Goal: Task Accomplishment & Management: Manage account settings

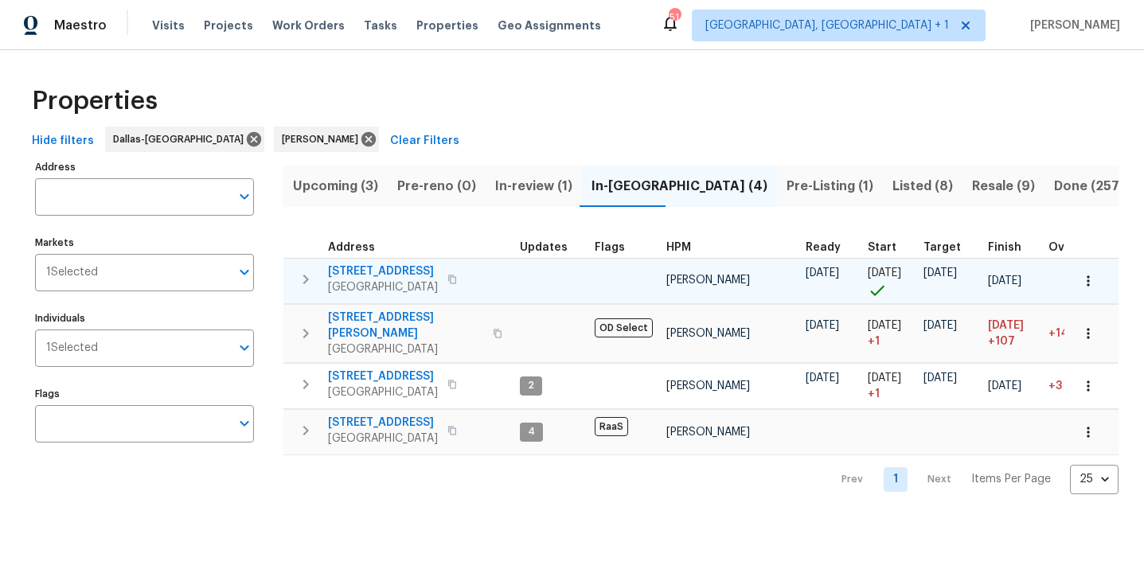
click at [372, 267] on span "6476 Old Mill Cir" at bounding box center [383, 271] width 110 height 16
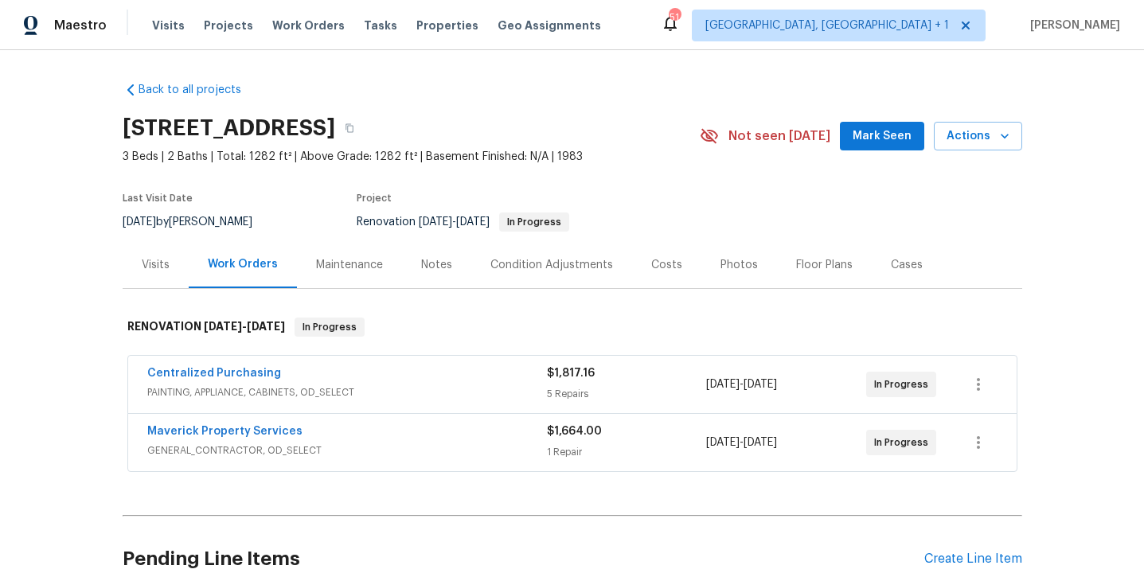
click at [875, 139] on span "Mark Seen" at bounding box center [881, 137] width 59 height 20
click at [428, 261] on div "Notes" at bounding box center [436, 265] width 31 height 16
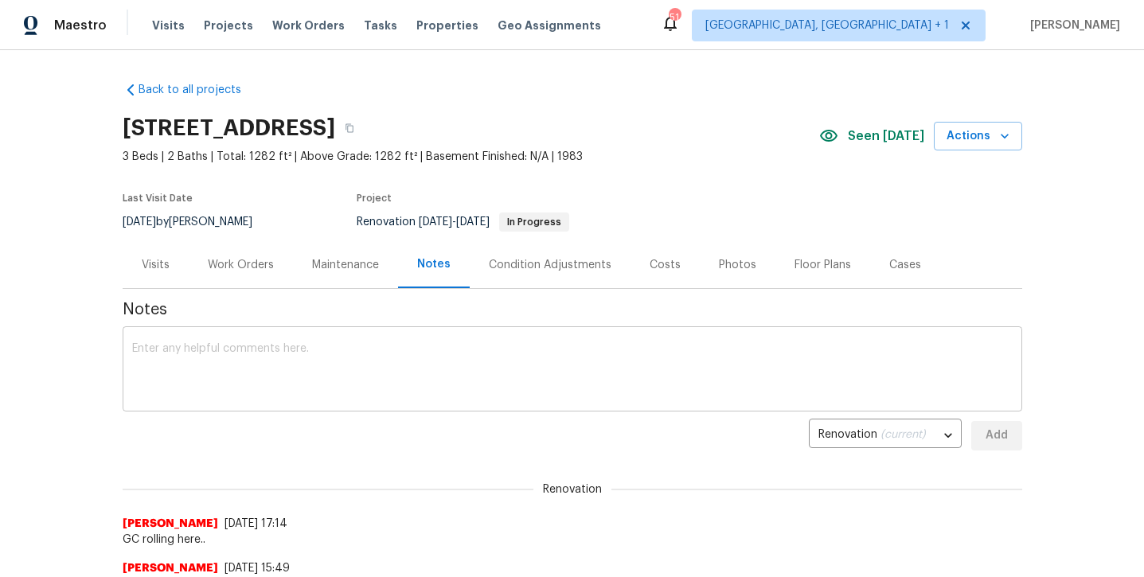
click at [392, 345] on textarea at bounding box center [572, 371] width 880 height 56
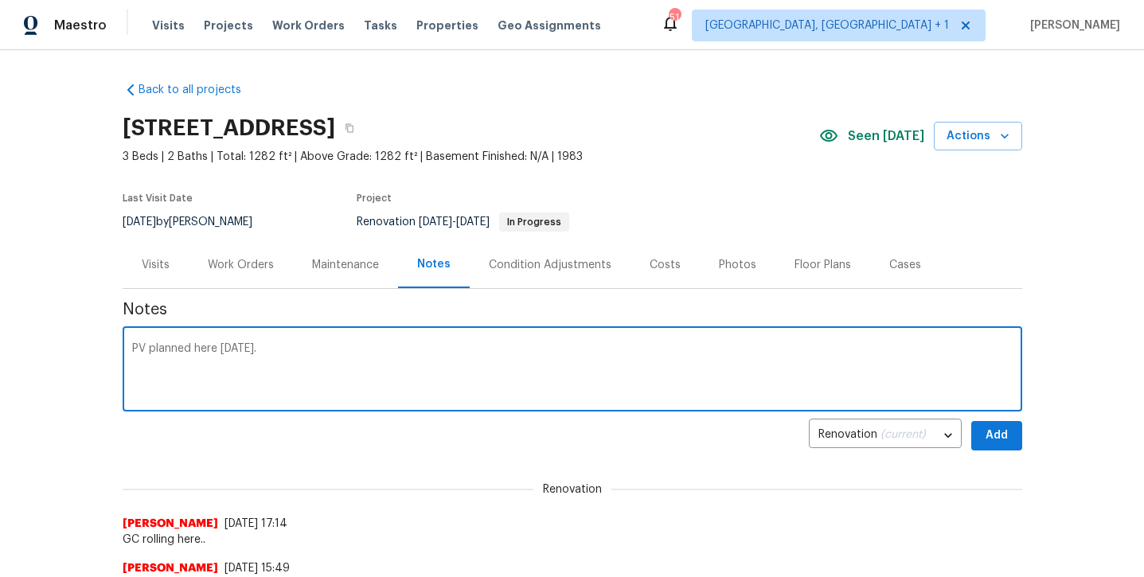
type textarea "PV planned here [DATE]."
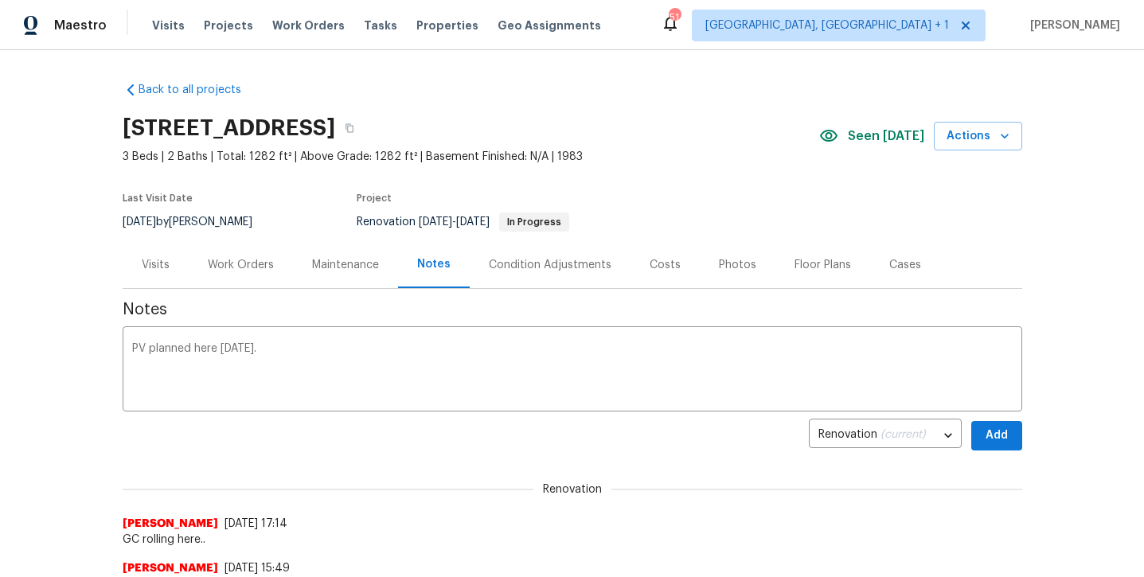
click at [953, 151] on div "6476 Old Mill Cir, Watauga, TX 76148 3 Beds | 2 Baths | Total: 1282 ft² | Above…" at bounding box center [572, 135] width 899 height 57
click at [954, 142] on span "Actions" at bounding box center [977, 137] width 63 height 20
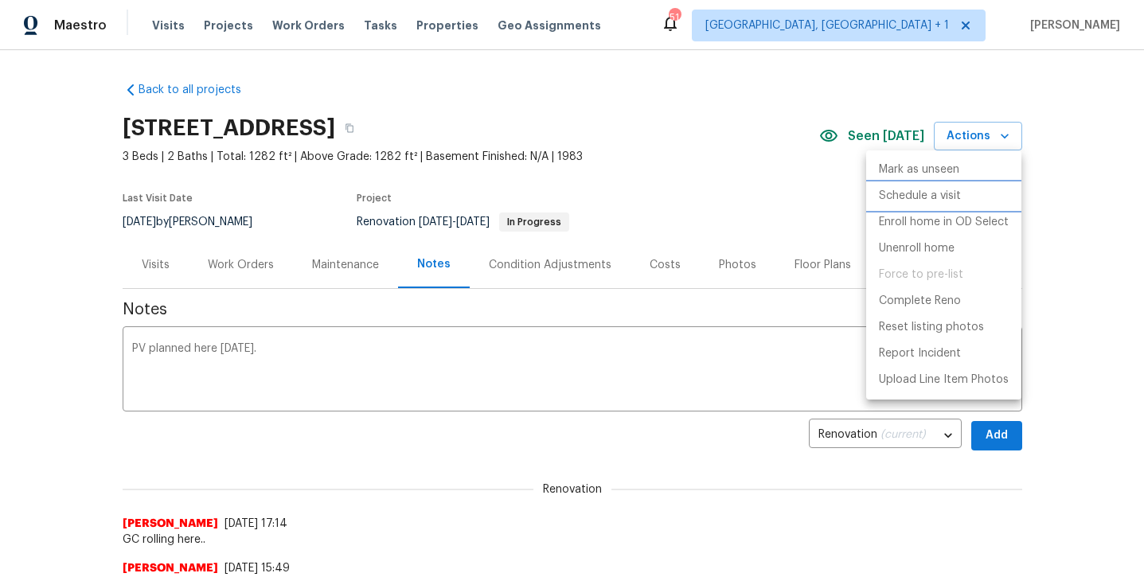
click at [909, 202] on p "Schedule a visit" at bounding box center [920, 196] width 82 height 17
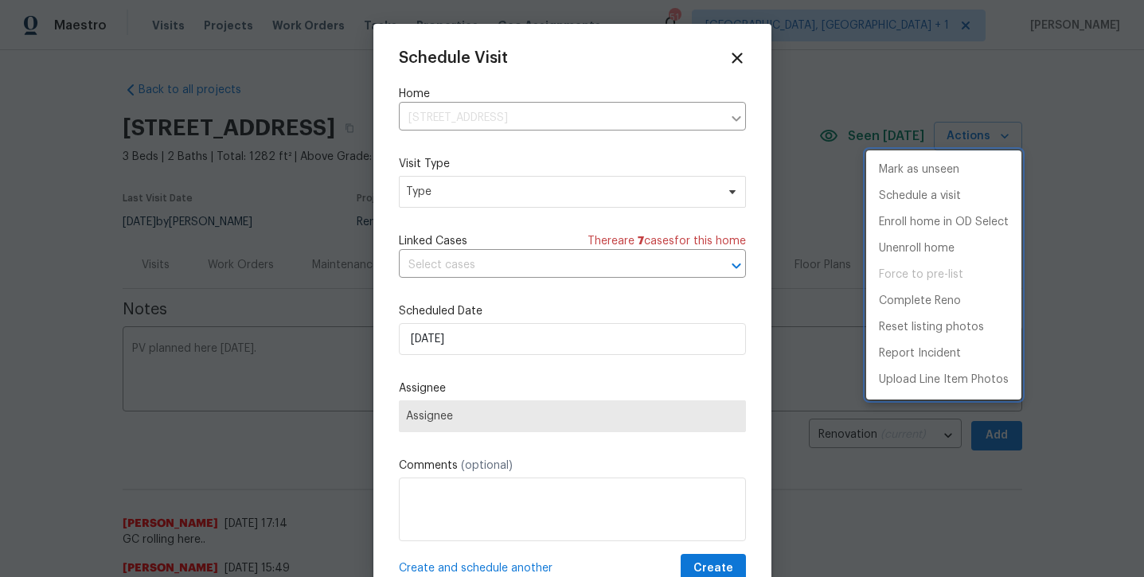
click at [629, 191] on div at bounding box center [572, 288] width 1144 height 577
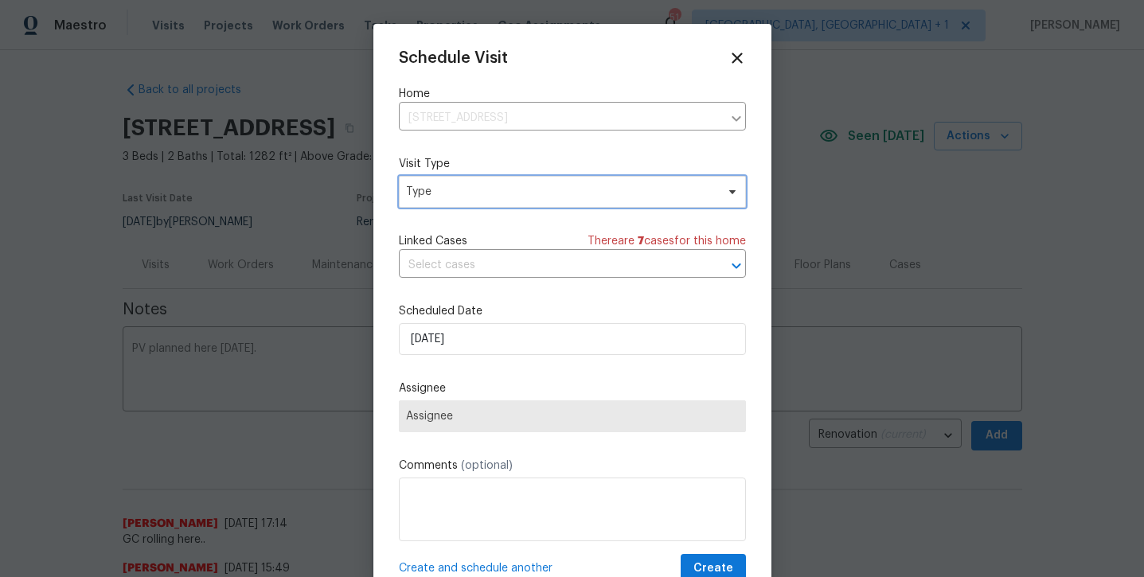
click at [629, 191] on span "Type" at bounding box center [561, 192] width 310 height 16
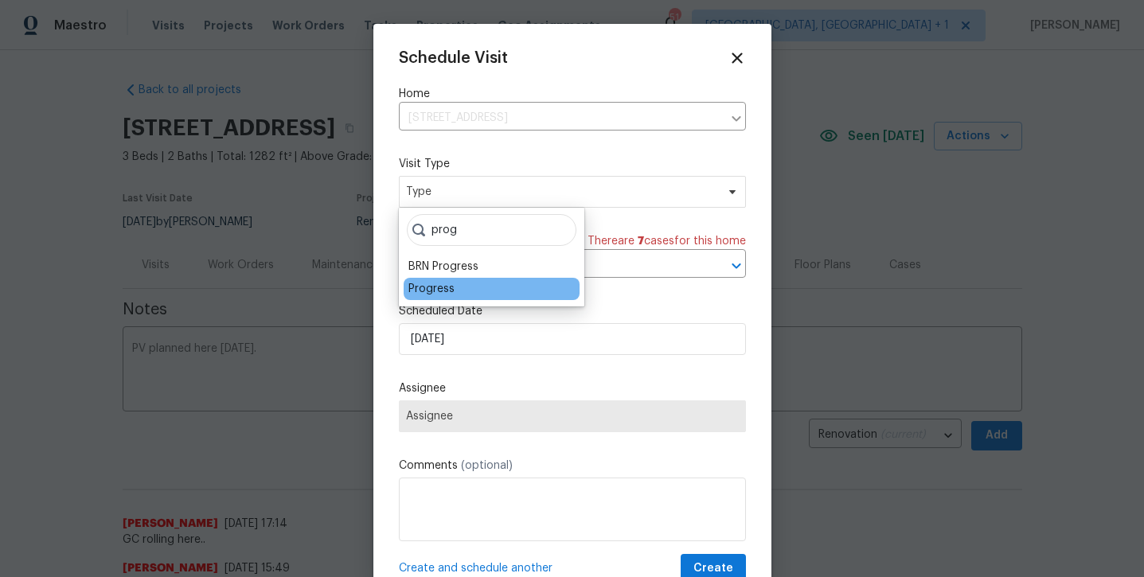
type input "prog"
click at [487, 289] on div "Progress" at bounding box center [491, 289] width 176 height 22
click at [449, 286] on div "Progress" at bounding box center [431, 289] width 46 height 16
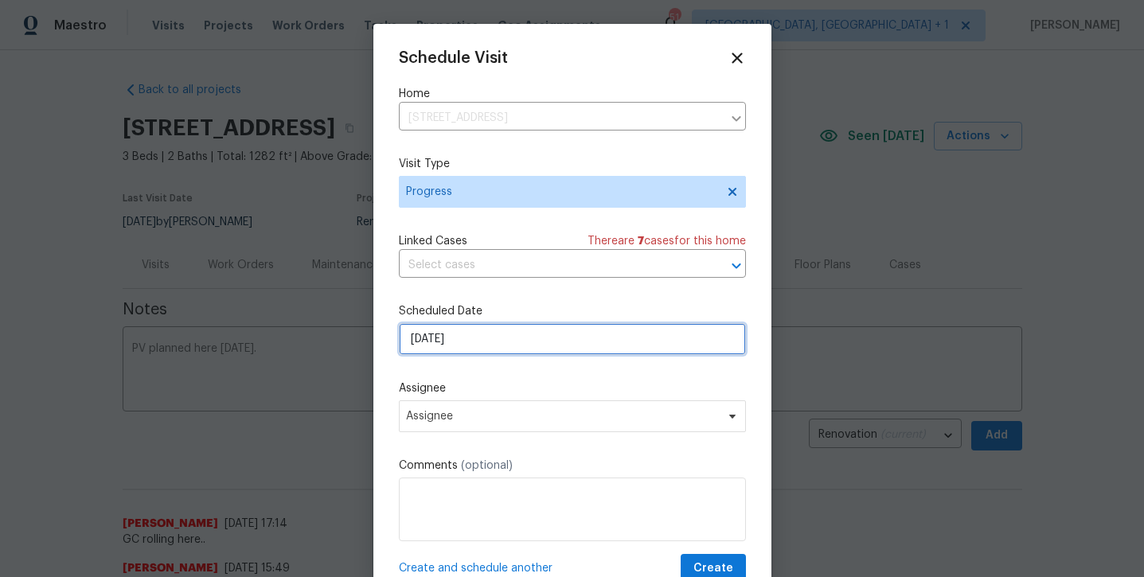
click at [452, 346] on input "10/6/2025" at bounding box center [572, 339] width 347 height 32
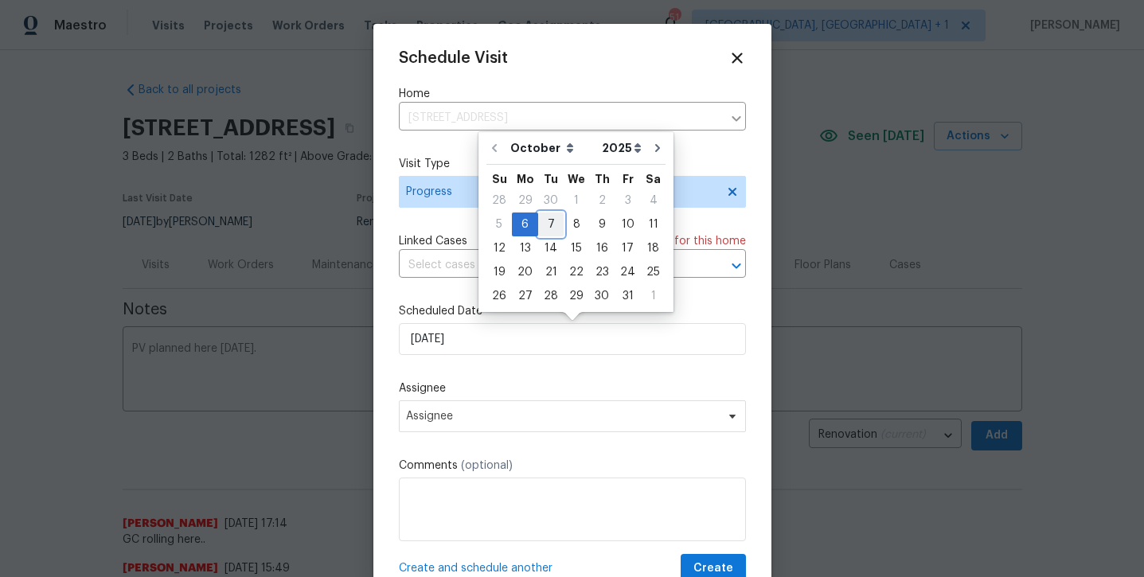
click at [551, 226] on div "7" at bounding box center [550, 224] width 25 height 22
type input "10/7/2025"
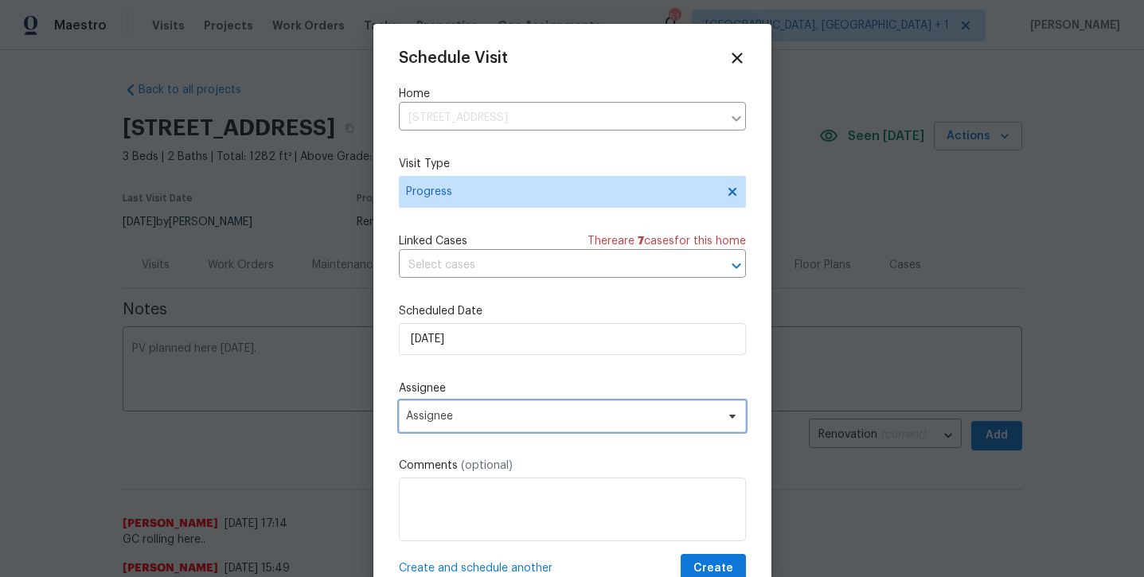
click at [618, 417] on span "Assignee" at bounding box center [562, 416] width 312 height 13
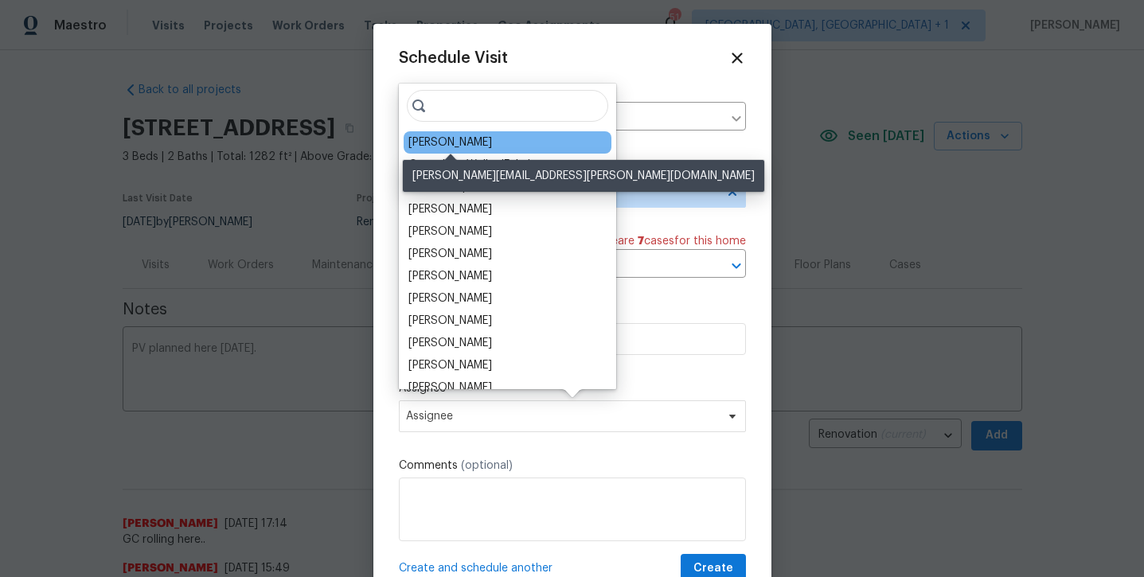
click at [473, 145] on div "[PERSON_NAME]" at bounding box center [450, 142] width 84 height 16
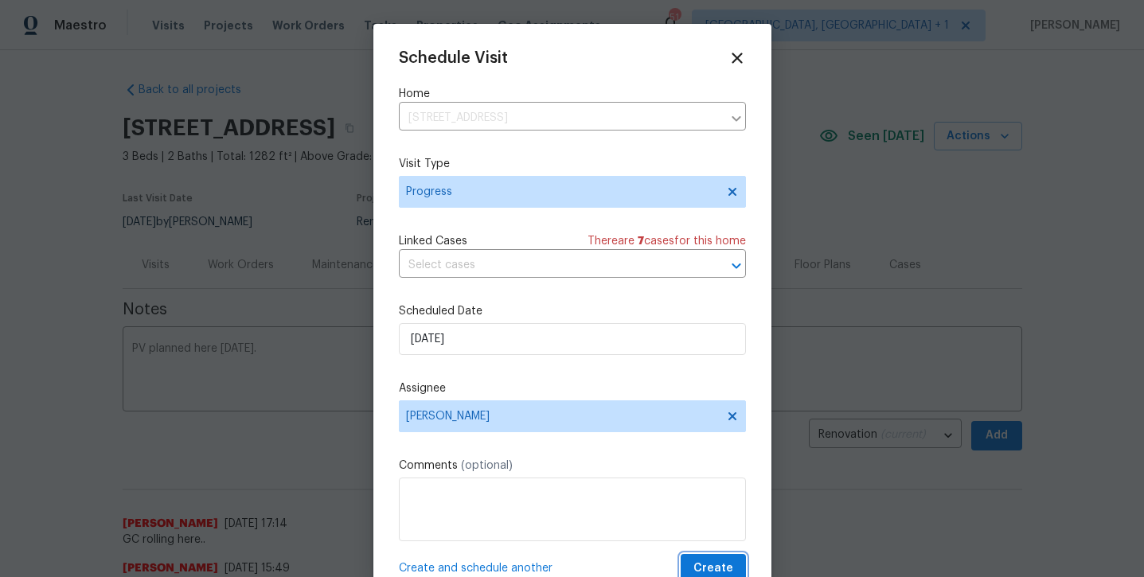
click at [735, 565] on button "Create" at bounding box center [712, 568] width 65 height 29
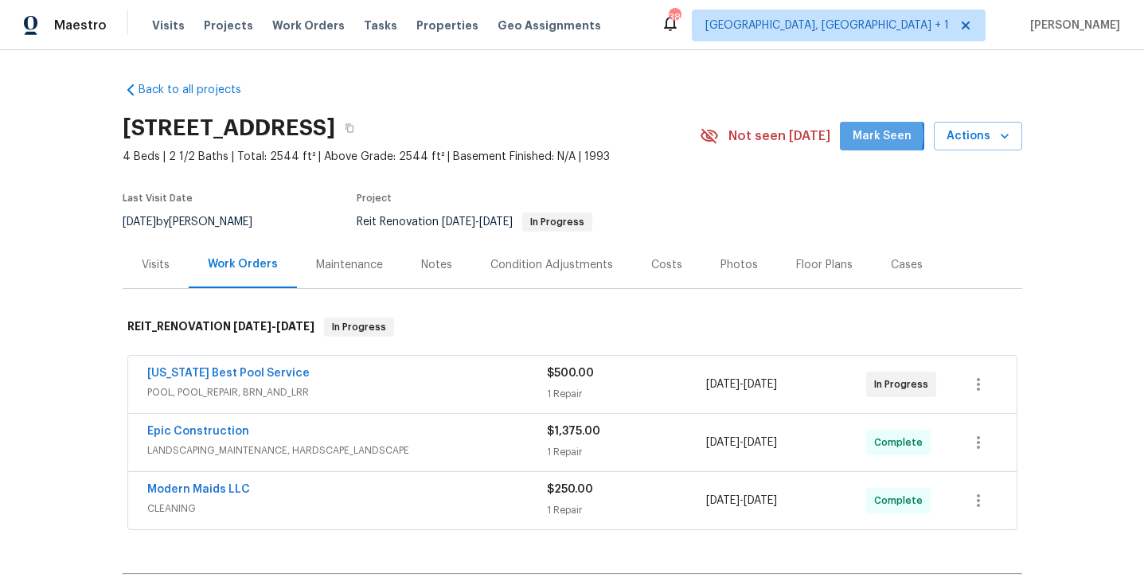
click at [870, 135] on span "Mark Seen" at bounding box center [881, 137] width 59 height 20
click at [415, 267] on div "Notes" at bounding box center [436, 264] width 69 height 47
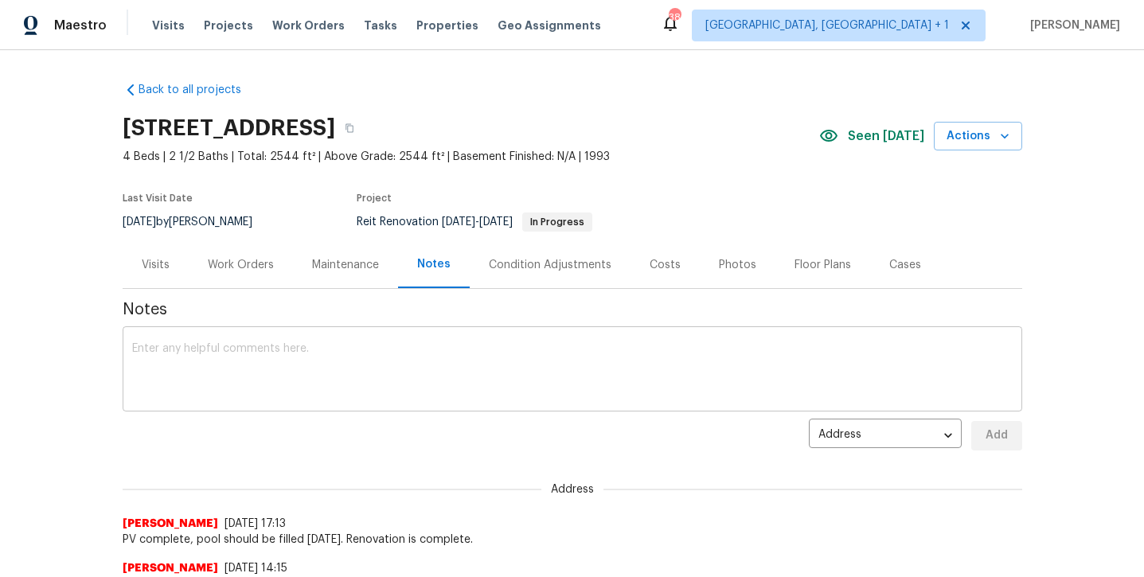
click at [352, 378] on textarea at bounding box center [572, 371] width 880 height 56
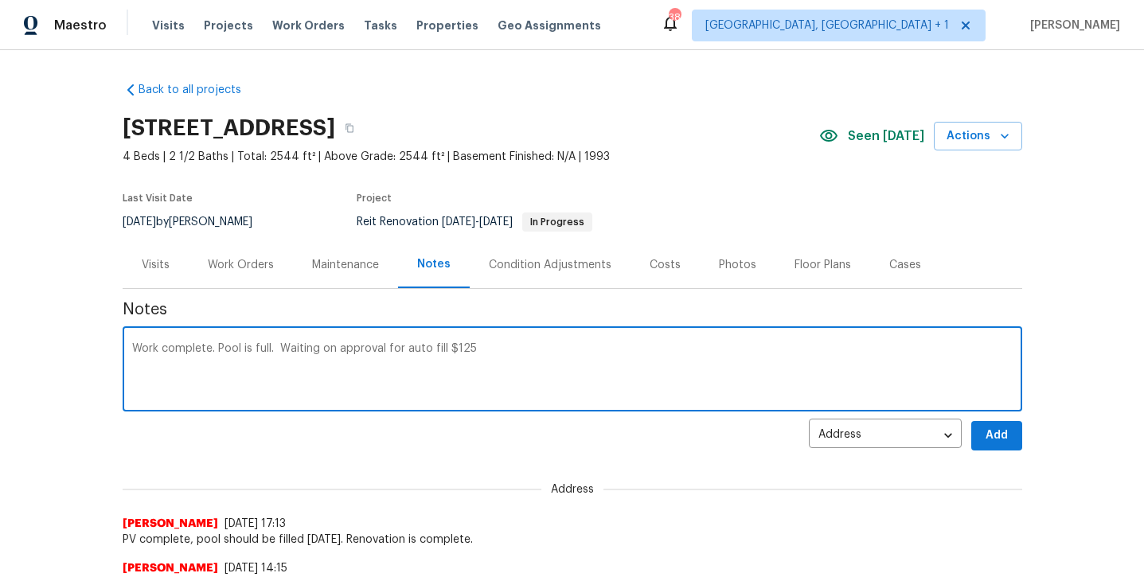
type textarea "Work complete. Pool is full. Waiting on approval for auto fill $125"
click at [997, 425] on button "Add" at bounding box center [996, 435] width 51 height 29
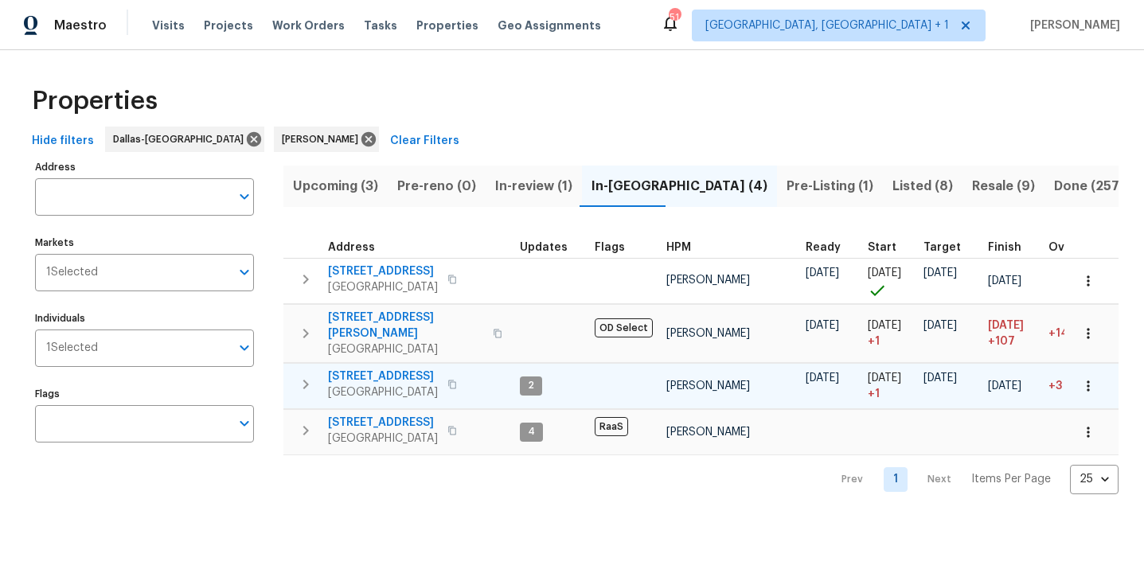
click at [380, 368] on span "3724 Tulip Tree Dr" at bounding box center [383, 376] width 110 height 16
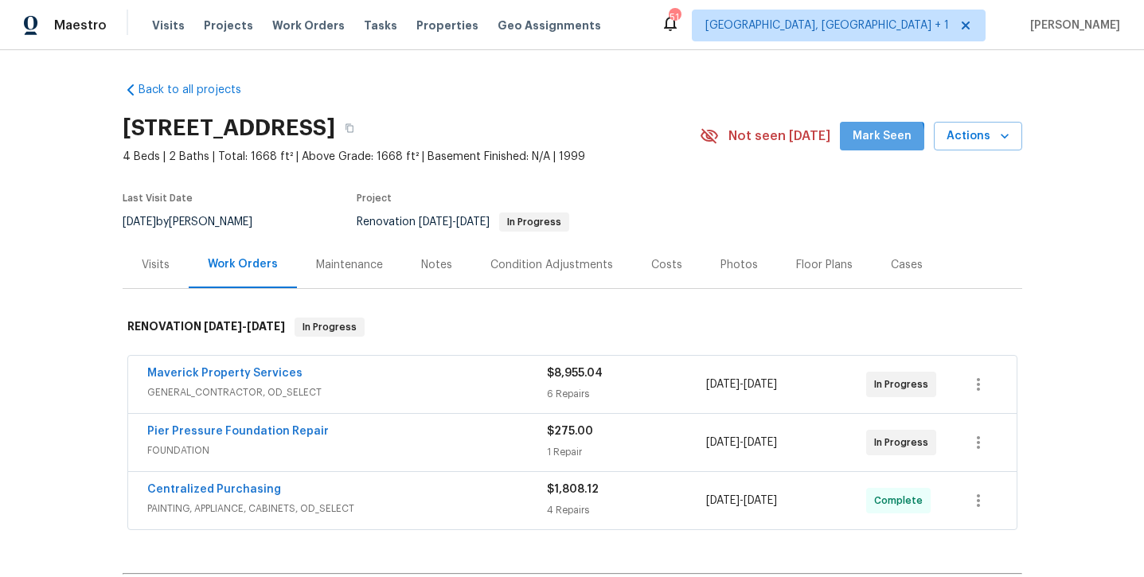
click at [859, 145] on span "Mark Seen" at bounding box center [881, 137] width 59 height 20
click at [433, 267] on div "Notes" at bounding box center [436, 265] width 31 height 16
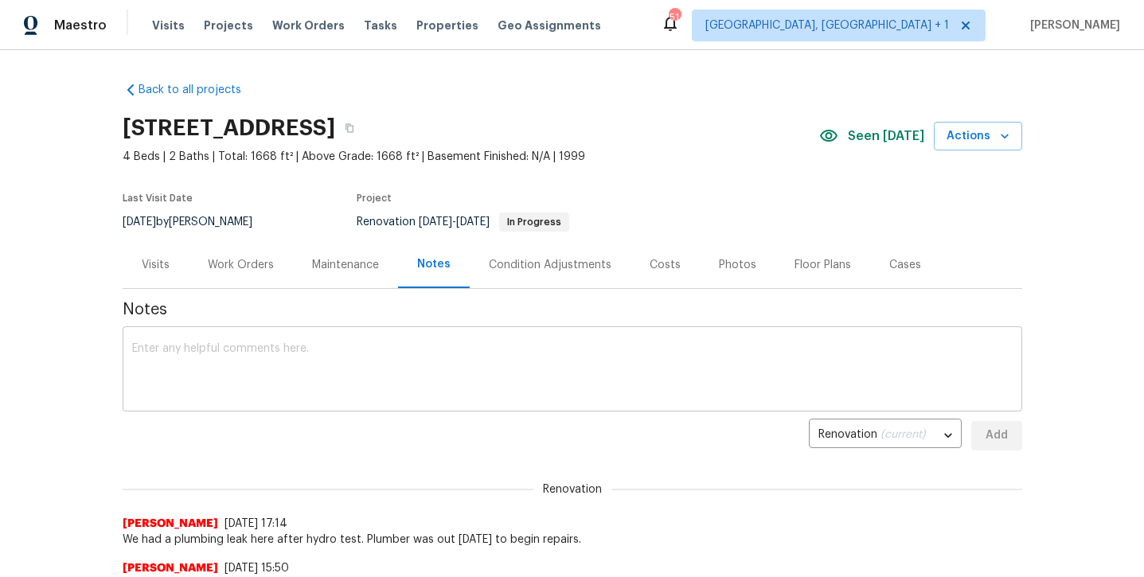
click at [290, 372] on textarea at bounding box center [572, 371] width 880 height 56
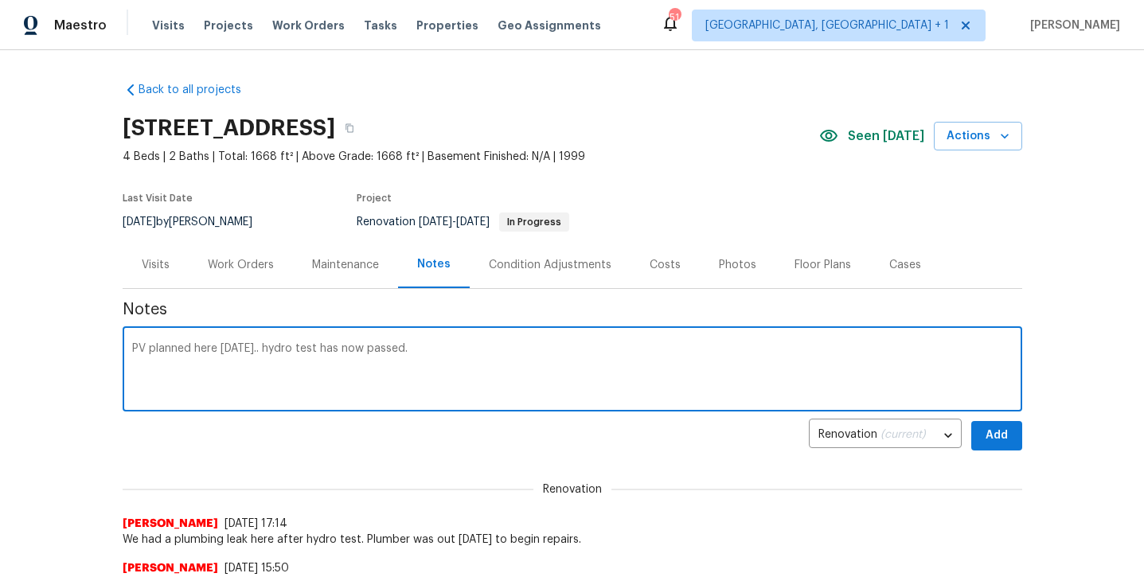
type textarea "PV planned here tomorrow.. hydro test has now passed."
click at [996, 441] on span "Add" at bounding box center [996, 436] width 25 height 20
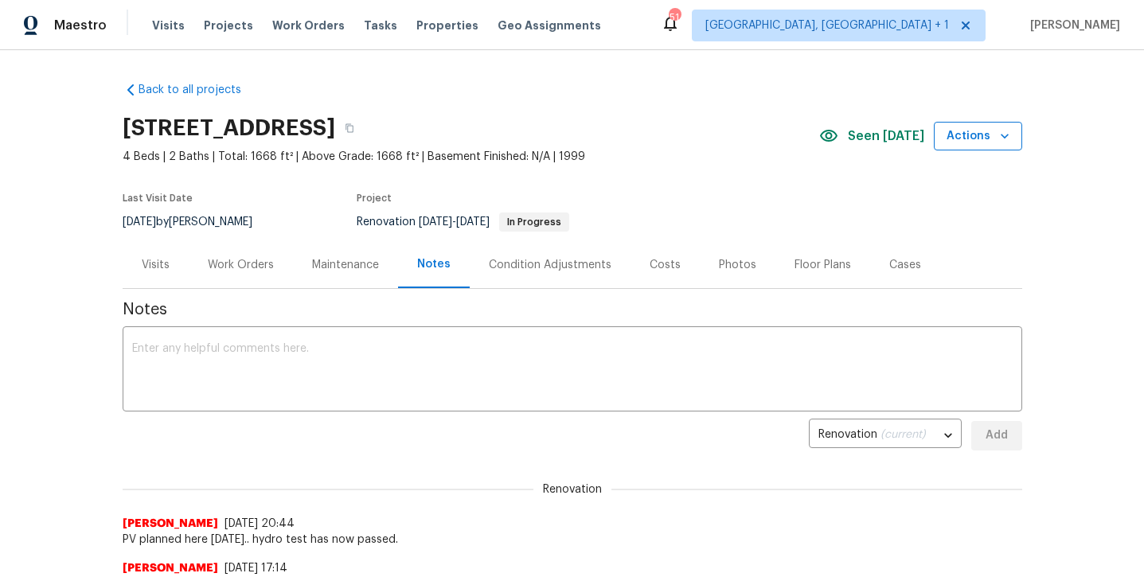
click at [957, 133] on span "Actions" at bounding box center [977, 137] width 63 height 20
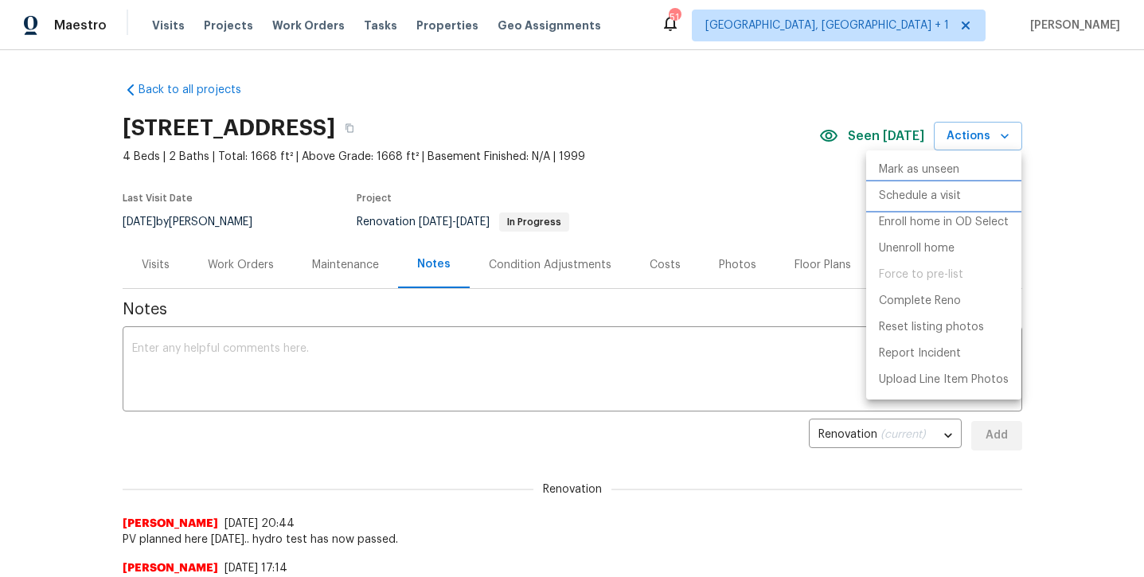
click at [916, 189] on p "Schedule a visit" at bounding box center [920, 196] width 82 height 17
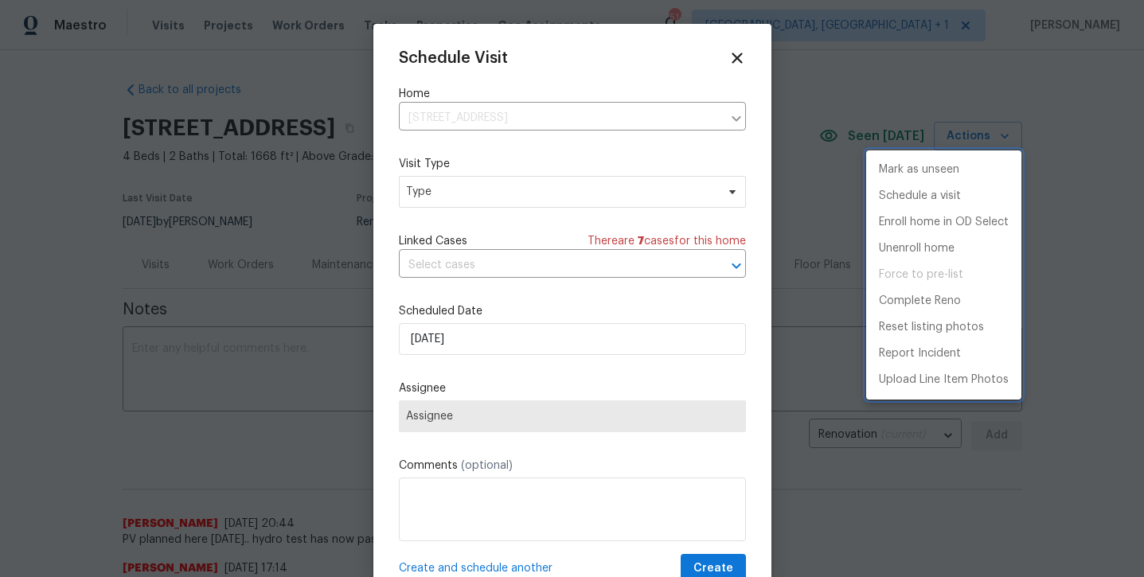
click at [598, 189] on div at bounding box center [572, 288] width 1144 height 577
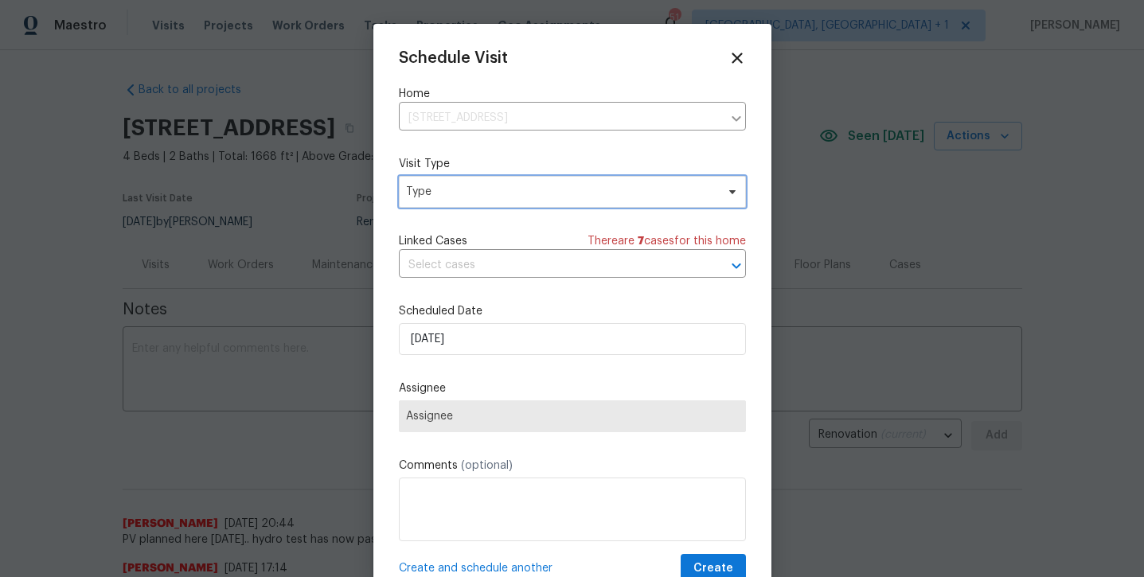
click at [598, 189] on span "Type" at bounding box center [561, 192] width 310 height 16
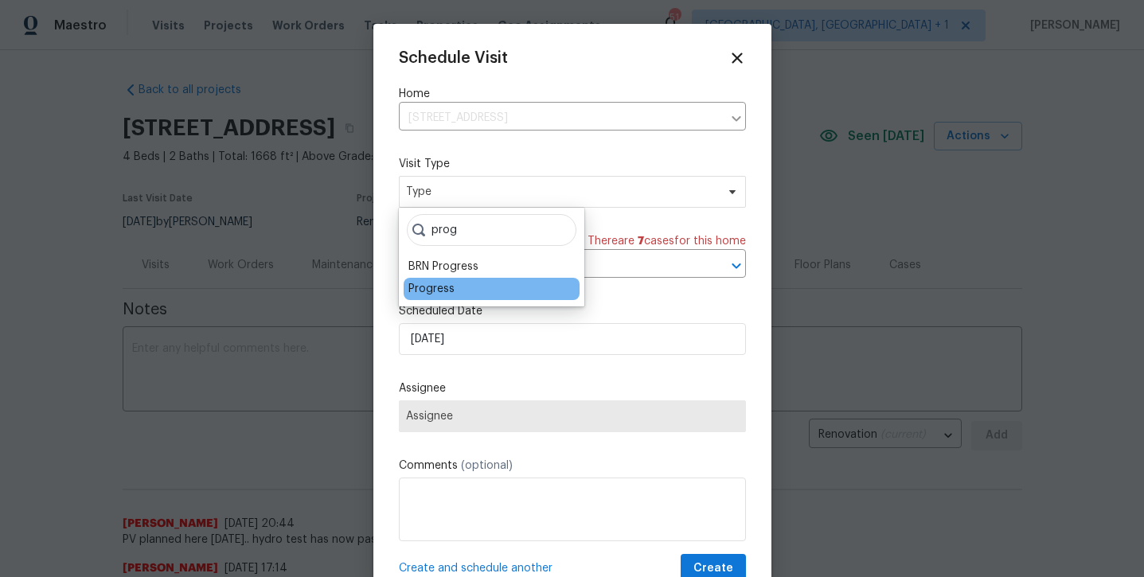
type input "prog"
click at [422, 288] on div "Progress" at bounding box center [431, 289] width 46 height 16
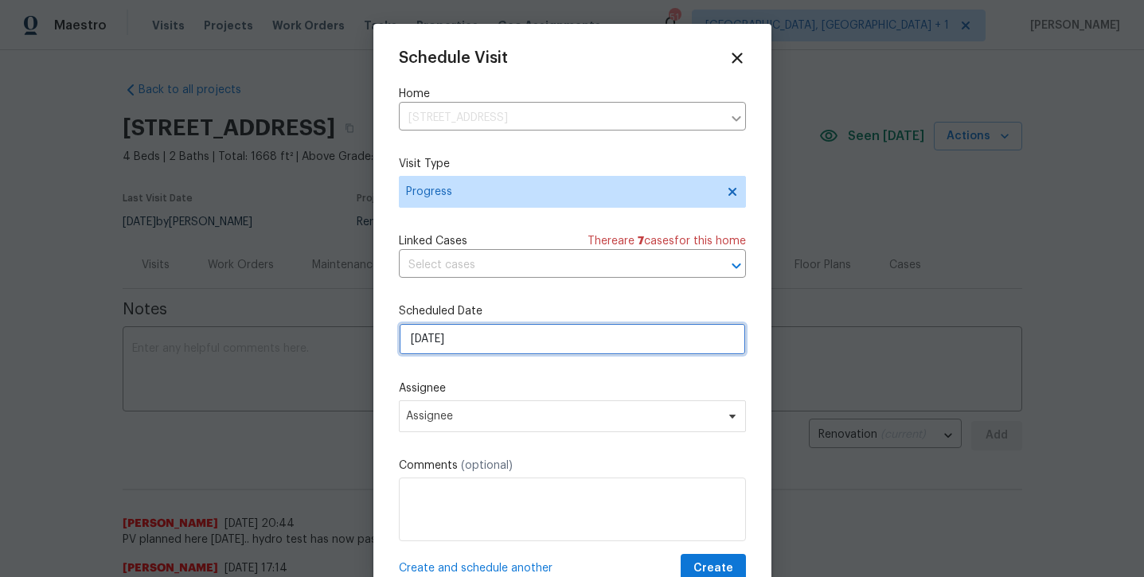
click at [481, 347] on input "10/6/2025" at bounding box center [572, 339] width 347 height 32
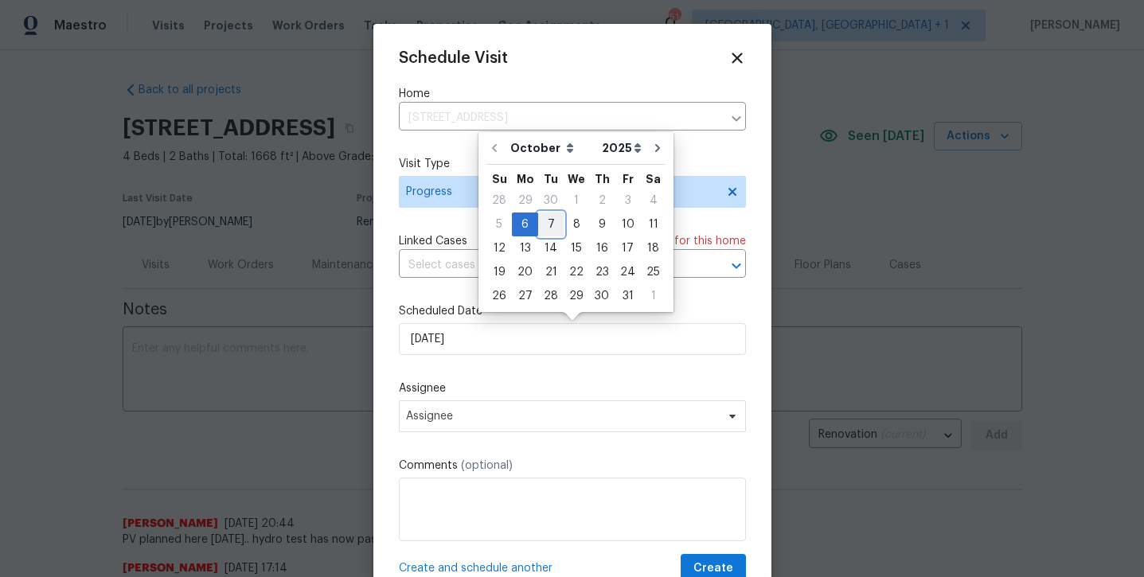
click at [551, 223] on div "7" at bounding box center [550, 224] width 25 height 22
type input "10/7/2025"
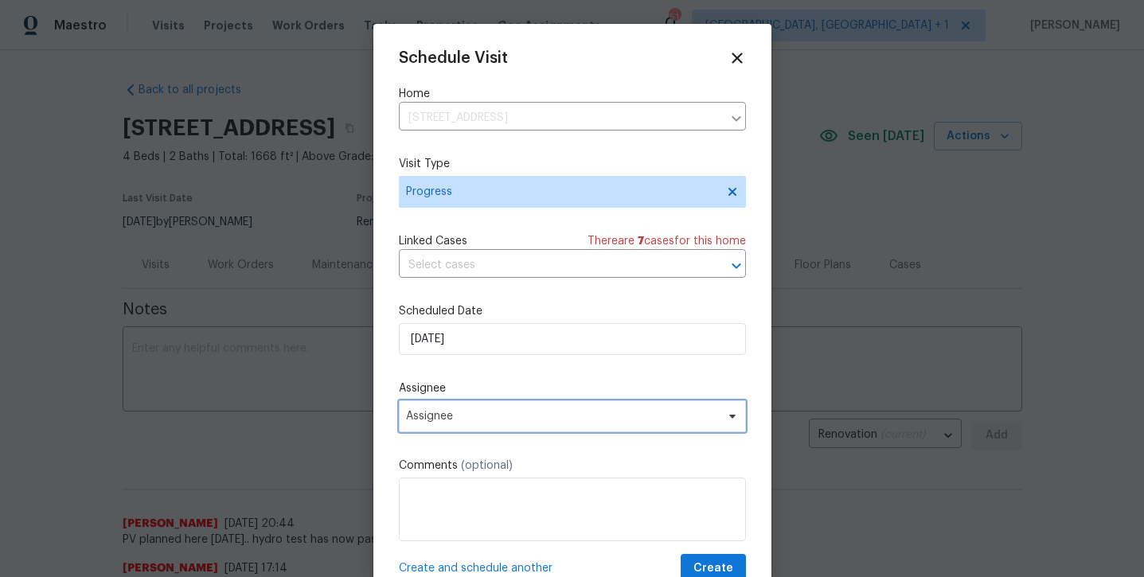
click at [484, 414] on span "Assignee" at bounding box center [562, 416] width 312 height 13
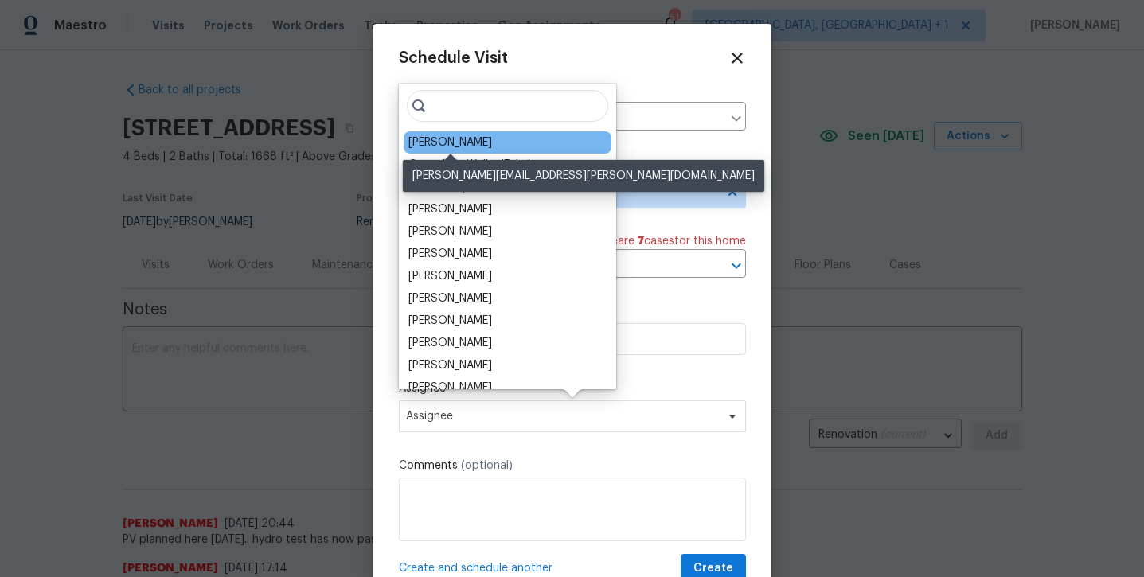
click at [463, 142] on div "[PERSON_NAME]" at bounding box center [450, 142] width 84 height 16
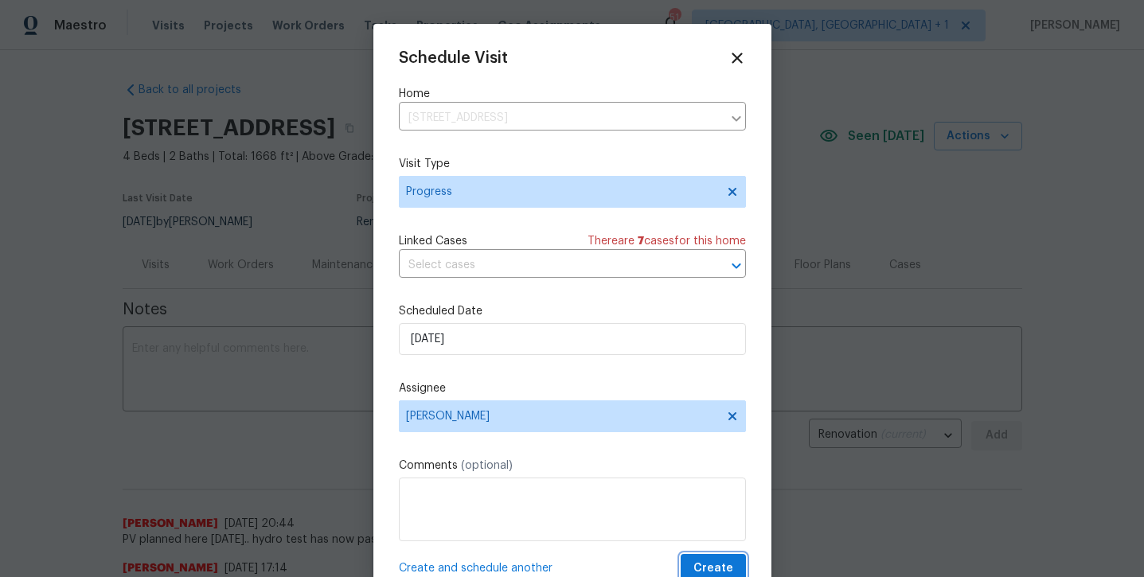
click at [715, 567] on span "Create" at bounding box center [713, 569] width 40 height 20
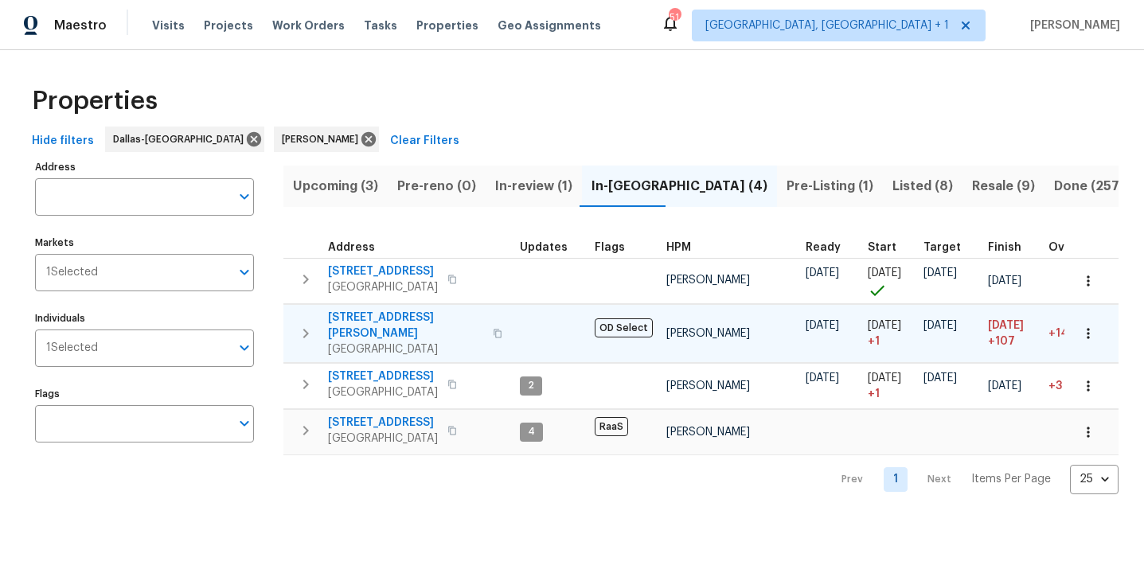
click at [337, 321] on span "[STREET_ADDRESS][PERSON_NAME]" at bounding box center [405, 326] width 155 height 32
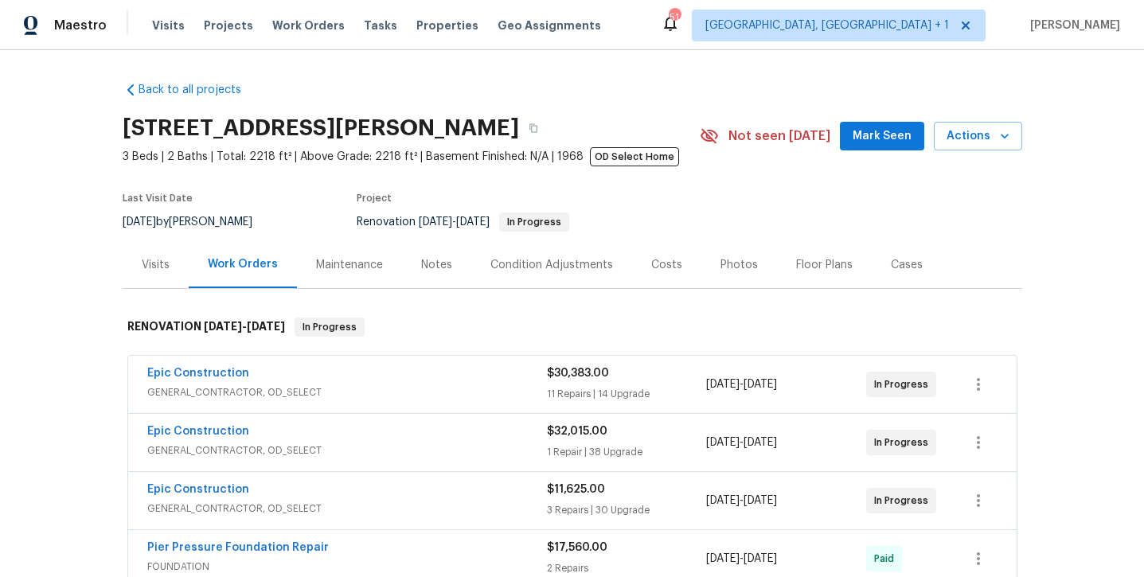
click at [899, 119] on div "[STREET_ADDRESS][PERSON_NAME] 3 Beds | 2 Baths | Total: 2218 ft² | Above Grade:…" at bounding box center [572, 135] width 899 height 57
click at [866, 151] on div "[STREET_ADDRESS][PERSON_NAME] 3 Beds | 2 Baths | Total: 2218 ft² | Above Grade:…" at bounding box center [572, 135] width 899 height 57
click at [861, 141] on span "Mark Seen" at bounding box center [881, 137] width 59 height 20
click at [438, 271] on div "Notes" at bounding box center [436, 265] width 31 height 16
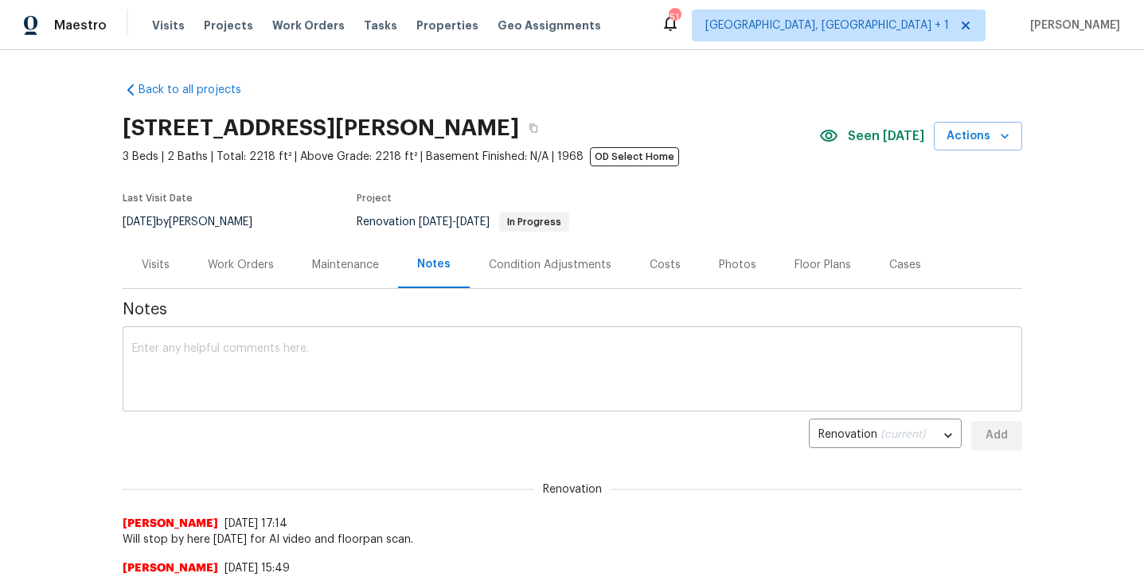
click at [404, 383] on textarea at bounding box center [572, 371] width 880 height 56
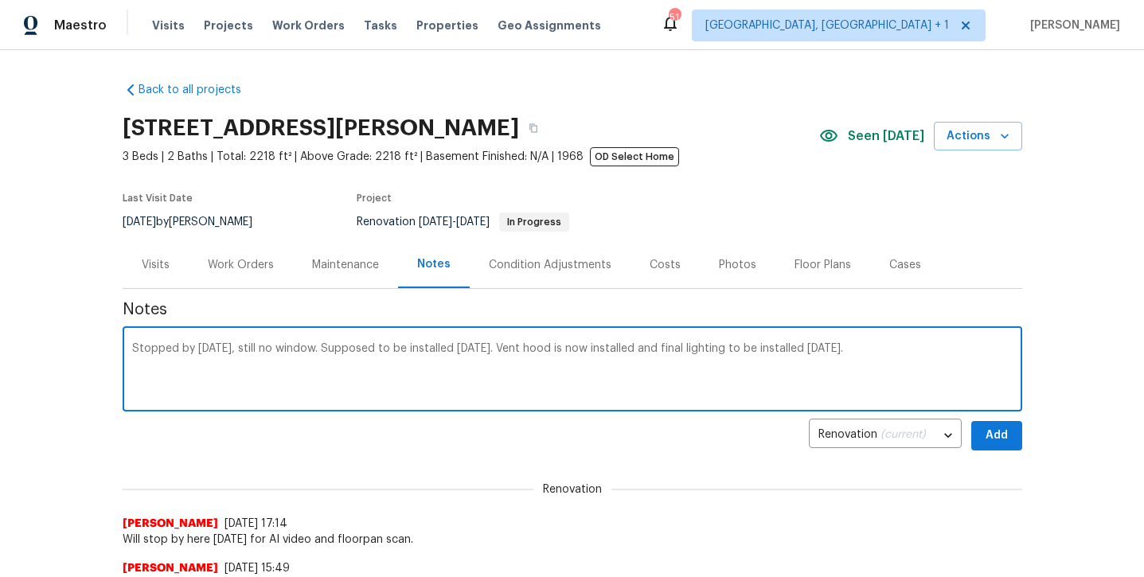
type textarea "Stopped by [DATE], still no window. Supposed to be installed [DATE]. Vent hood …"
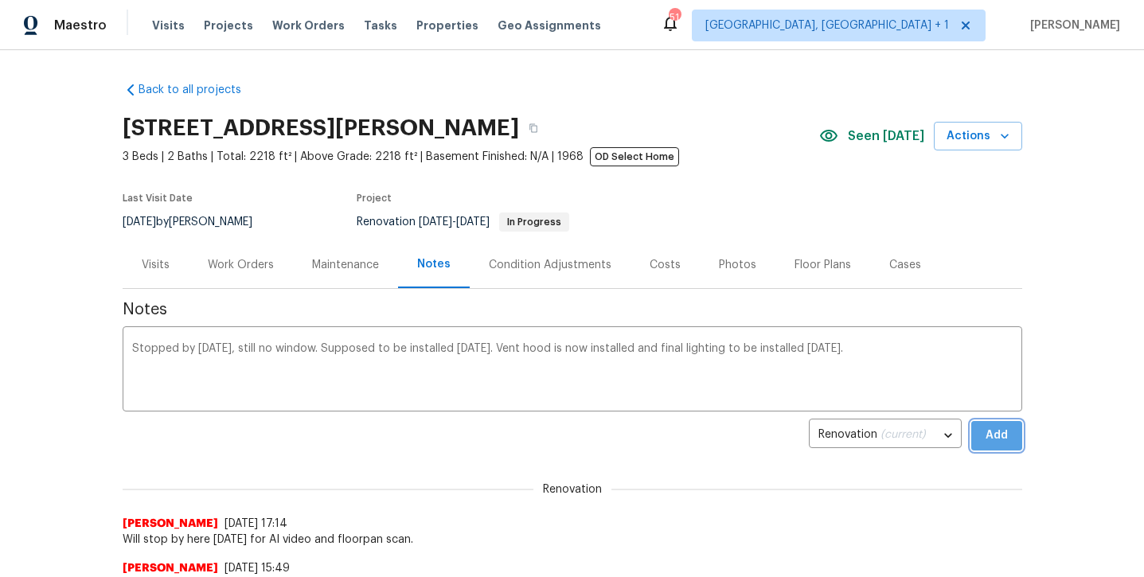
click at [991, 434] on span "Add" at bounding box center [996, 436] width 25 height 20
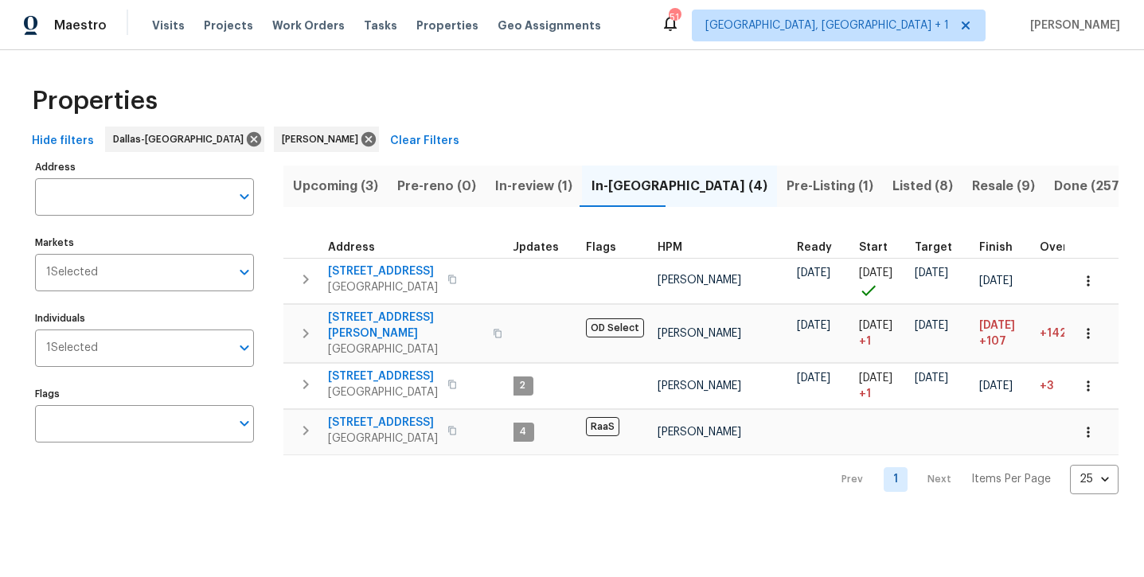
scroll to position [0, 6]
click at [892, 185] on span "Listed (8)" at bounding box center [922, 186] width 60 height 22
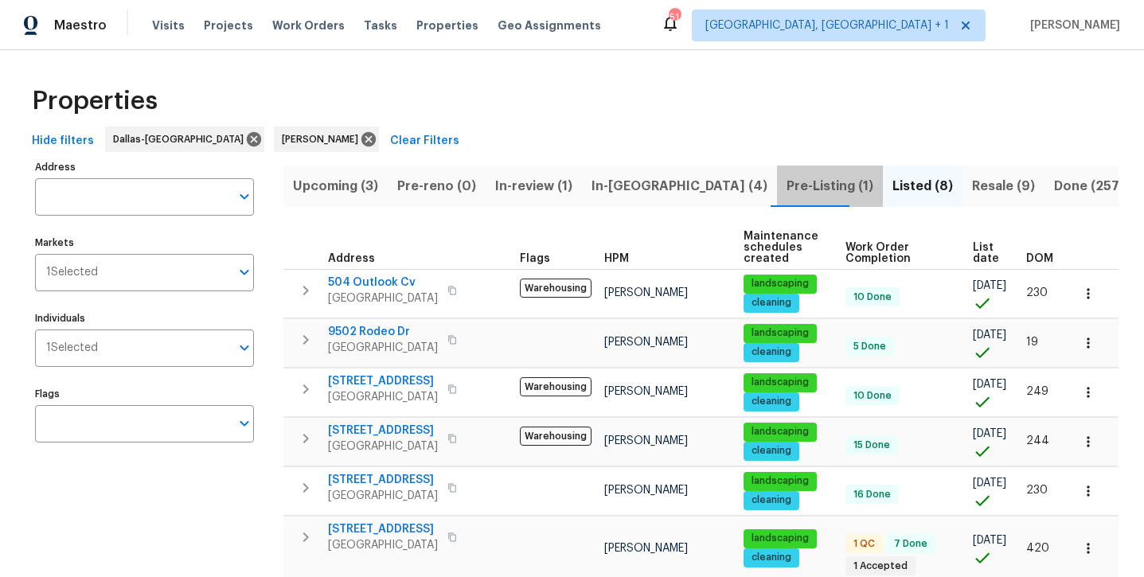
click at [786, 191] on span "Pre-Listing (1)" at bounding box center [829, 186] width 87 height 22
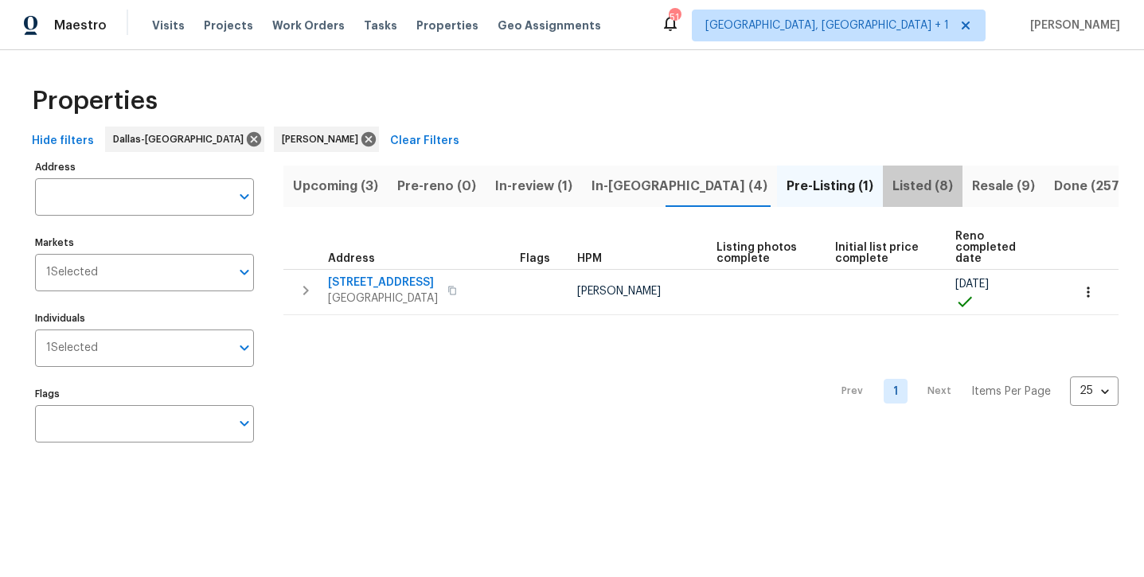
click at [892, 194] on span "Listed (8)" at bounding box center [922, 186] width 60 height 22
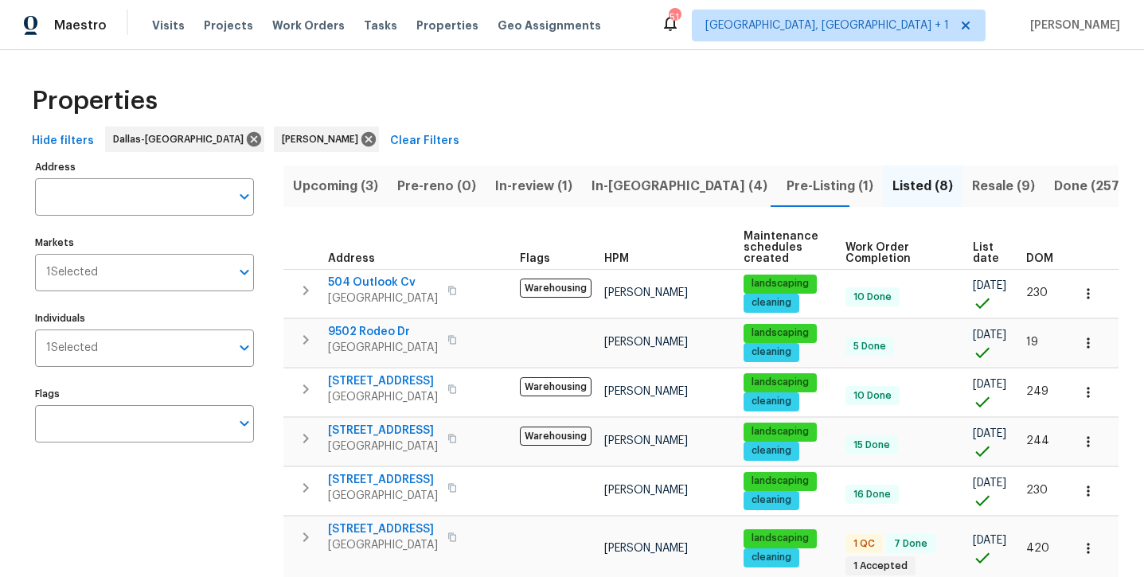
click at [349, 189] on span "Upcoming (3)" at bounding box center [335, 186] width 85 height 22
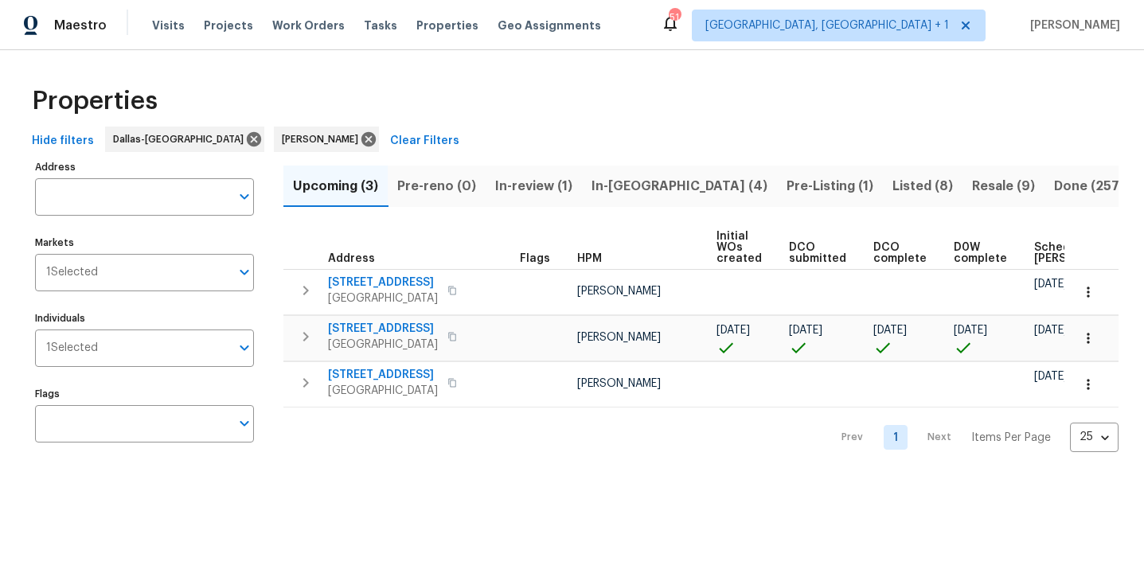
click at [442, 183] on span "Pre-reno (0)" at bounding box center [436, 186] width 79 height 22
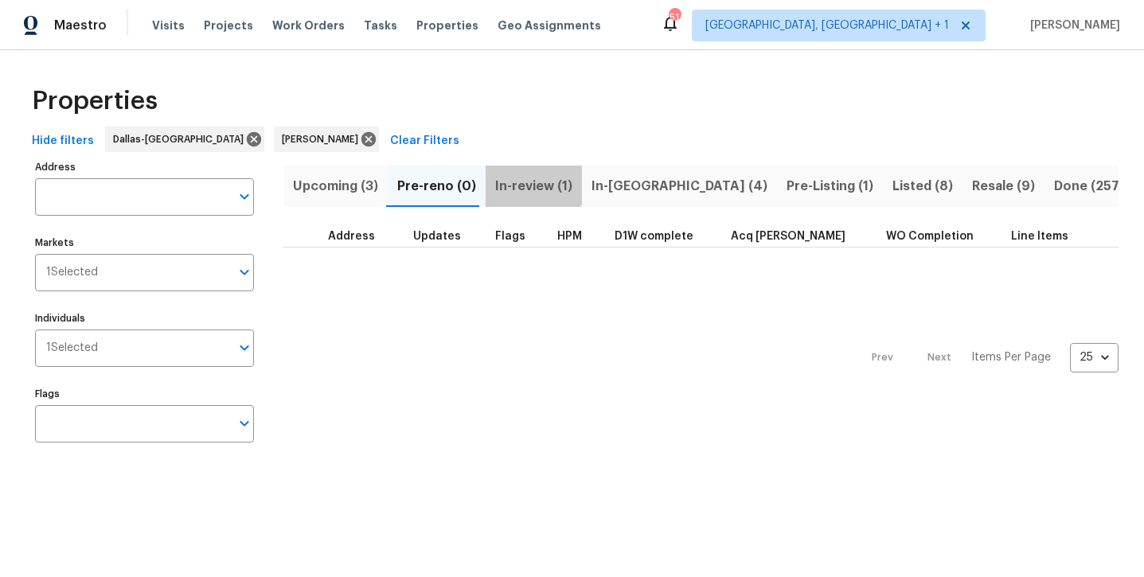
click at [514, 171] on button "In-review (1)" at bounding box center [533, 186] width 96 height 41
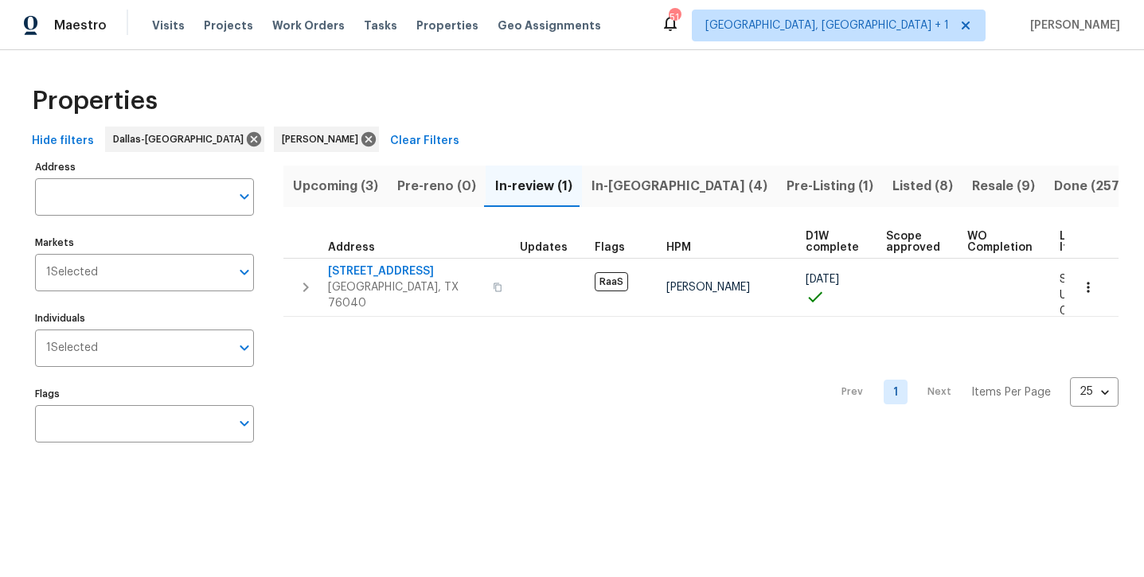
click at [639, 188] on span "In-[GEOGRAPHIC_DATA] (4)" at bounding box center [679, 186] width 176 height 22
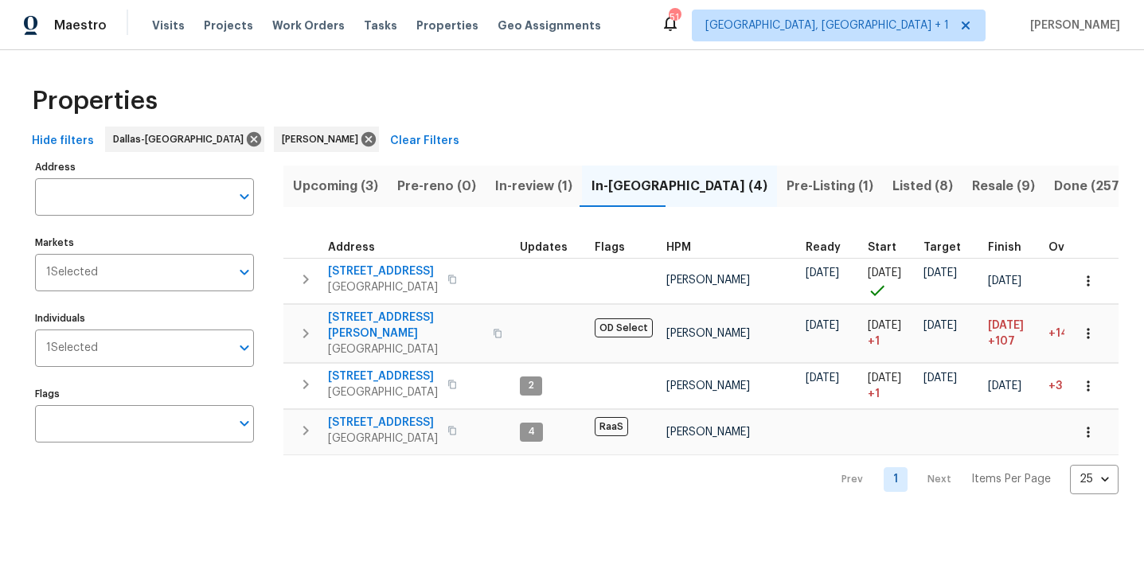
click at [786, 188] on span "Pre-Listing (1)" at bounding box center [829, 186] width 87 height 22
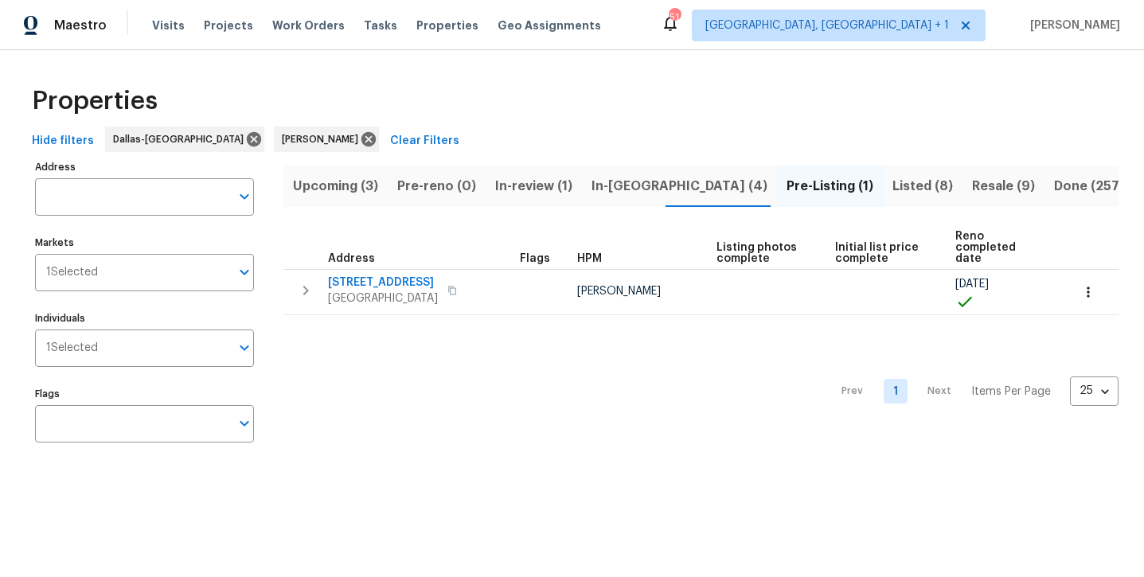
click at [892, 185] on span "Listed (8)" at bounding box center [922, 186] width 60 height 22
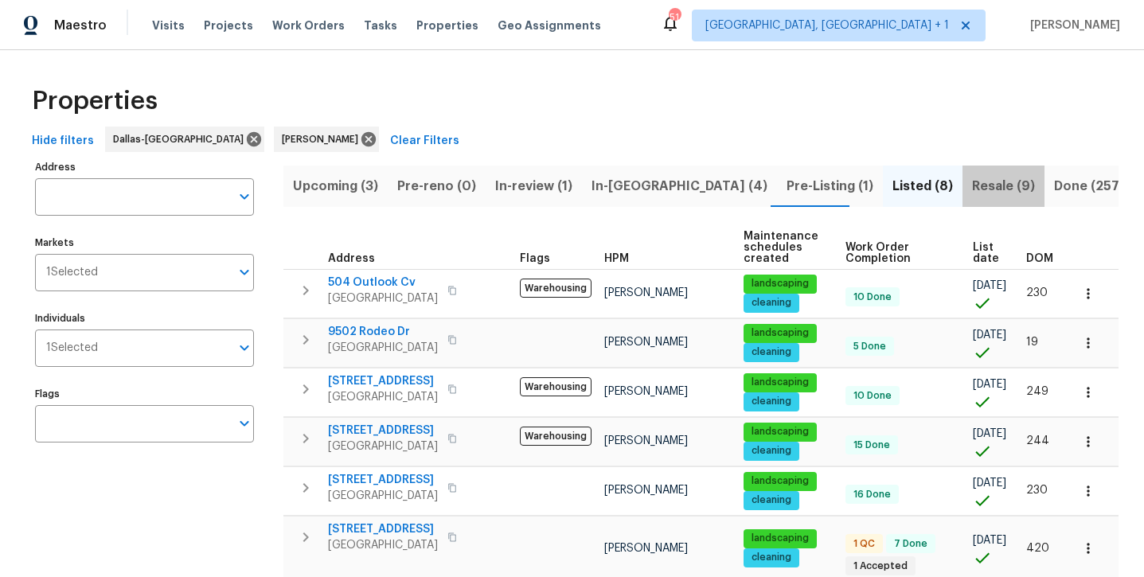
click at [972, 190] on span "Resale (9)" at bounding box center [1003, 186] width 63 height 22
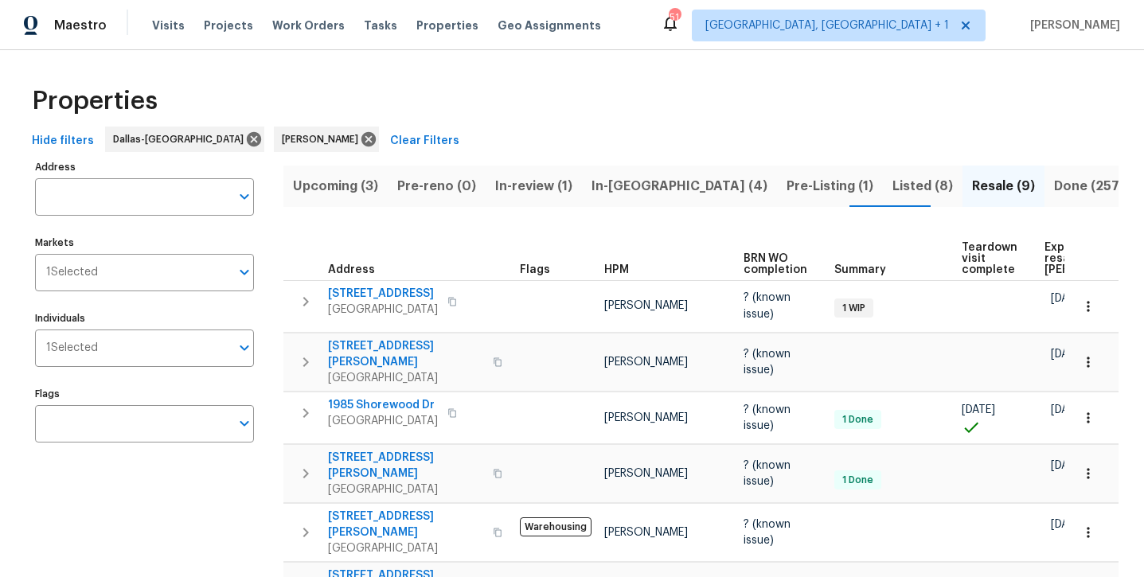
click at [1054, 193] on span "Done (257)" at bounding box center [1089, 186] width 70 height 22
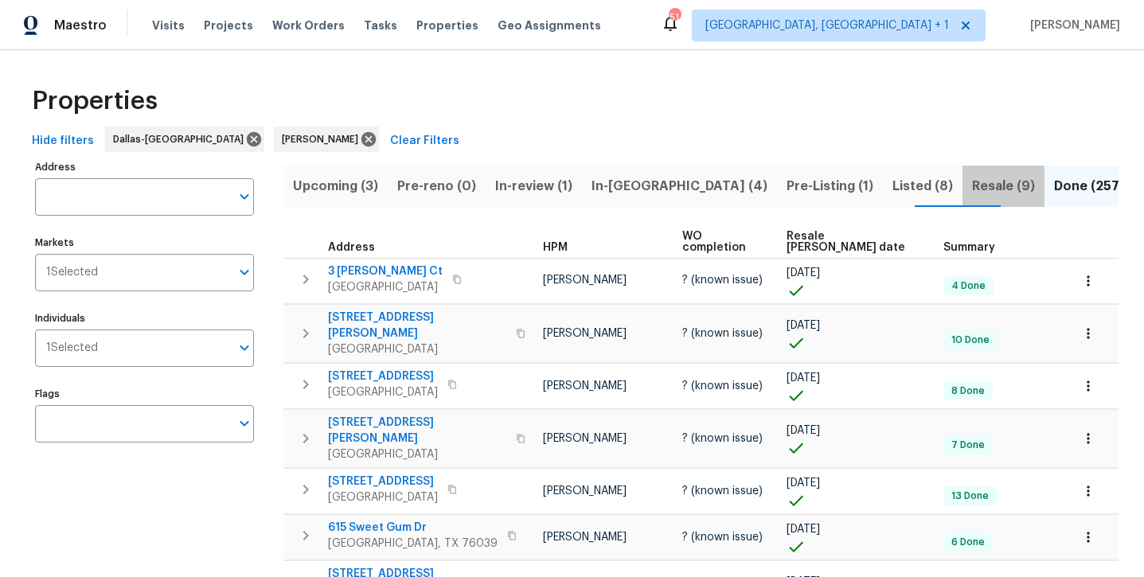
click at [972, 189] on span "Resale (9)" at bounding box center [1003, 186] width 63 height 22
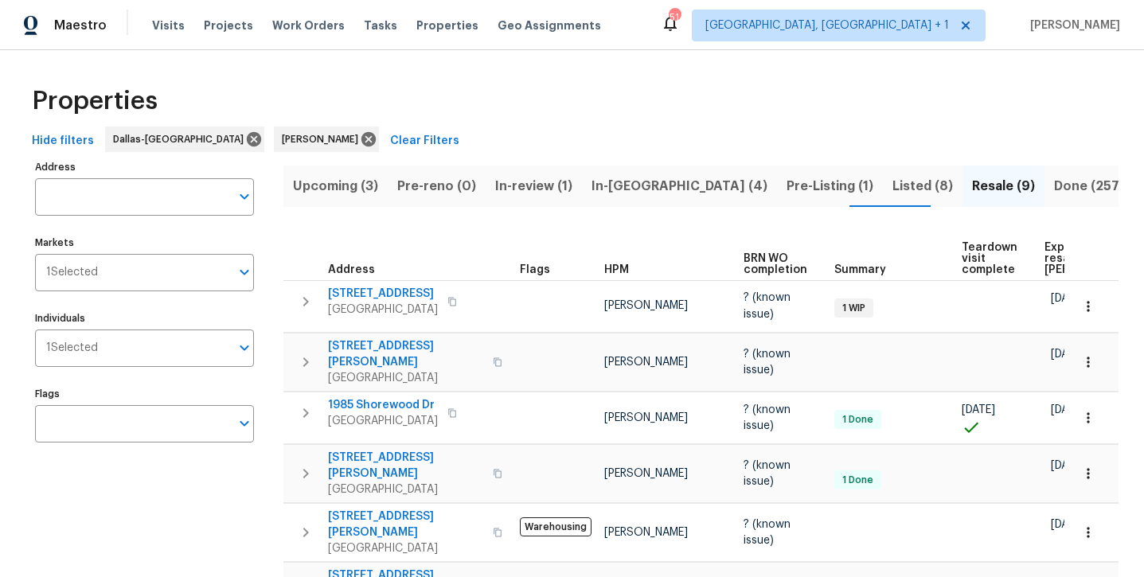
click at [892, 189] on span "Listed (8)" at bounding box center [922, 186] width 60 height 22
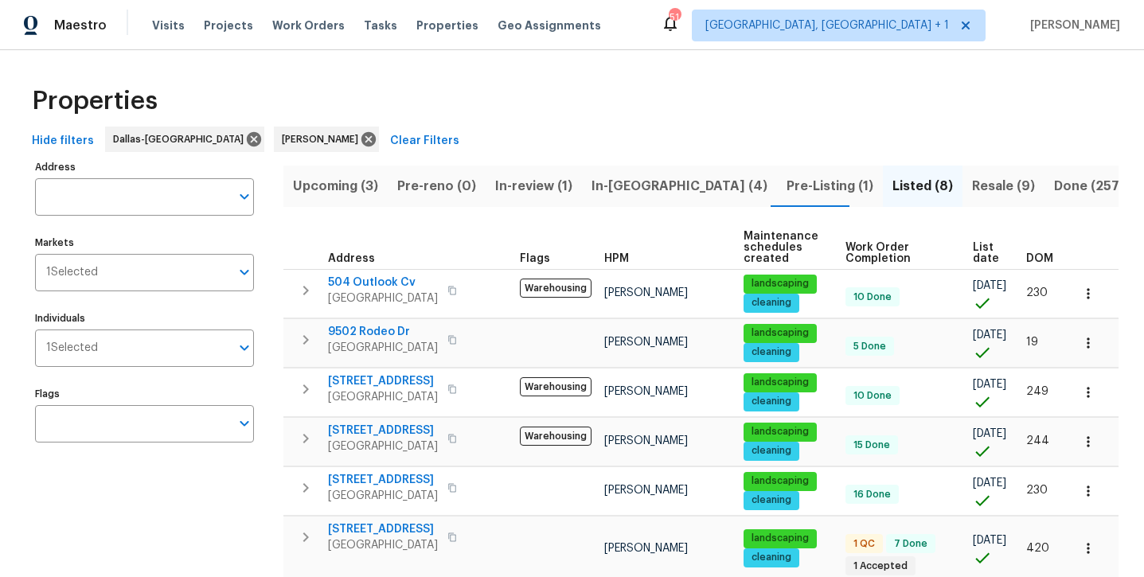
click at [786, 185] on span "Pre-Listing (1)" at bounding box center [829, 186] width 87 height 22
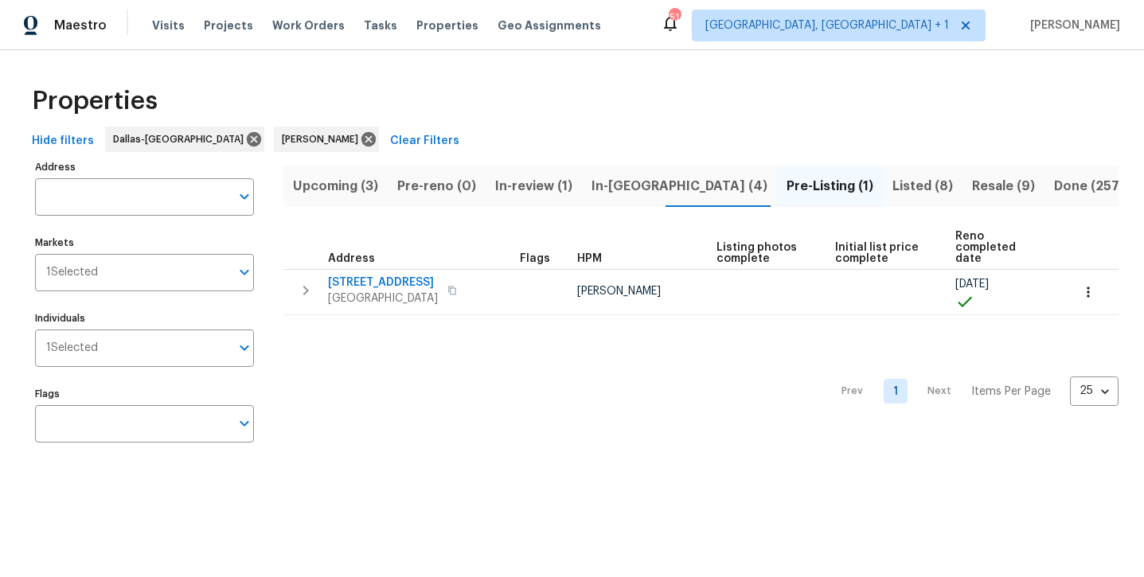
click at [607, 192] on span "In-[GEOGRAPHIC_DATA] (4)" at bounding box center [679, 186] width 176 height 22
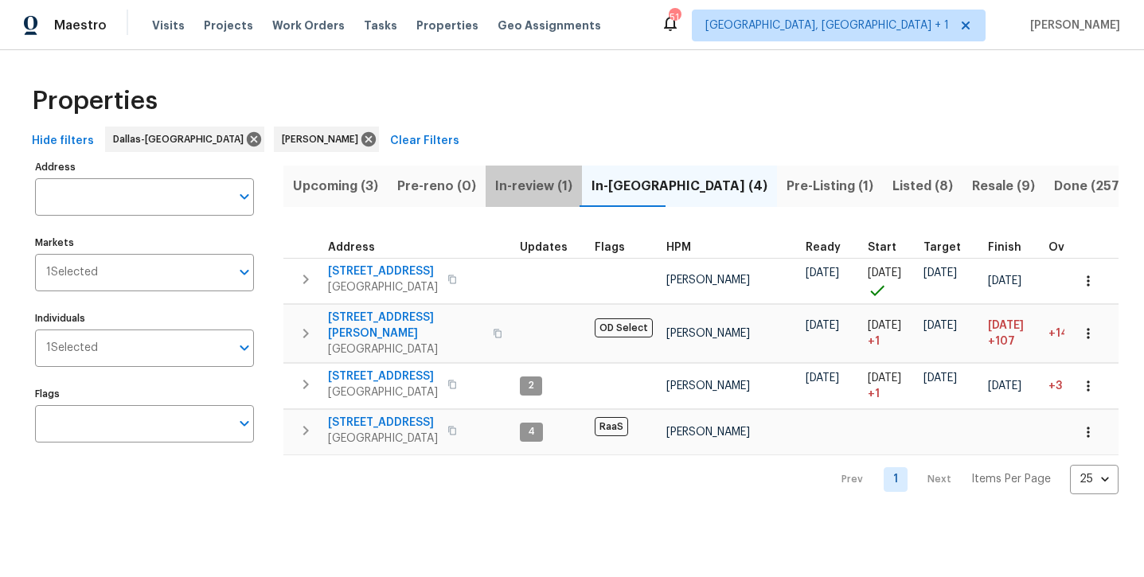
click at [532, 194] on span "In-review (1)" at bounding box center [533, 186] width 77 height 22
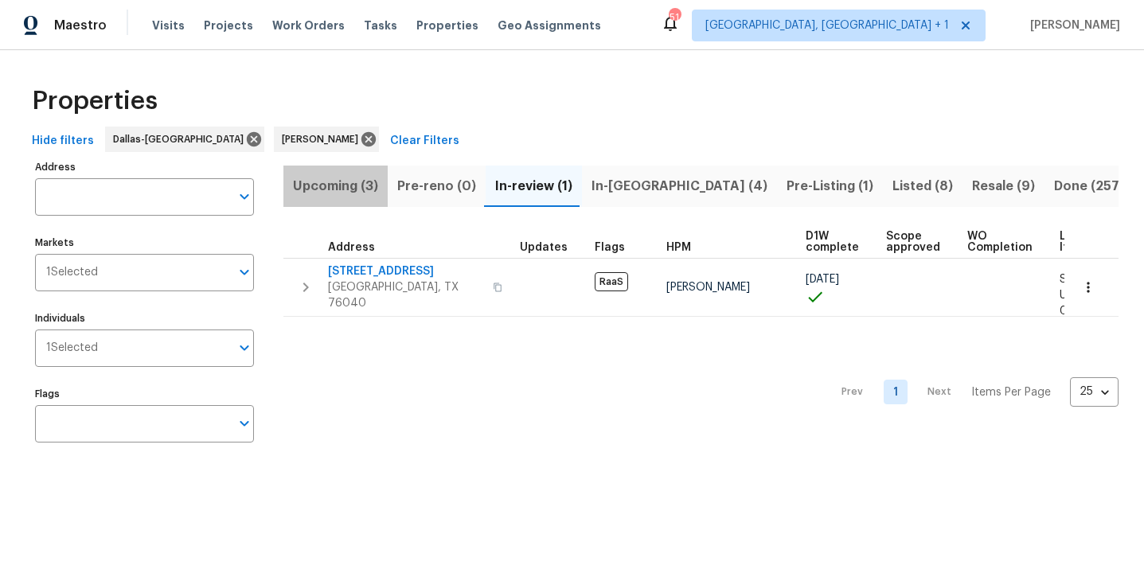
click at [350, 190] on span "Upcoming (3)" at bounding box center [335, 186] width 85 height 22
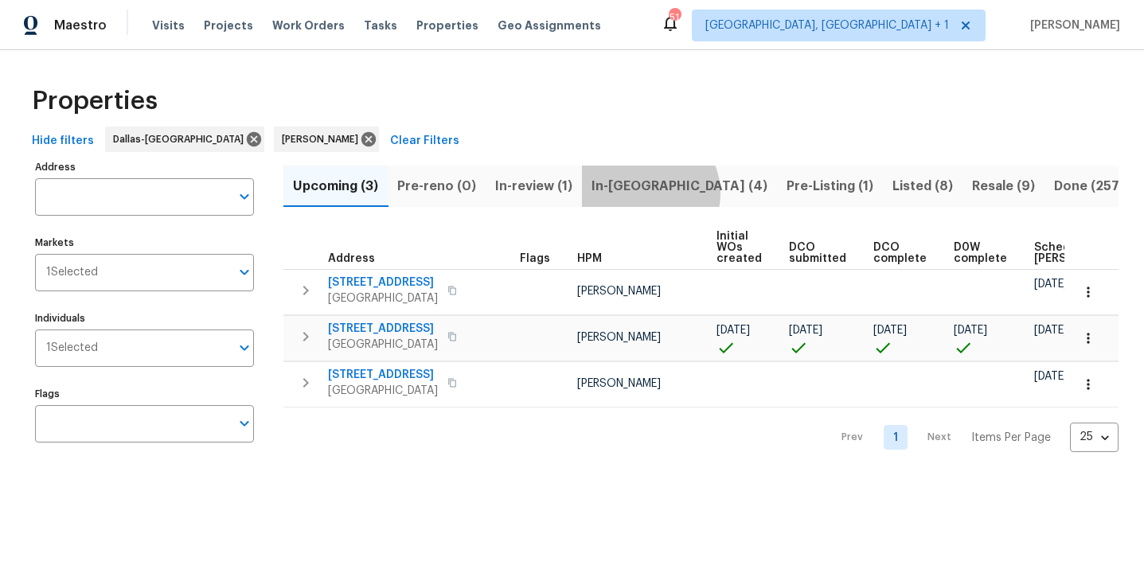
click at [645, 193] on span "In-[GEOGRAPHIC_DATA] (4)" at bounding box center [679, 186] width 176 height 22
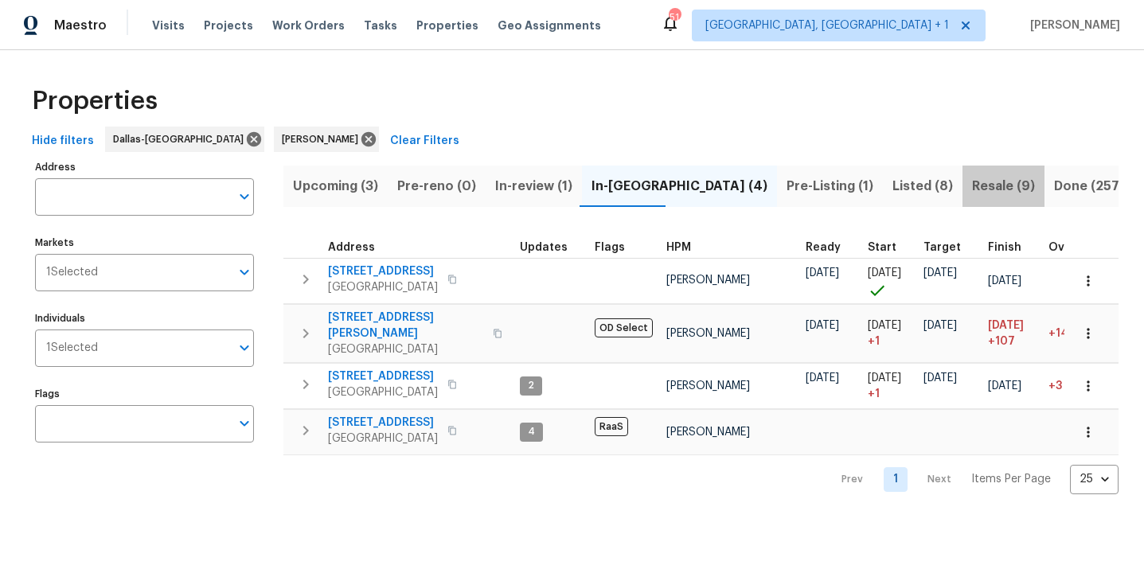
click at [972, 191] on span "Resale (9)" at bounding box center [1003, 186] width 63 height 22
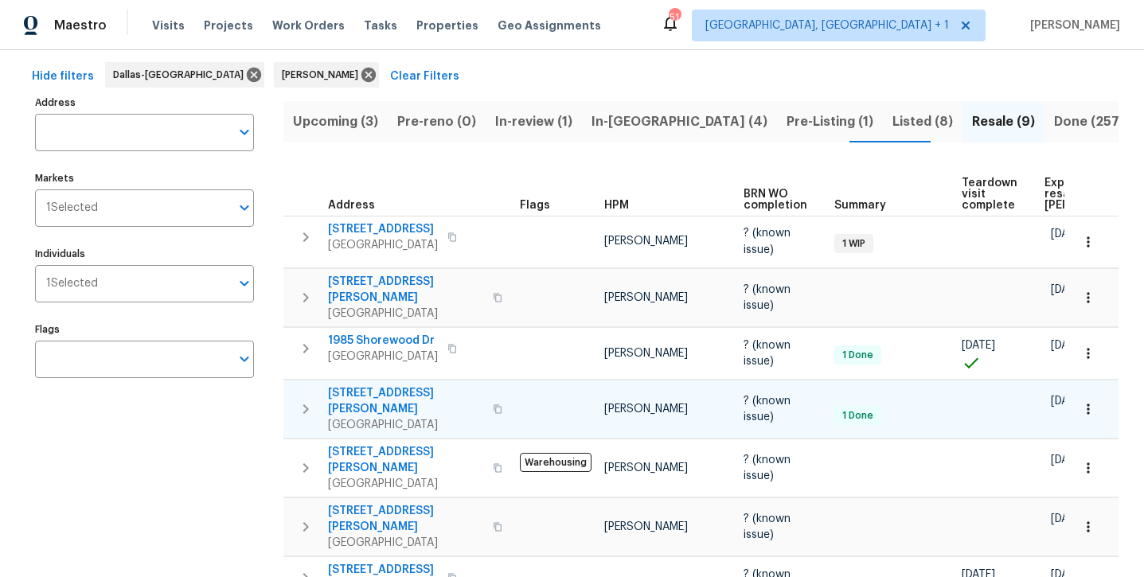
scroll to position [64, 0]
click at [622, 125] on span "In-[GEOGRAPHIC_DATA] (4)" at bounding box center [679, 122] width 176 height 22
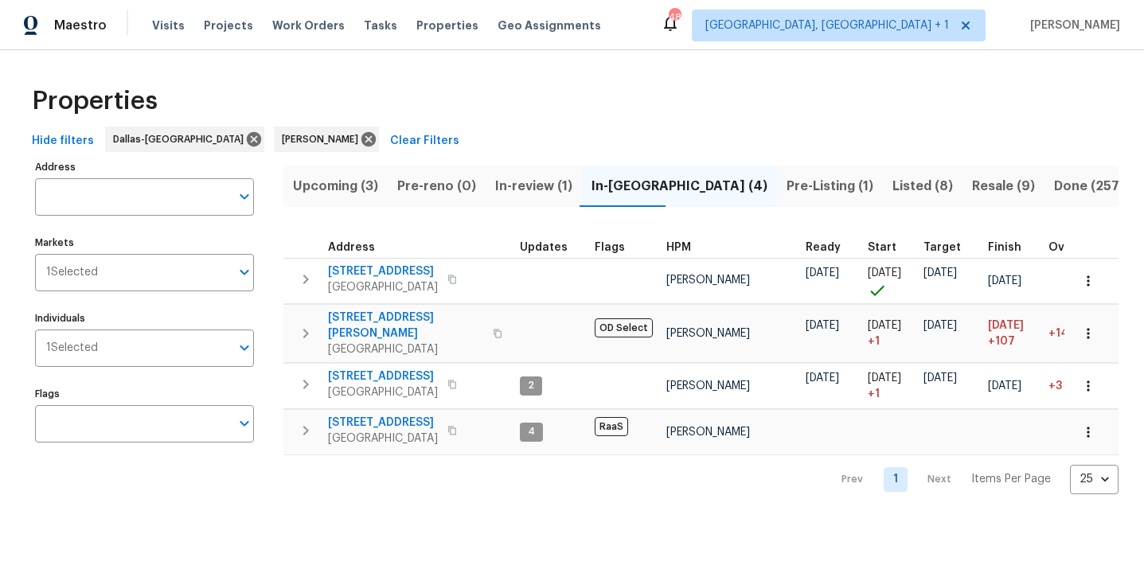
click at [972, 194] on span "Resale (9)" at bounding box center [1003, 186] width 63 height 22
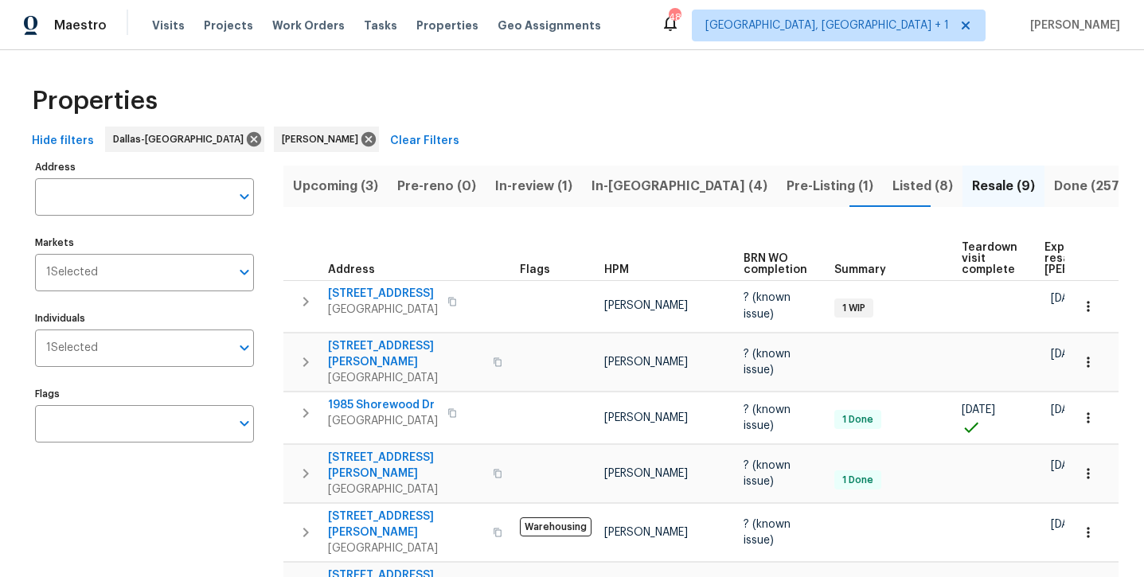
click at [892, 196] on span "Listed (8)" at bounding box center [922, 186] width 60 height 22
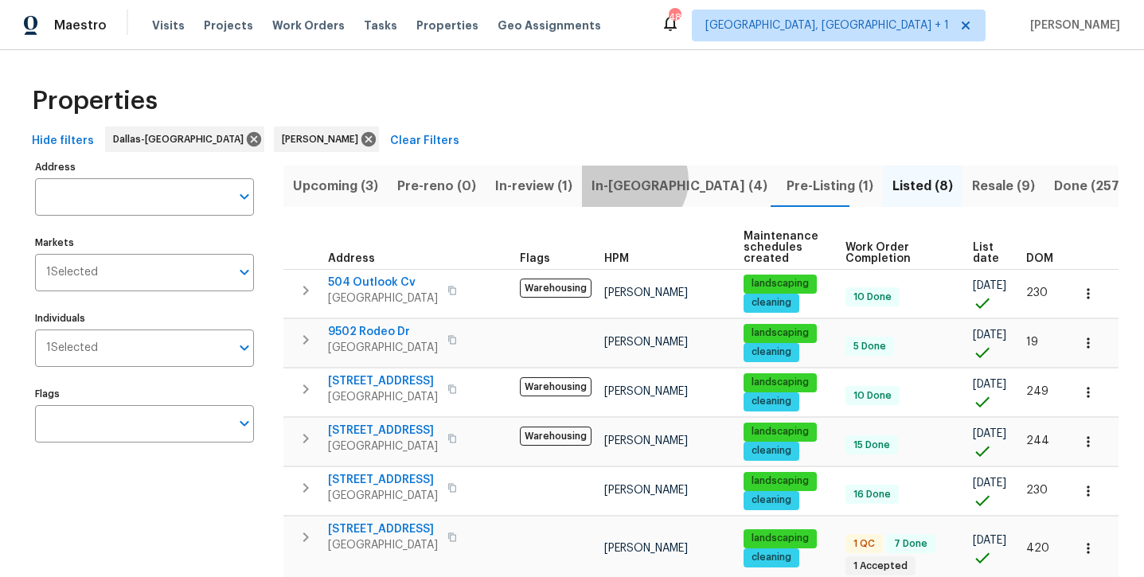
click at [629, 180] on span "In-[GEOGRAPHIC_DATA] (4)" at bounding box center [679, 186] width 176 height 22
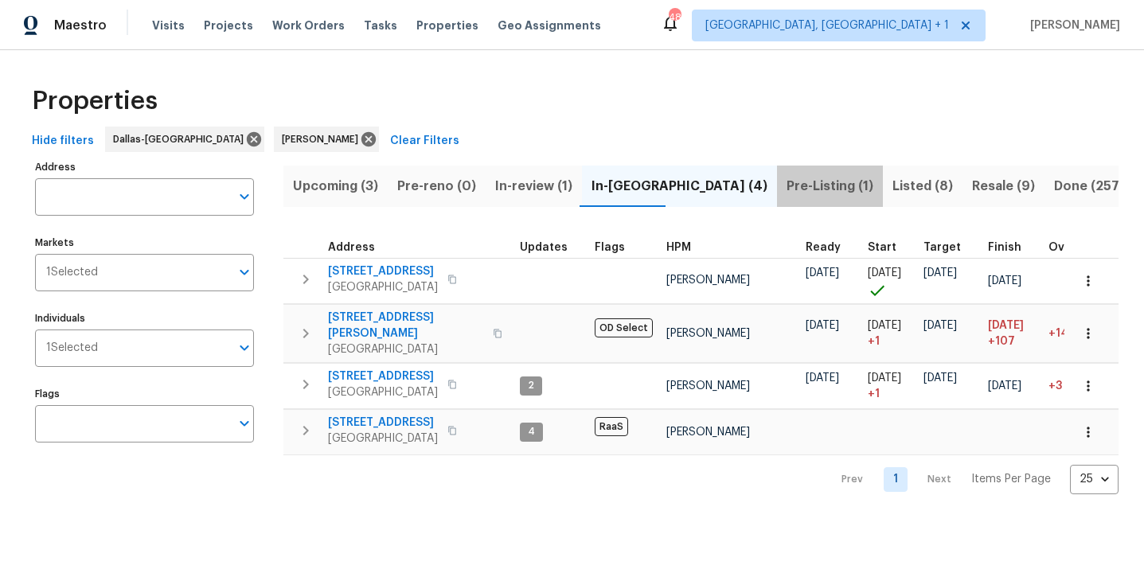
click at [786, 189] on span "Pre-Listing (1)" at bounding box center [829, 186] width 87 height 22
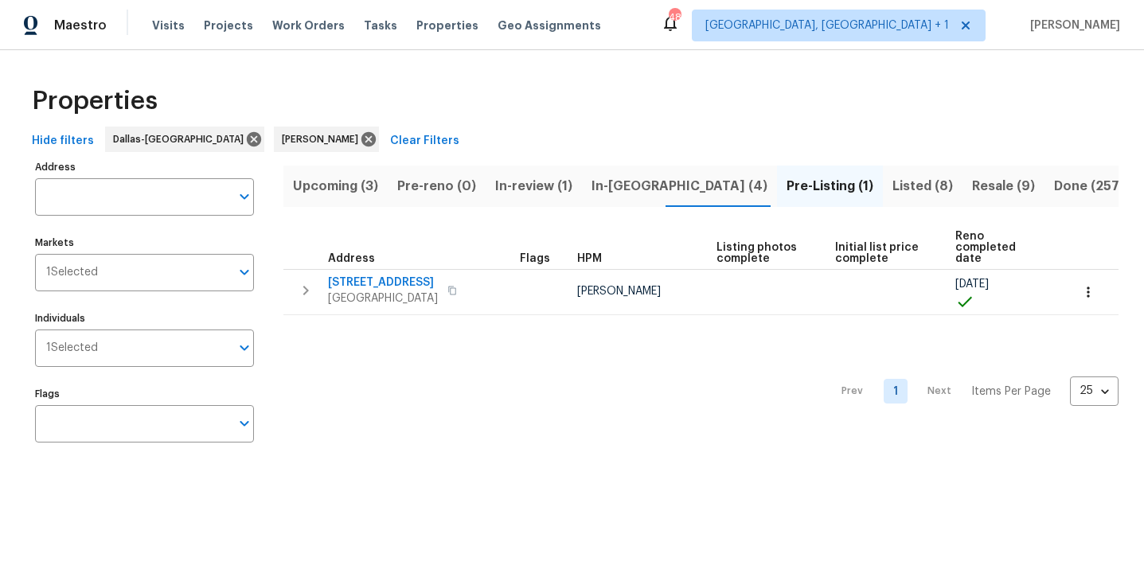
click at [892, 193] on span "Listed (8)" at bounding box center [922, 186] width 60 height 22
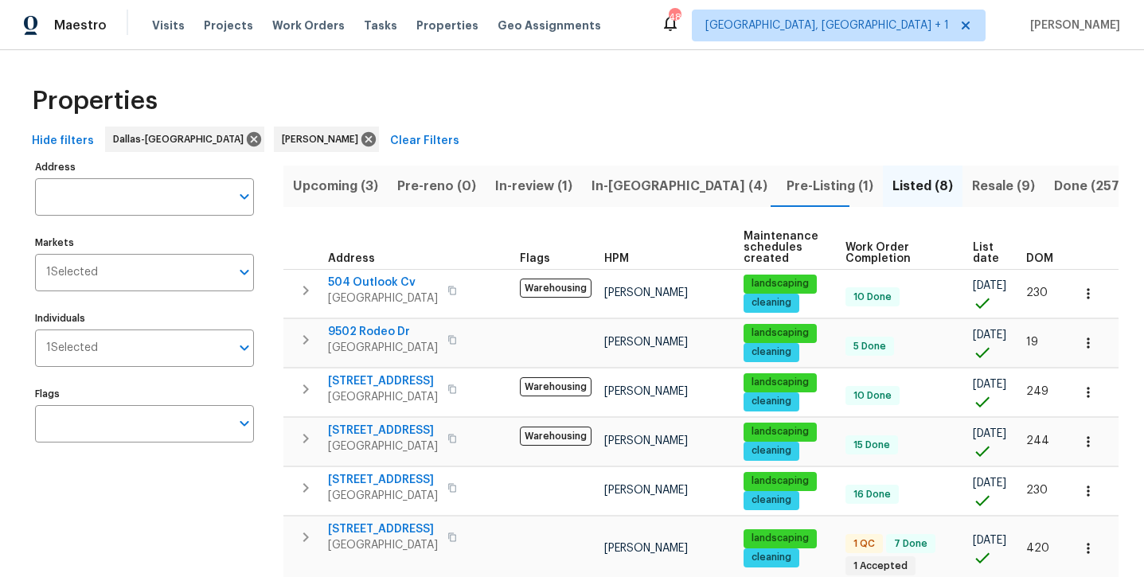
click at [962, 197] on button "Resale (9)" at bounding box center [1003, 186] width 82 height 41
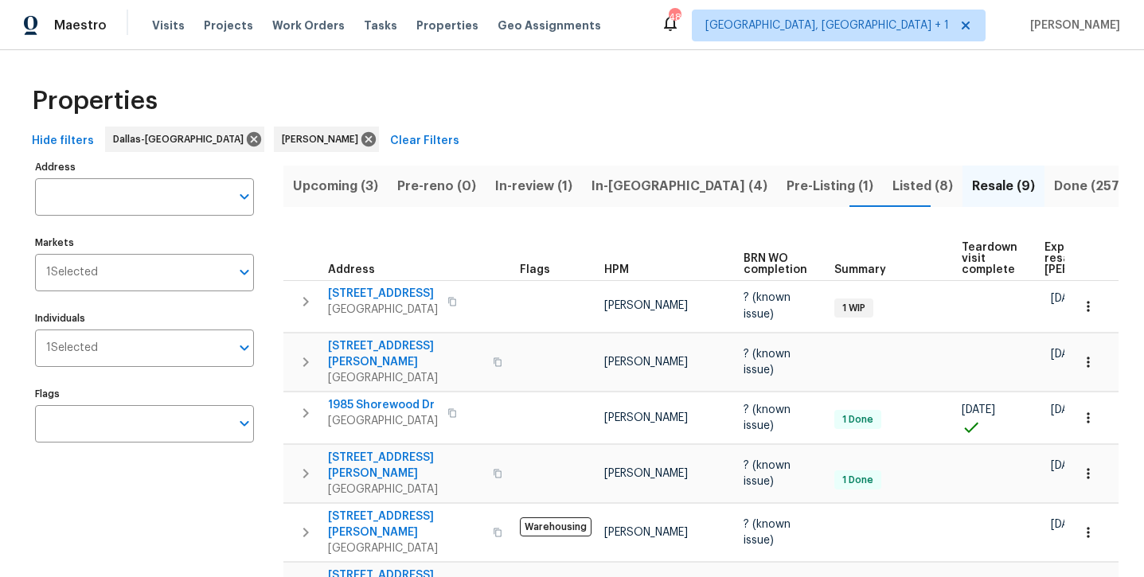
click at [1054, 187] on span "Done (257)" at bounding box center [1089, 186] width 70 height 22
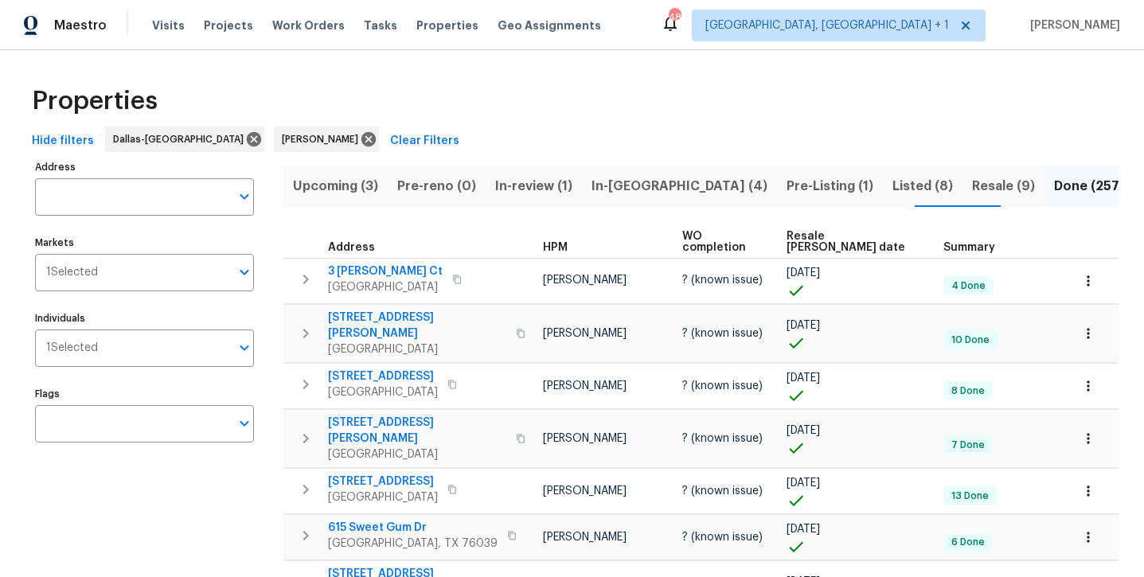
click at [892, 186] on span "Listed (8)" at bounding box center [922, 186] width 60 height 22
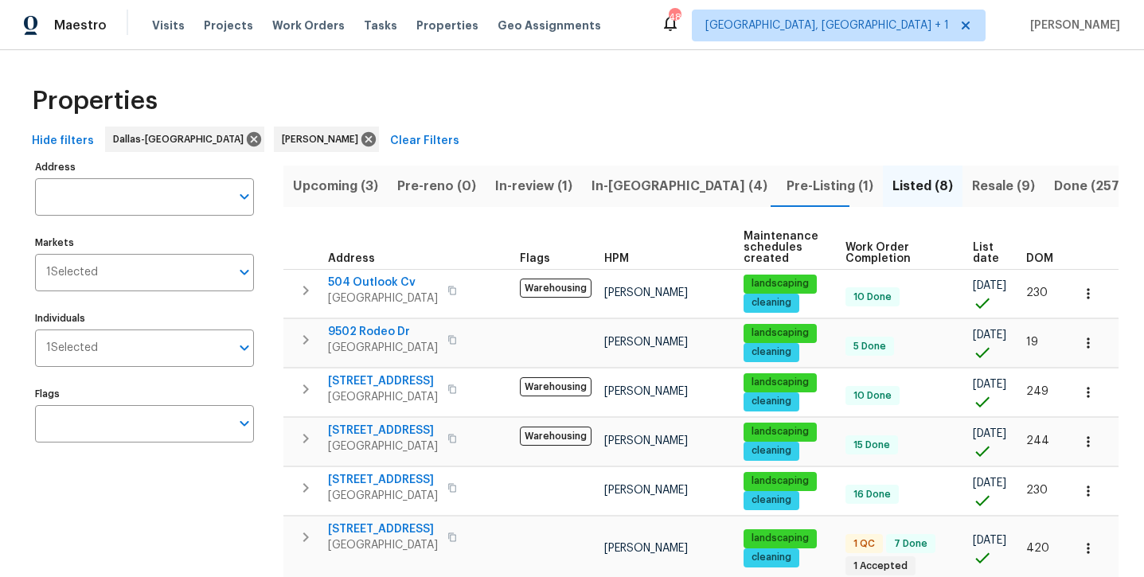
click at [786, 191] on span "Pre-Listing (1)" at bounding box center [829, 186] width 87 height 22
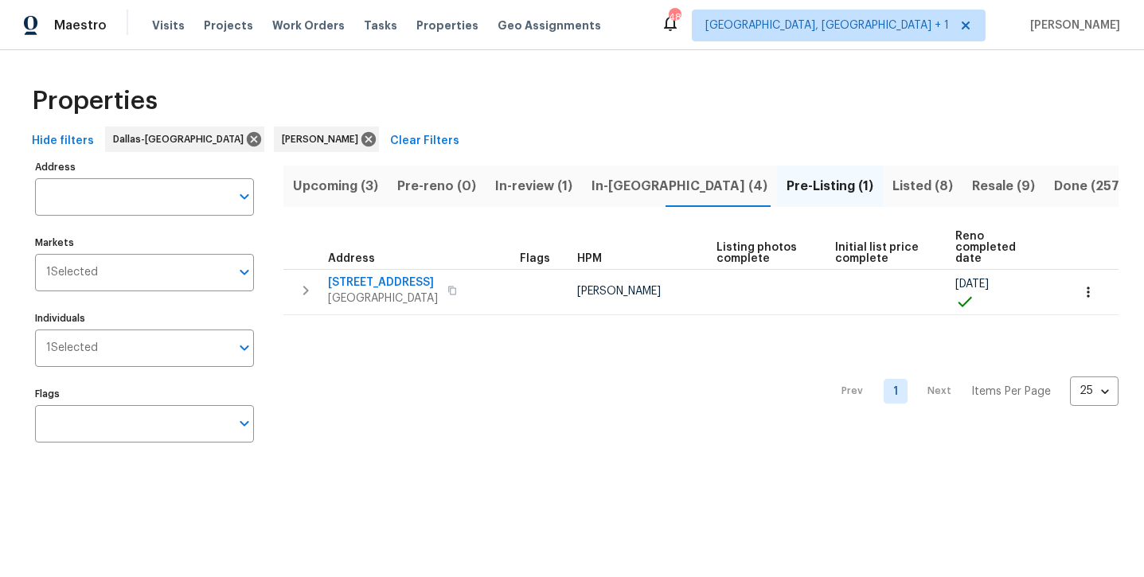
click at [609, 192] on span "In-[GEOGRAPHIC_DATA] (4)" at bounding box center [679, 186] width 176 height 22
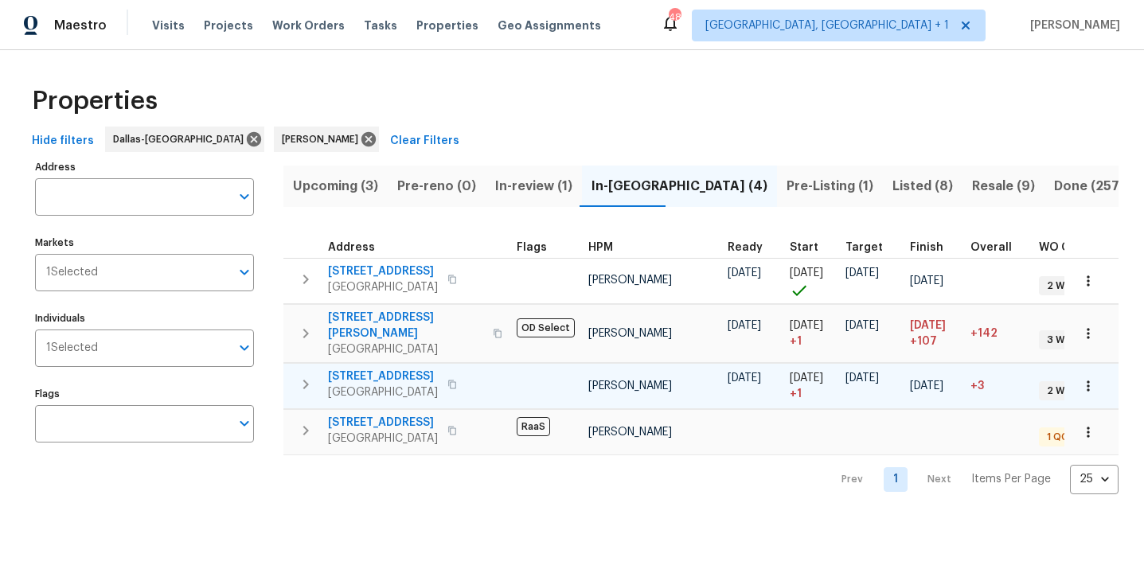
scroll to position [0, 61]
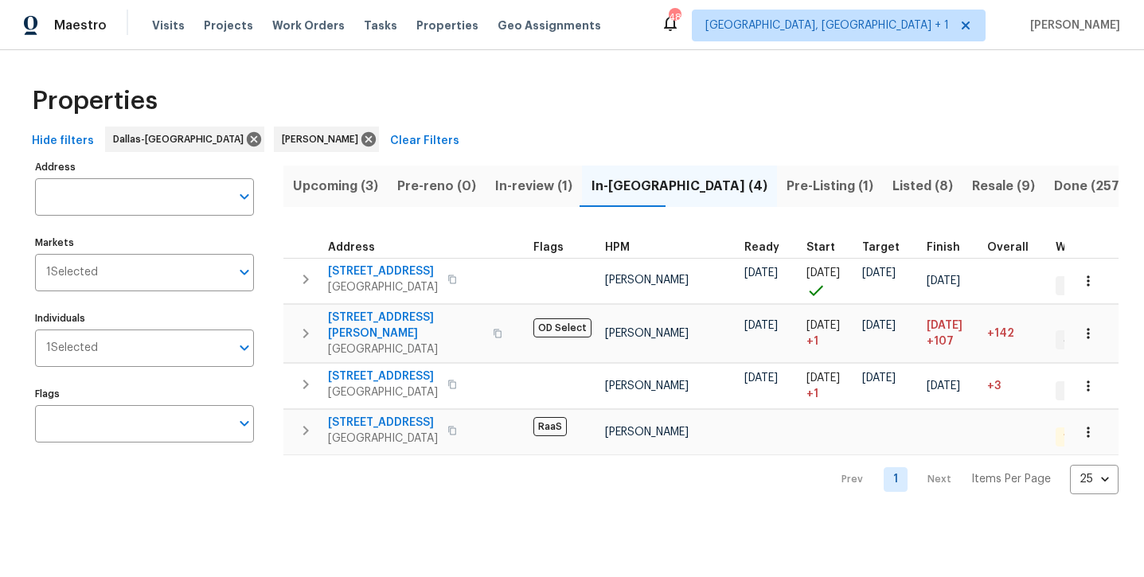
click at [534, 181] on span "In-review (1)" at bounding box center [533, 186] width 77 height 22
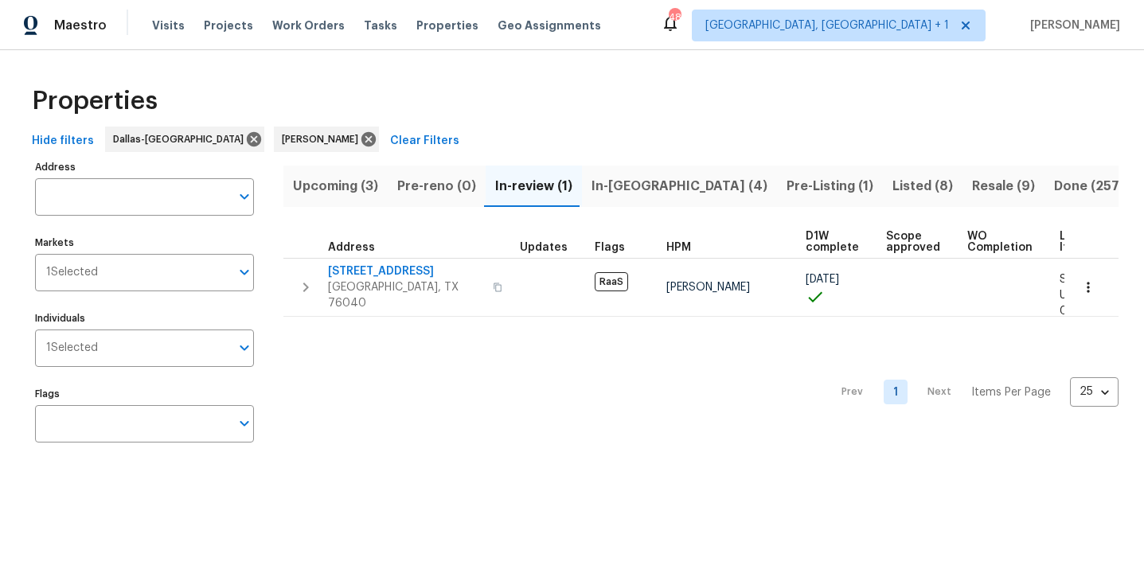
click at [340, 191] on span "Upcoming (3)" at bounding box center [335, 186] width 85 height 22
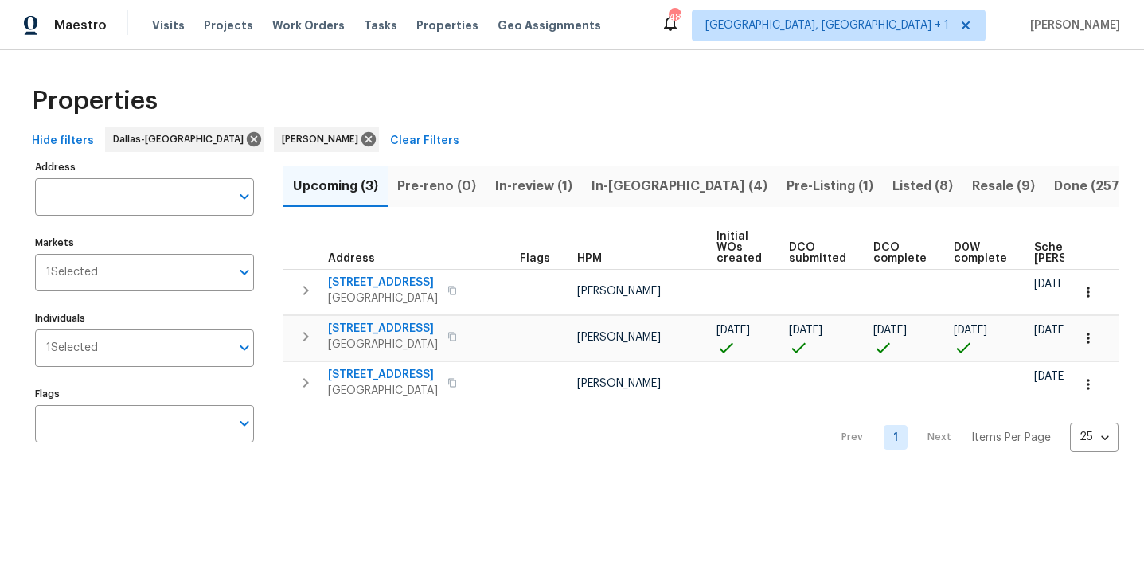
click at [602, 193] on span "In-[GEOGRAPHIC_DATA] (4)" at bounding box center [679, 186] width 176 height 22
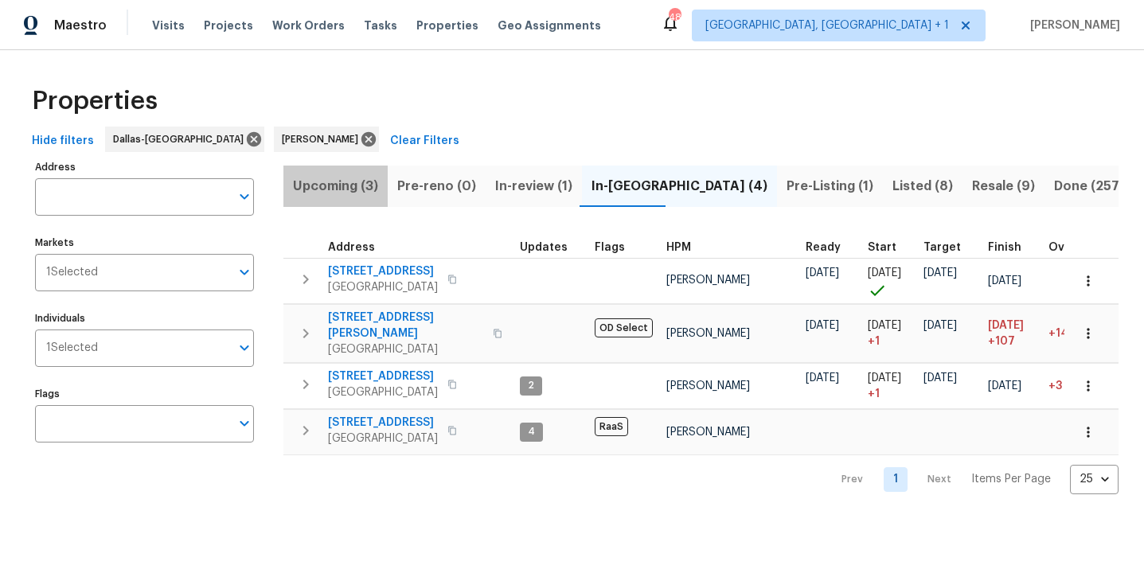
click at [349, 189] on span "Upcoming (3)" at bounding box center [335, 186] width 85 height 22
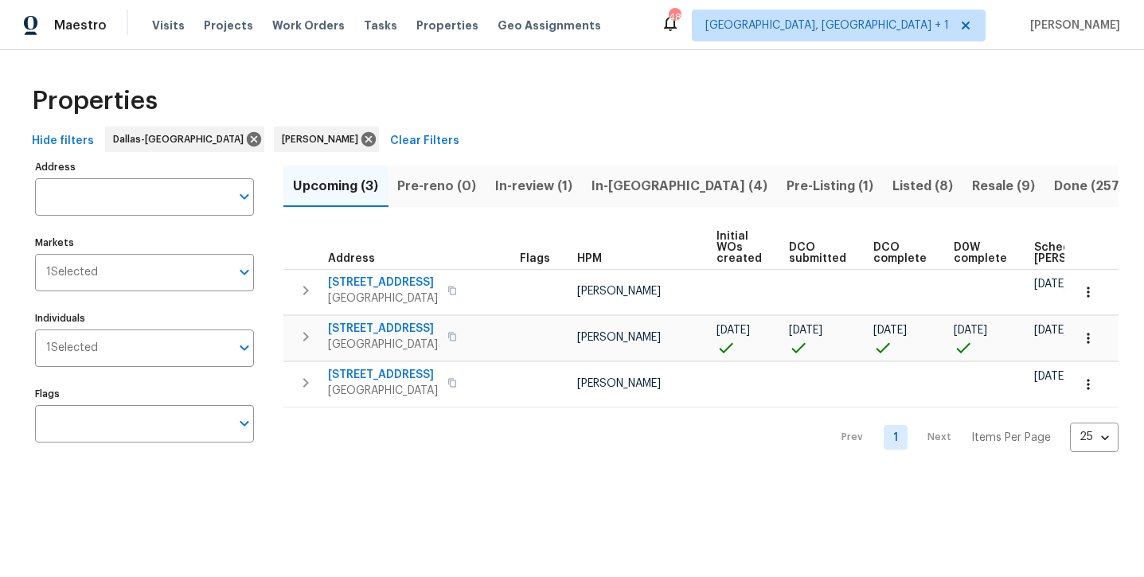
click at [892, 193] on span "Listed (8)" at bounding box center [922, 186] width 60 height 22
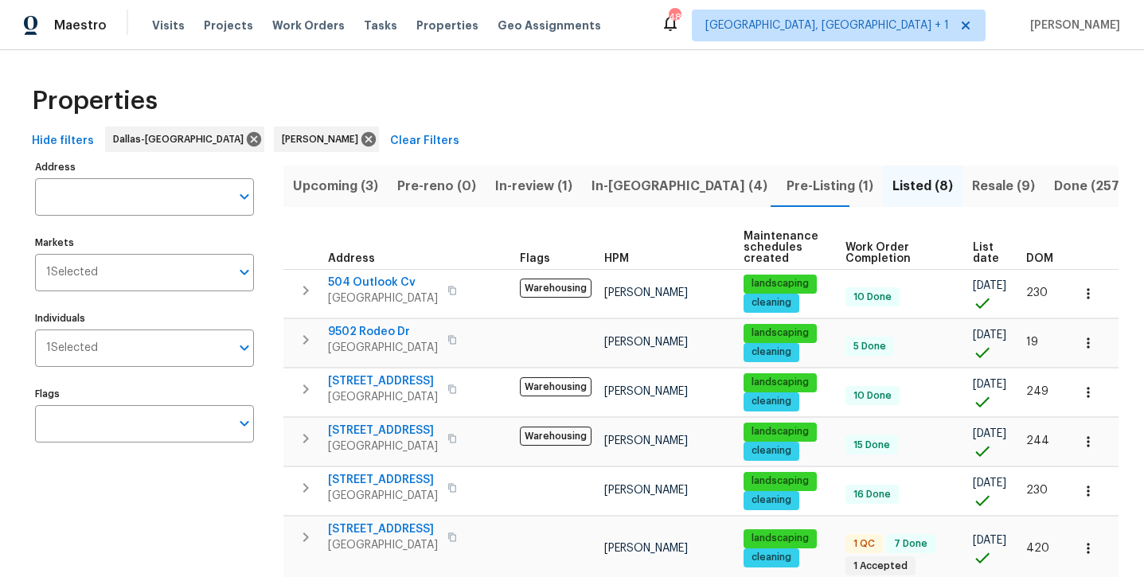
click at [962, 198] on button "Resale (9)" at bounding box center [1003, 186] width 82 height 41
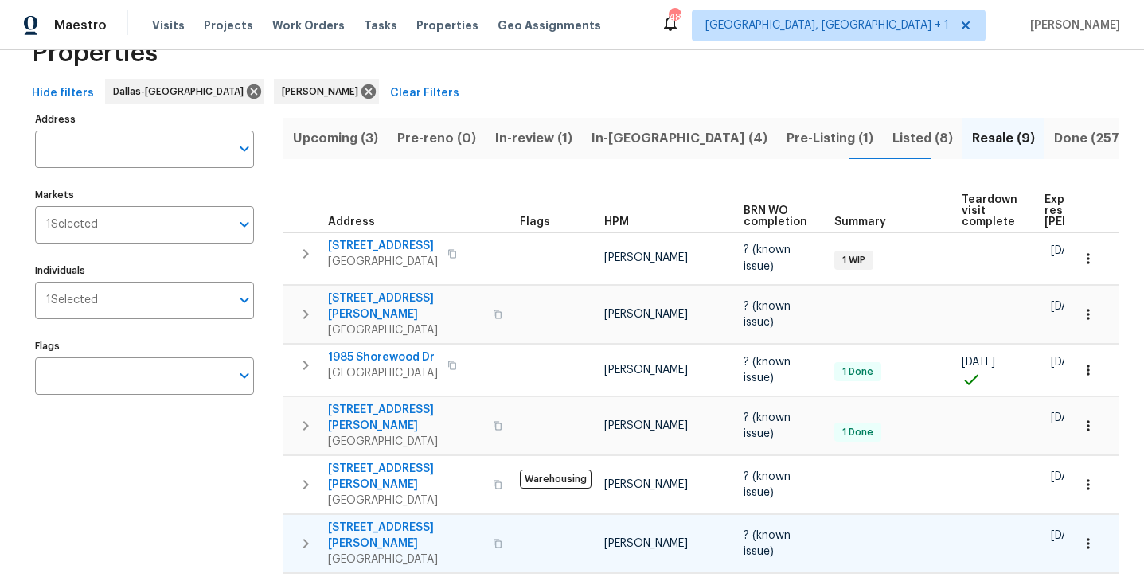
scroll to position [44, 0]
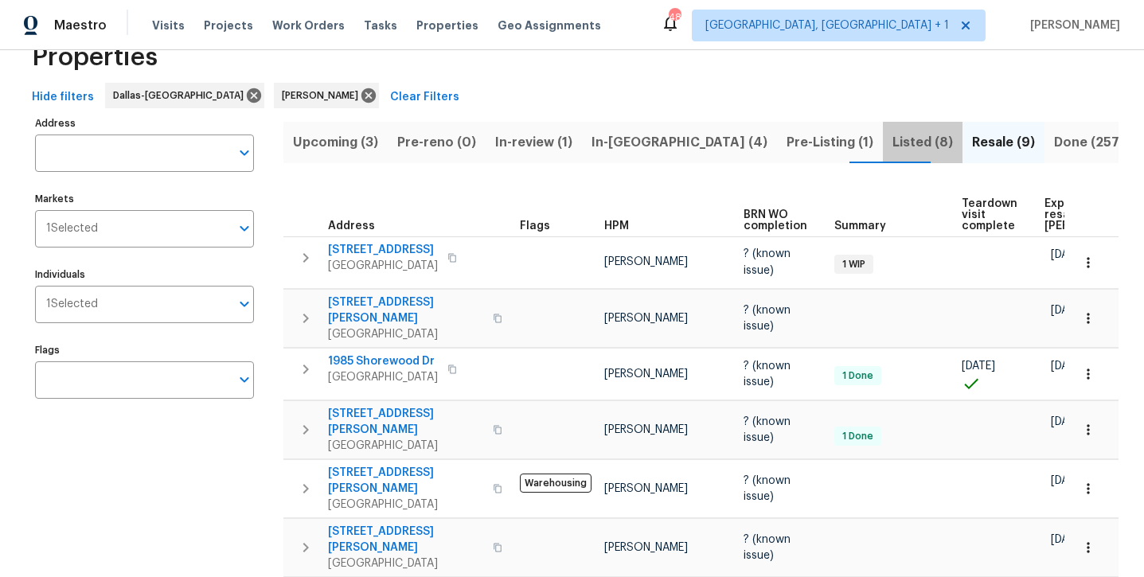
click at [892, 143] on span "Listed (8)" at bounding box center [922, 142] width 60 height 22
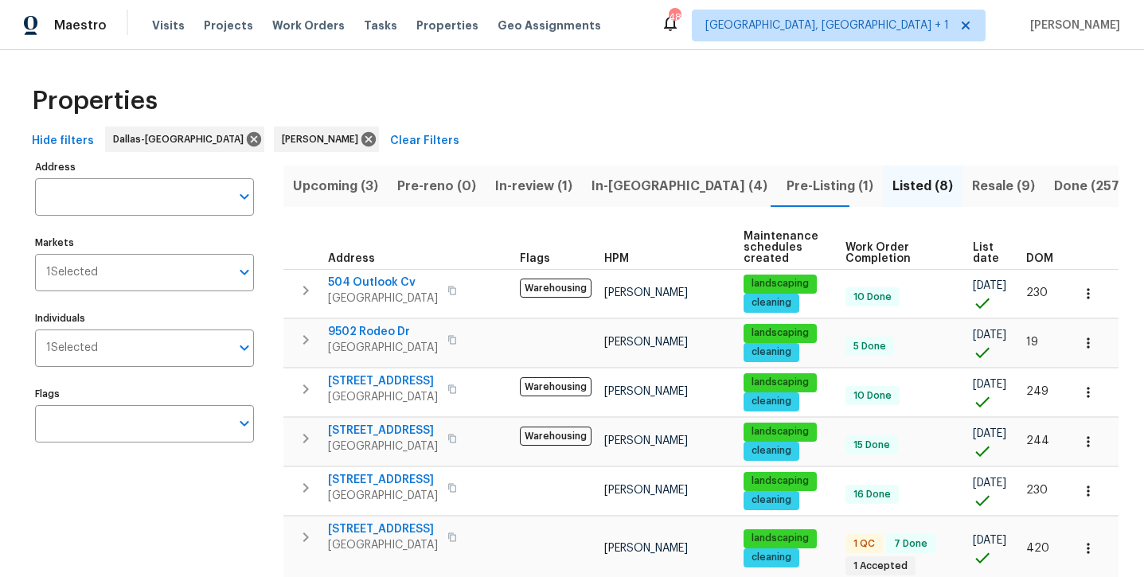
click at [972, 179] on span "Resale (9)" at bounding box center [1003, 186] width 63 height 22
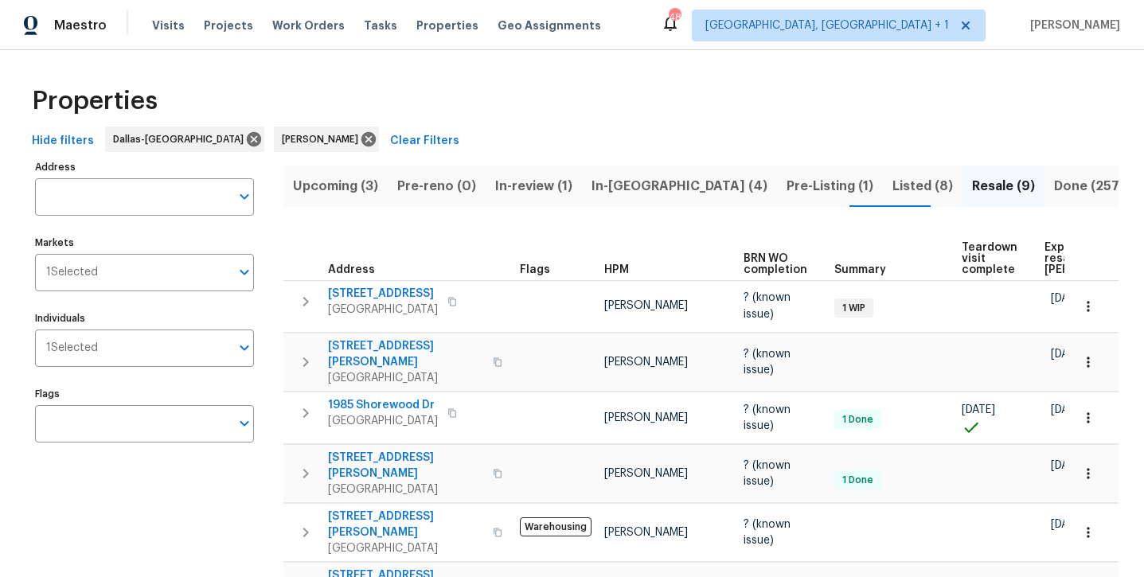
click at [629, 184] on span "In-[GEOGRAPHIC_DATA] (4)" at bounding box center [679, 186] width 176 height 22
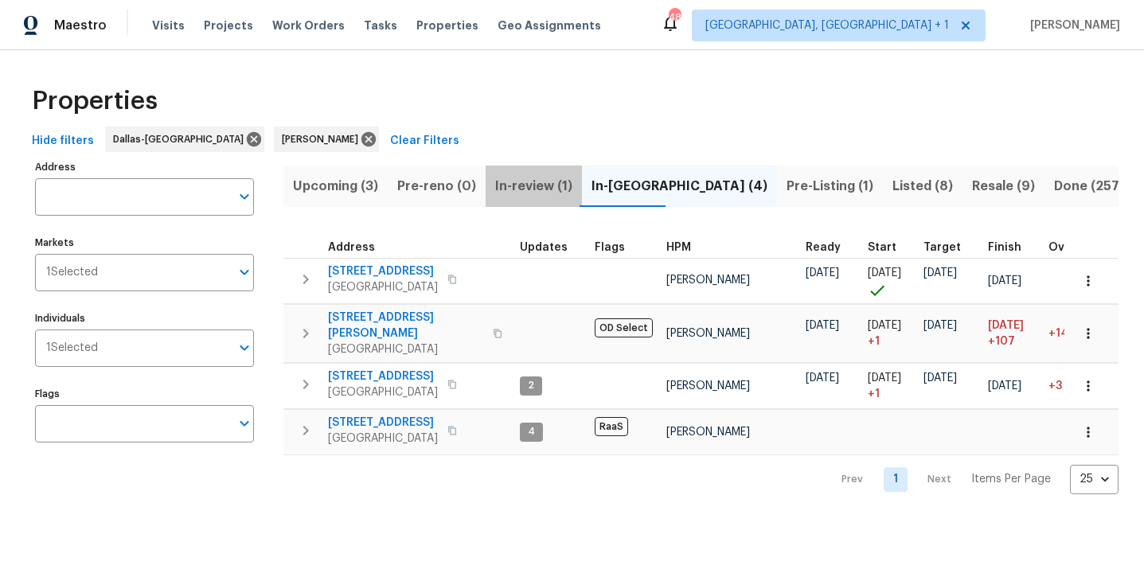
click at [513, 185] on span "In-review (1)" at bounding box center [533, 186] width 77 height 22
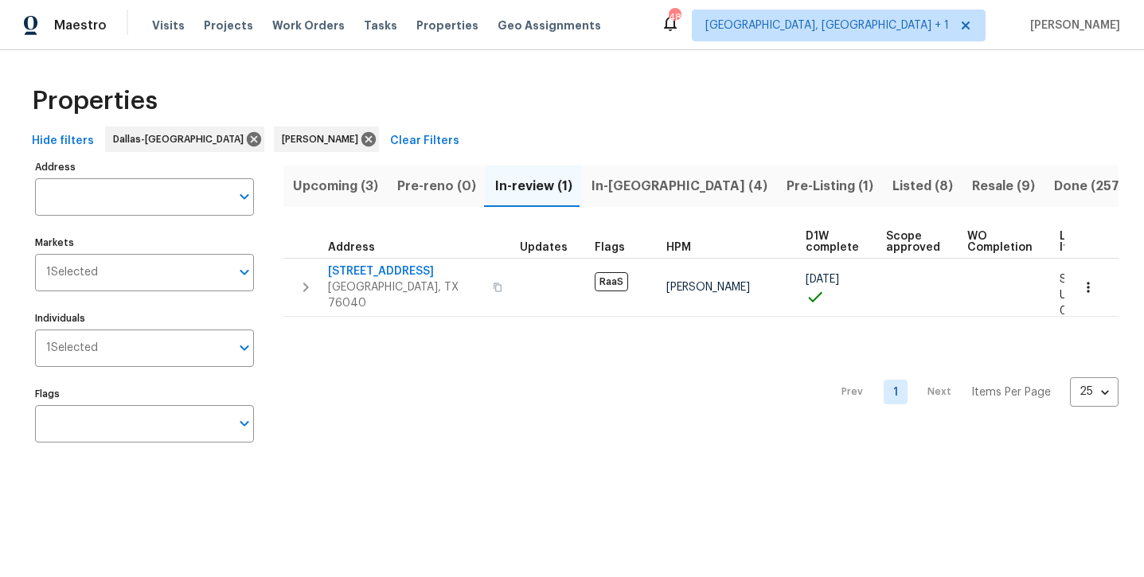
click at [339, 188] on span "Upcoming (3)" at bounding box center [335, 186] width 85 height 22
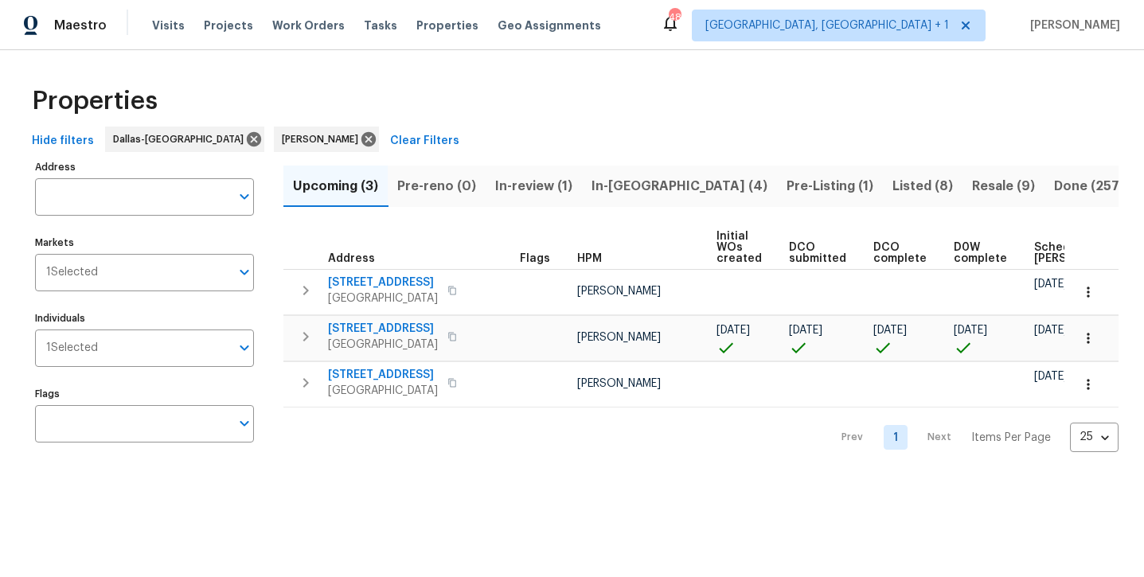
click at [972, 192] on span "Resale (9)" at bounding box center [1003, 186] width 63 height 22
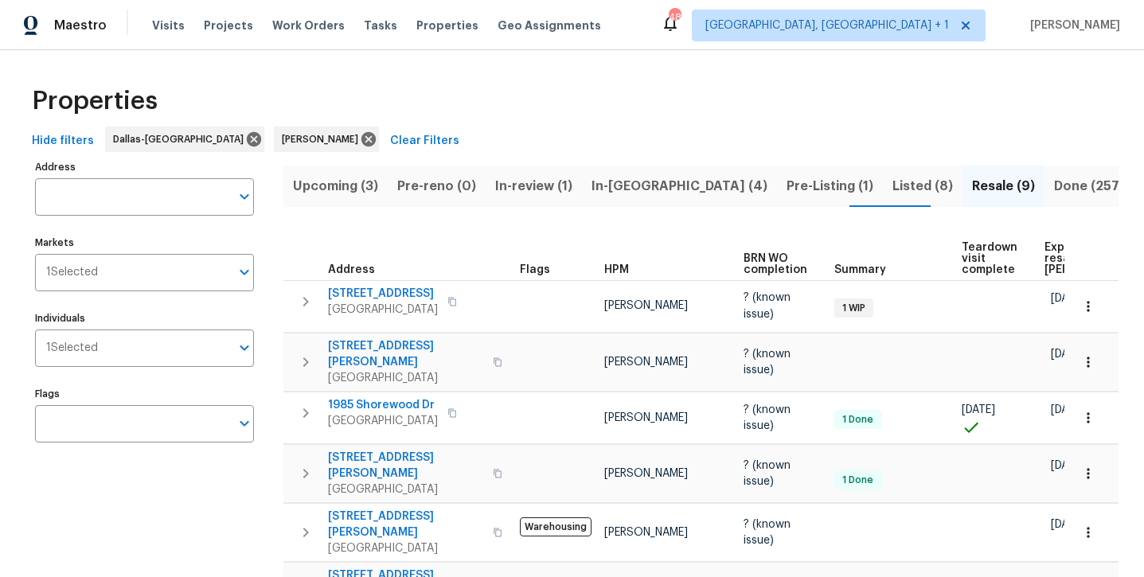
click at [892, 194] on span "Listed (8)" at bounding box center [922, 186] width 60 height 22
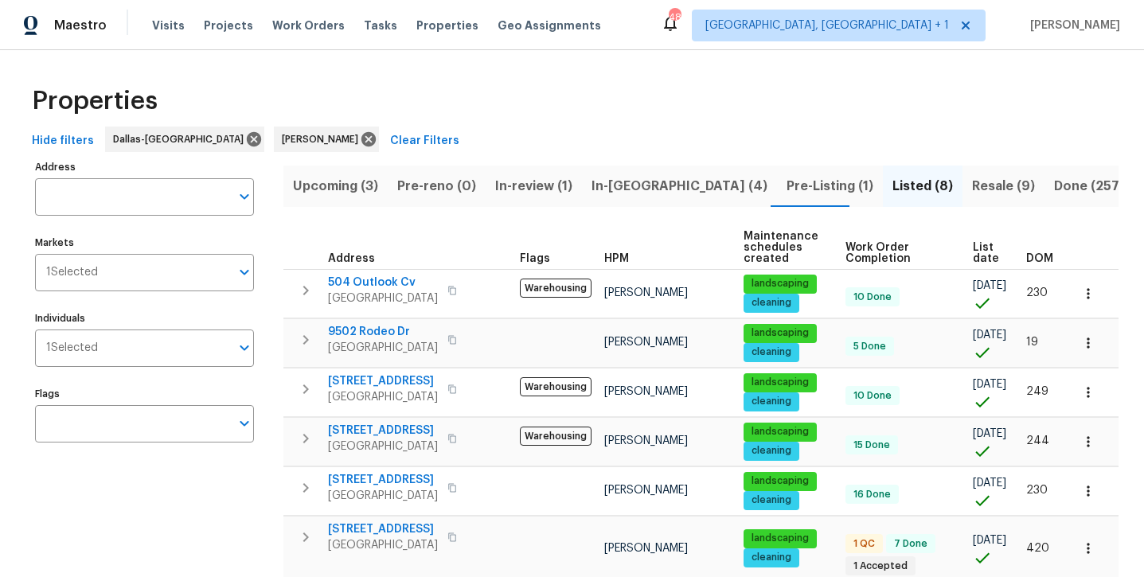
click at [616, 186] on span "In-[GEOGRAPHIC_DATA] (4)" at bounding box center [679, 186] width 176 height 22
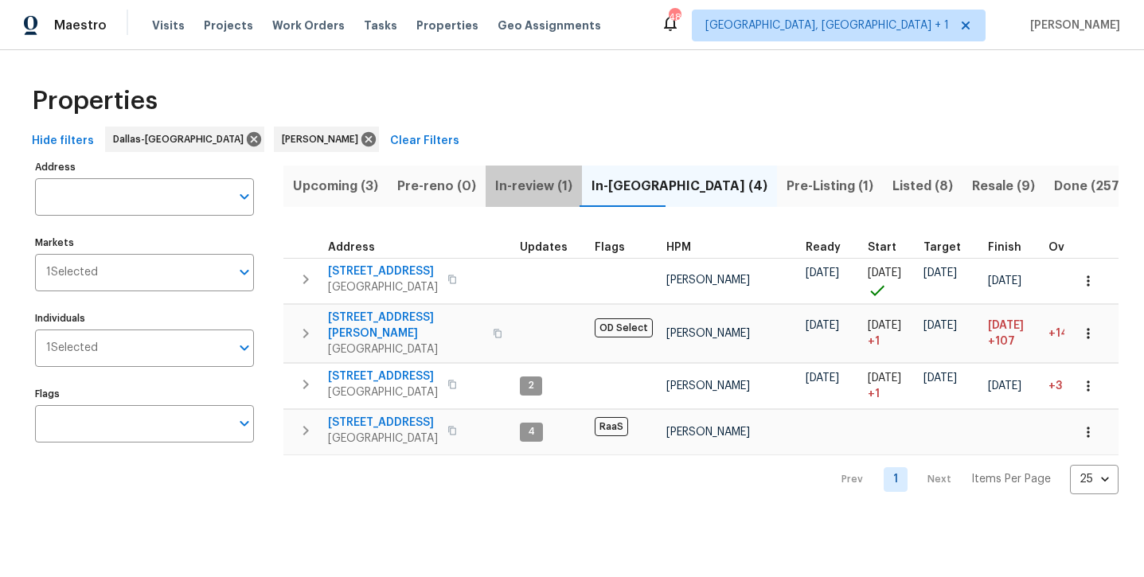
click at [514, 191] on span "In-review (1)" at bounding box center [533, 186] width 77 height 22
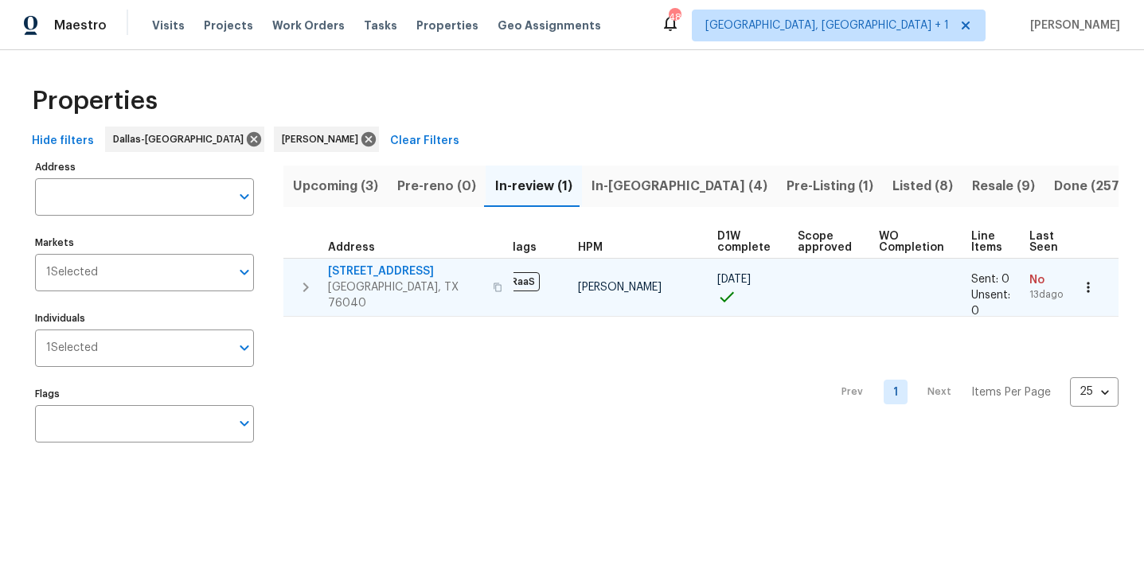
scroll to position [0, 88]
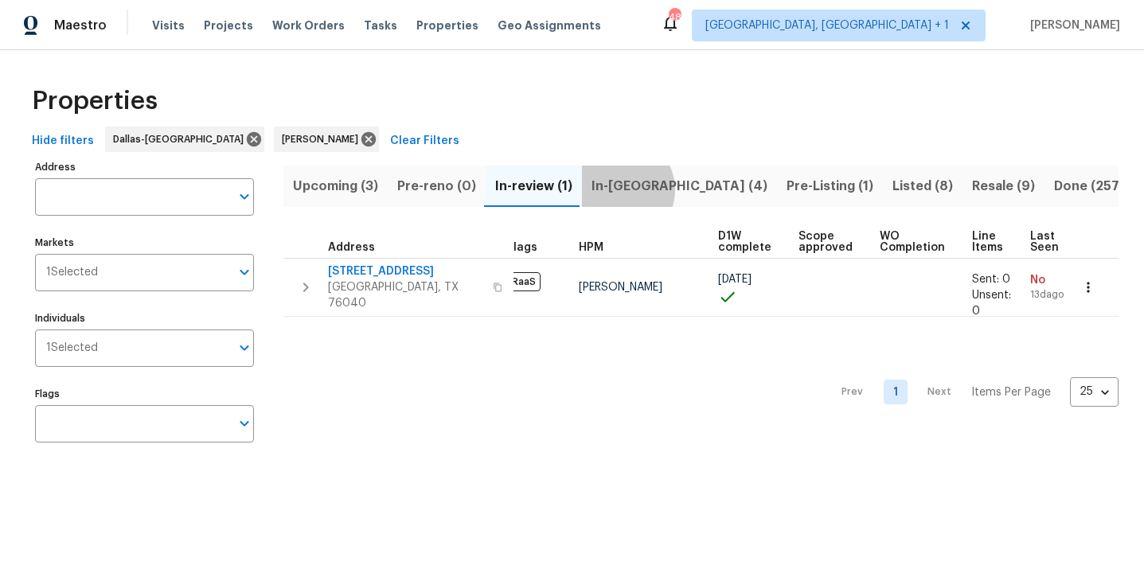
click at [615, 189] on span "In-[GEOGRAPHIC_DATA] (4)" at bounding box center [679, 186] width 176 height 22
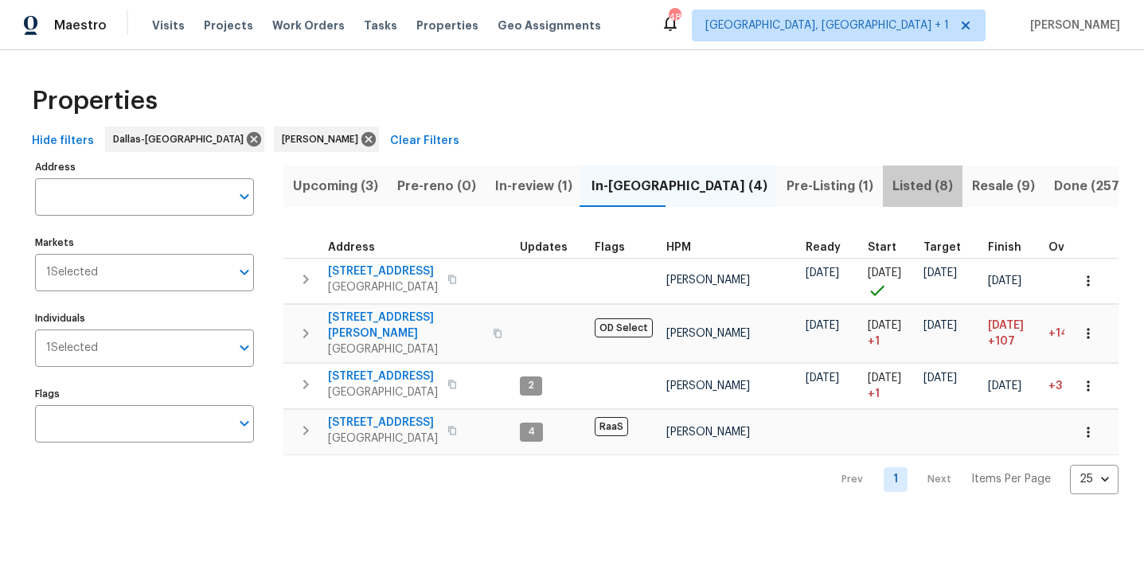
click at [892, 193] on span "Listed (8)" at bounding box center [922, 186] width 60 height 22
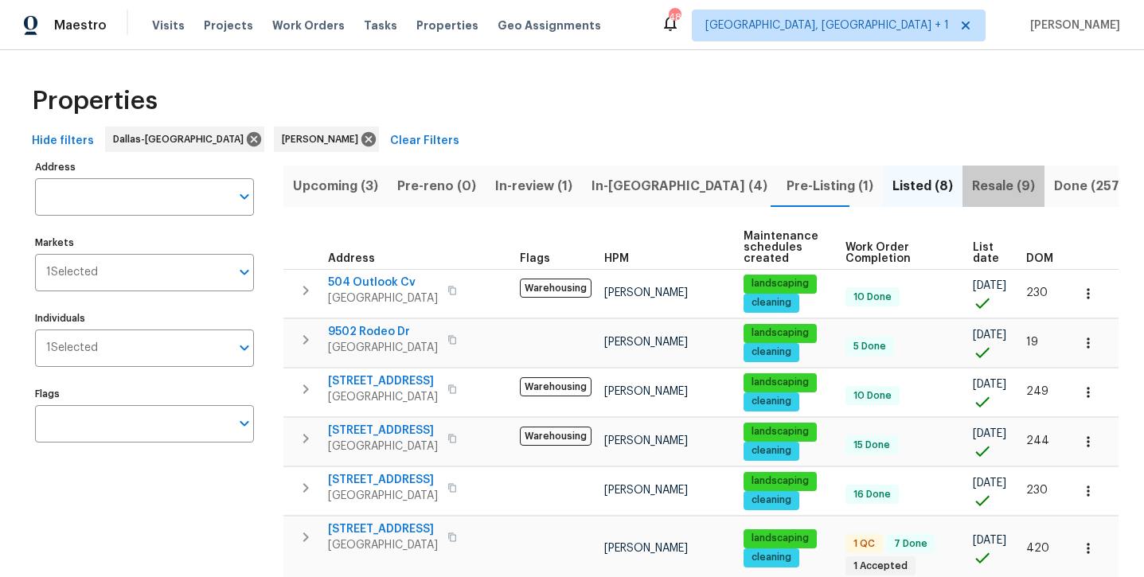
click at [972, 188] on span "Resale (9)" at bounding box center [1003, 186] width 63 height 22
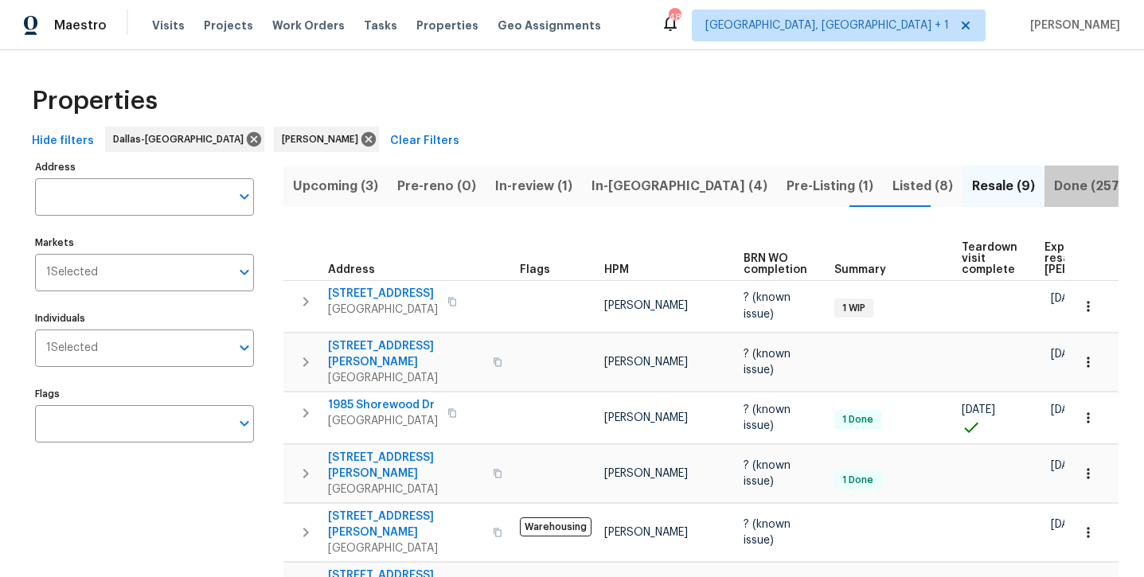
click at [1054, 191] on span "Done (257)" at bounding box center [1089, 186] width 70 height 22
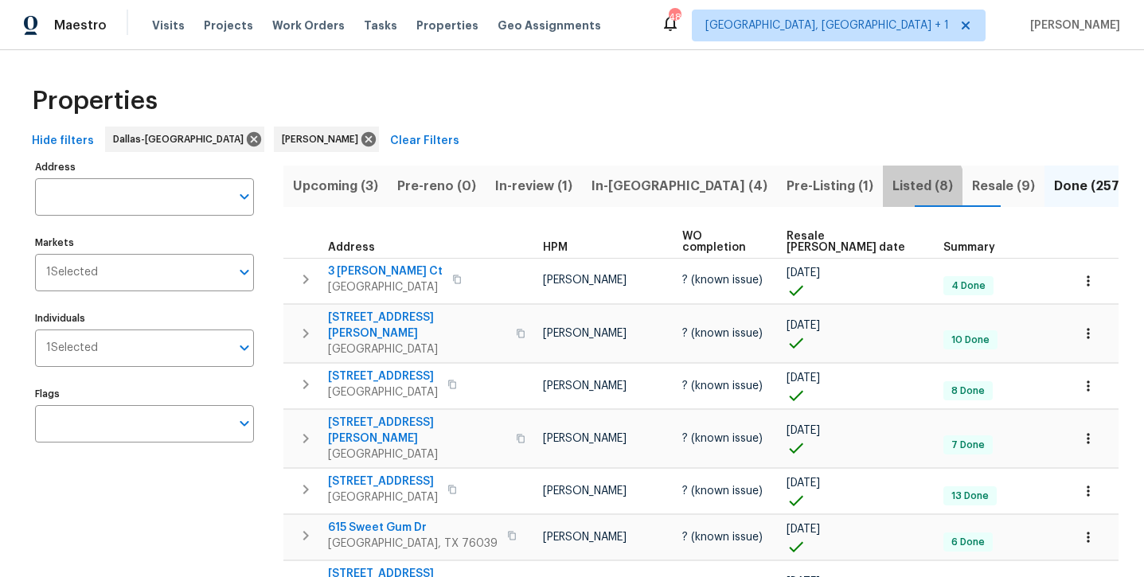
click at [892, 189] on span "Listed (8)" at bounding box center [922, 186] width 60 height 22
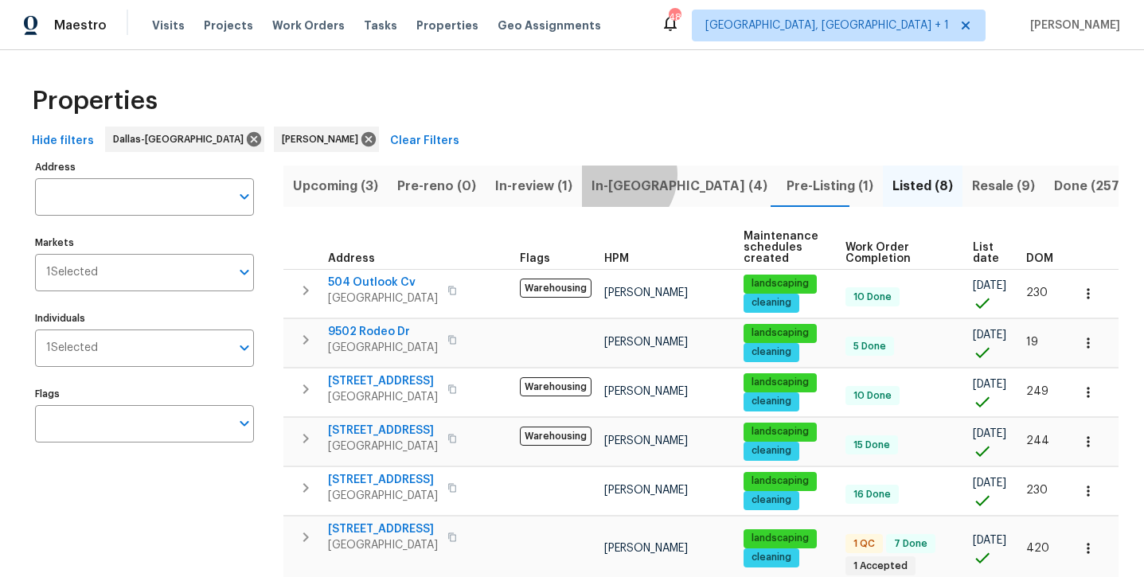
click at [611, 175] on span "In-[GEOGRAPHIC_DATA] (4)" at bounding box center [679, 186] width 176 height 22
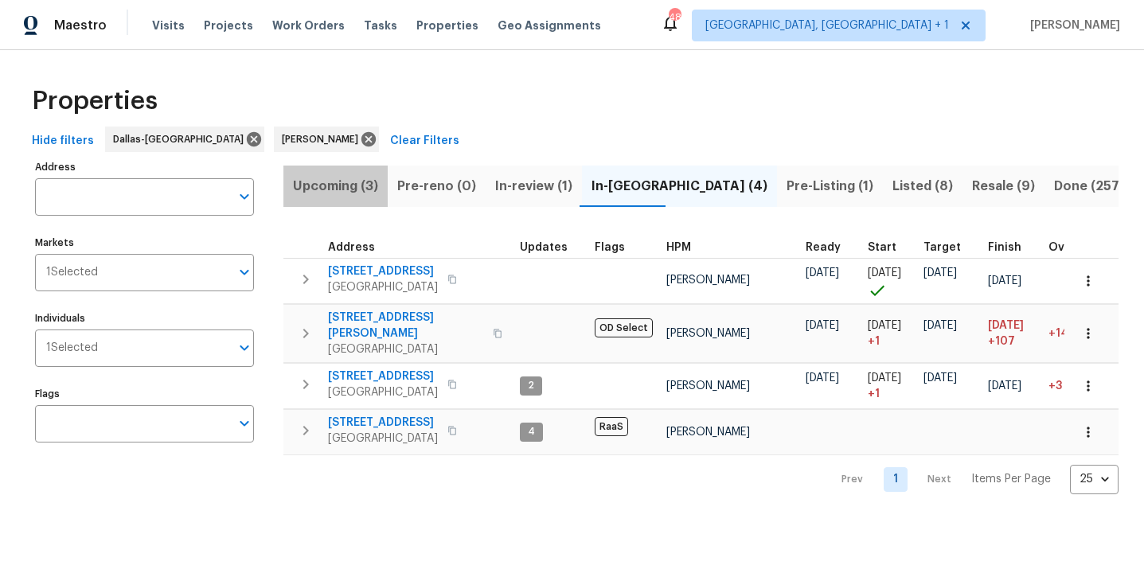
click at [355, 190] on span "Upcoming (3)" at bounding box center [335, 186] width 85 height 22
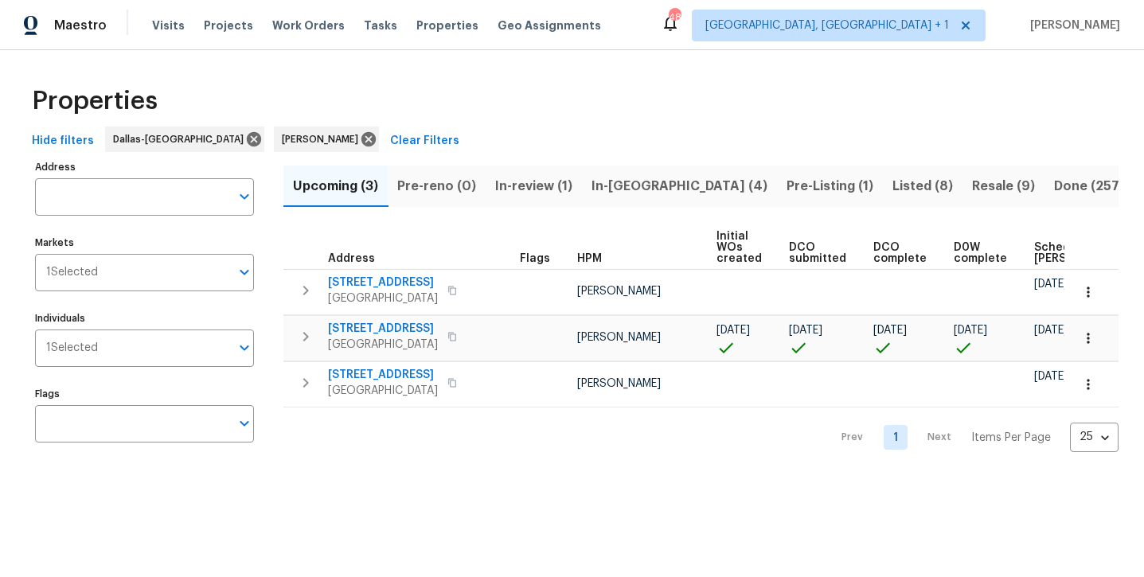
click at [1054, 187] on span "Done (257)" at bounding box center [1089, 186] width 70 height 22
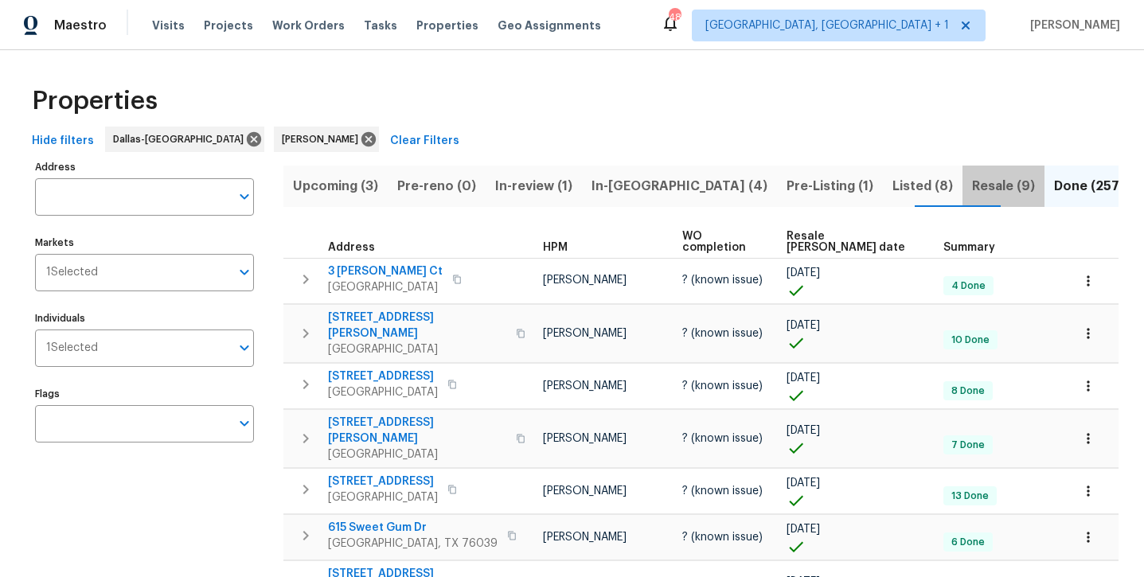
click at [972, 186] on span "Resale (9)" at bounding box center [1003, 186] width 63 height 22
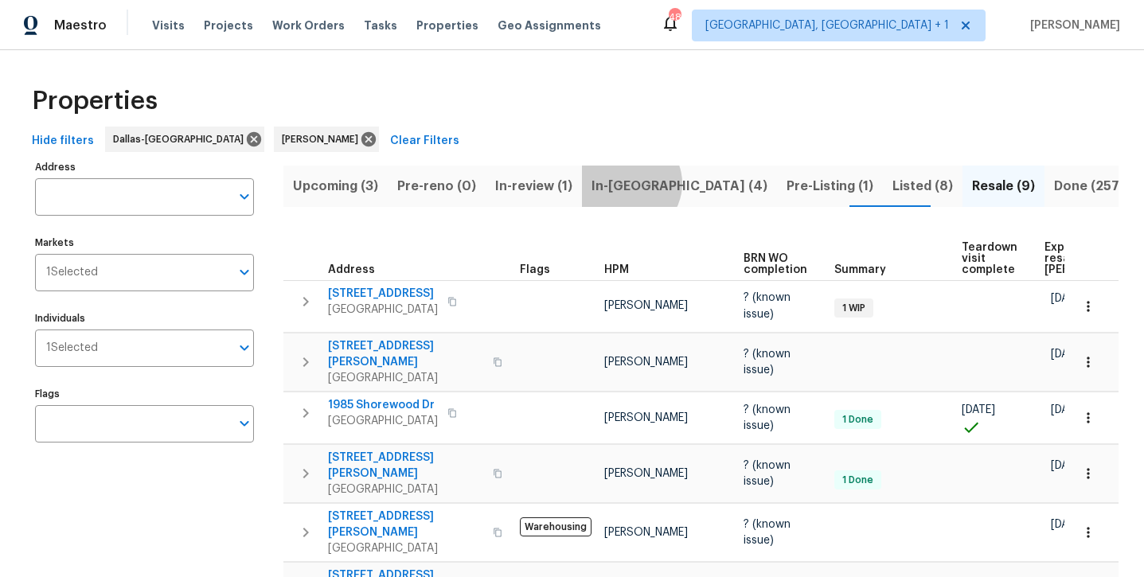
click at [626, 183] on span "In-[GEOGRAPHIC_DATA] (4)" at bounding box center [679, 186] width 176 height 22
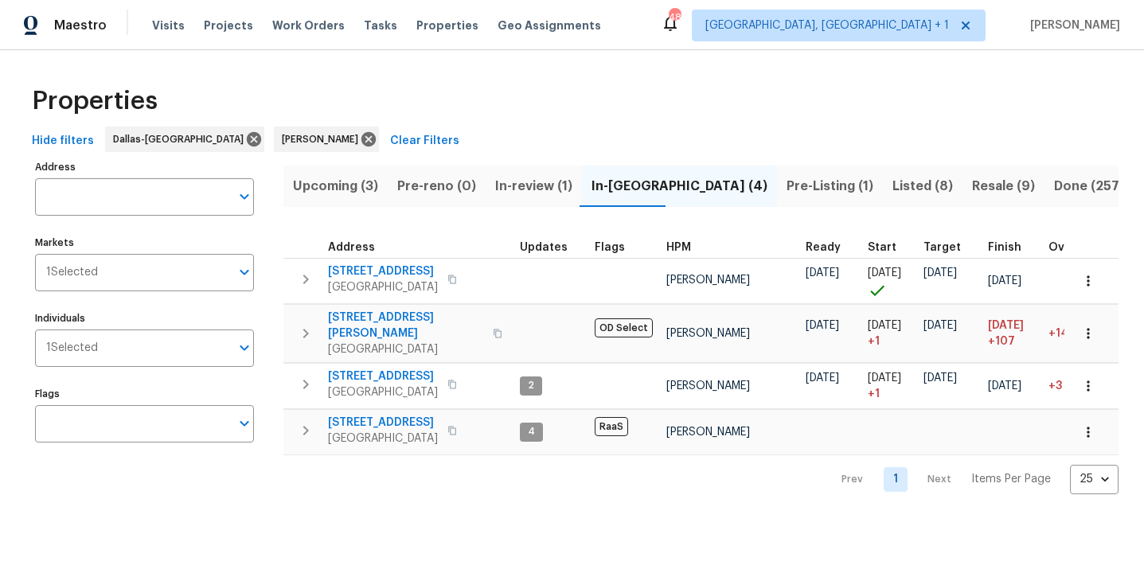
click at [892, 193] on span "Listed (8)" at bounding box center [922, 186] width 60 height 22
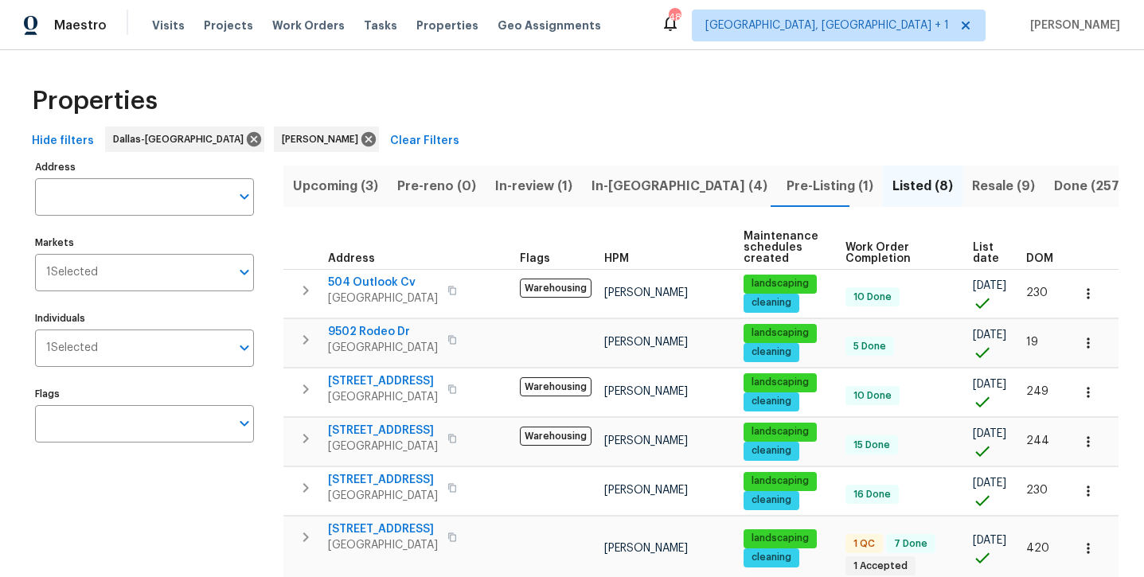
click at [972, 181] on span "Resale (9)" at bounding box center [1003, 186] width 63 height 22
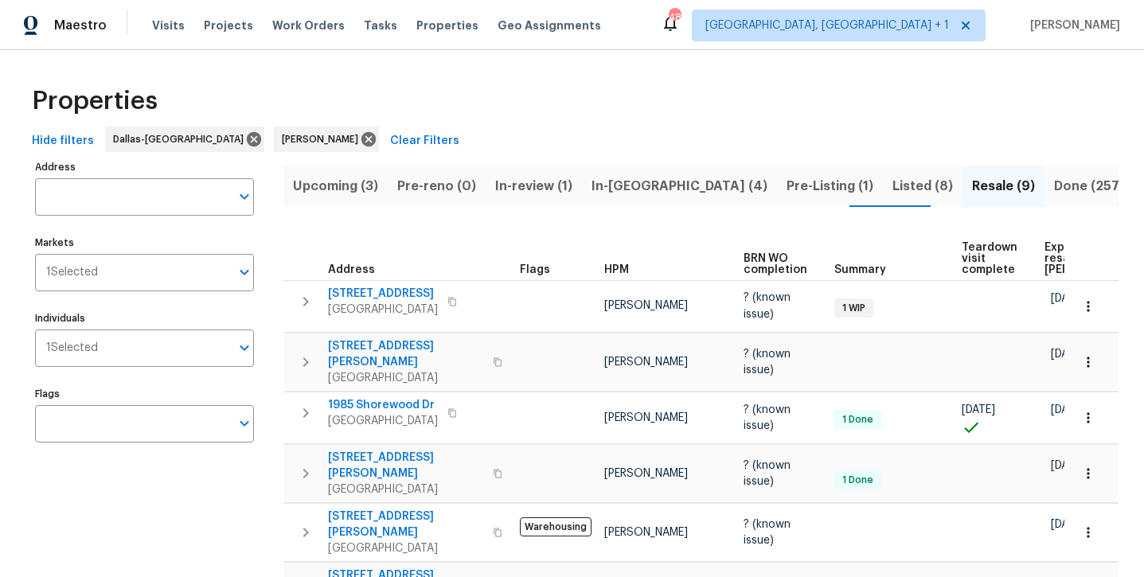
click at [626, 185] on span "In-[GEOGRAPHIC_DATA] (4)" at bounding box center [679, 186] width 176 height 22
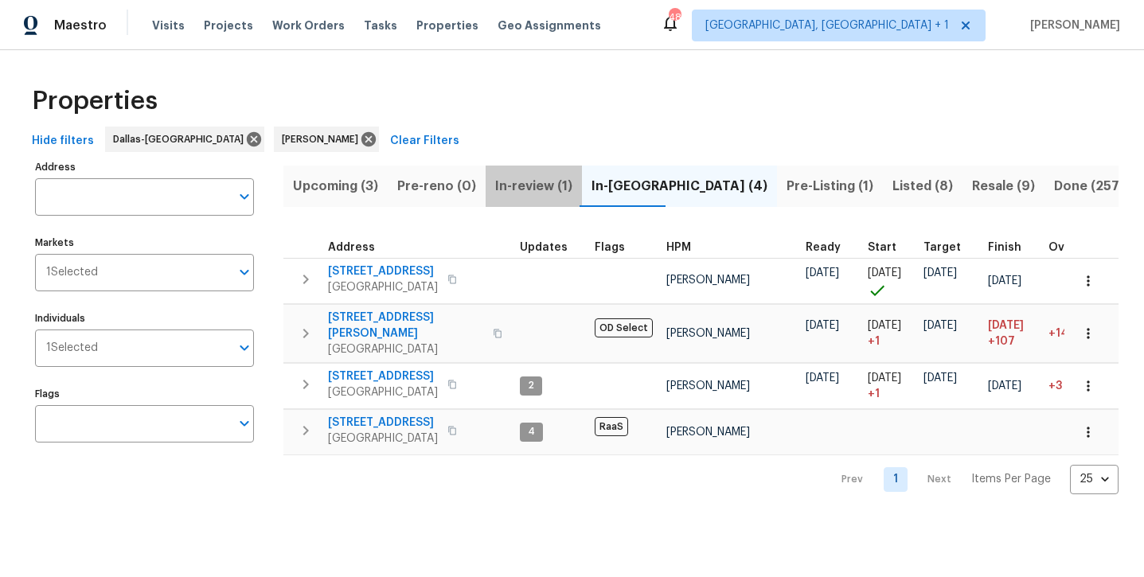
click at [516, 193] on span "In-review (1)" at bounding box center [533, 186] width 77 height 22
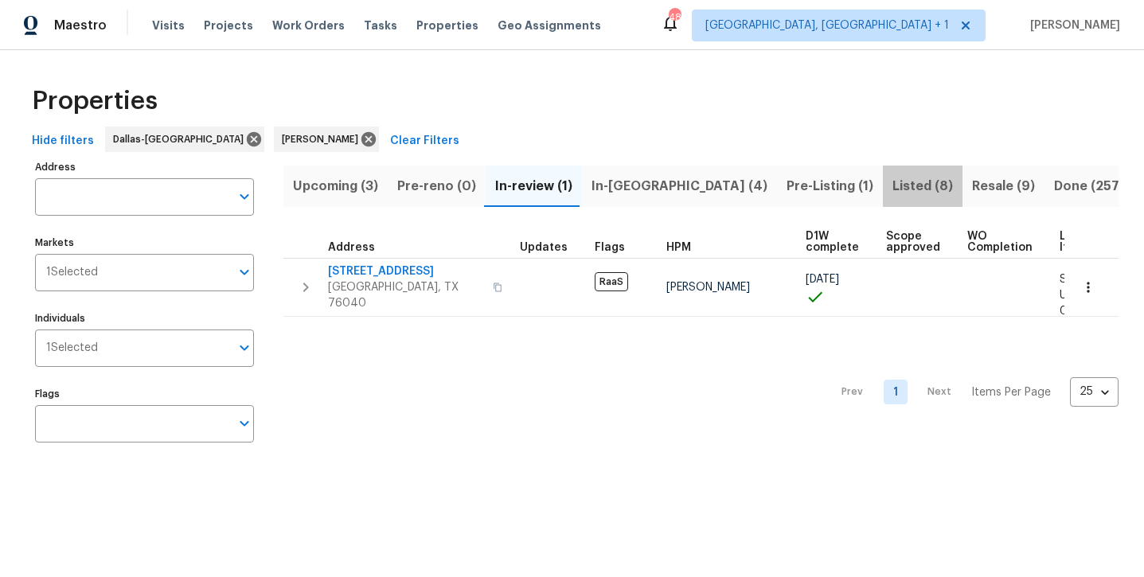
click at [892, 188] on span "Listed (8)" at bounding box center [922, 186] width 60 height 22
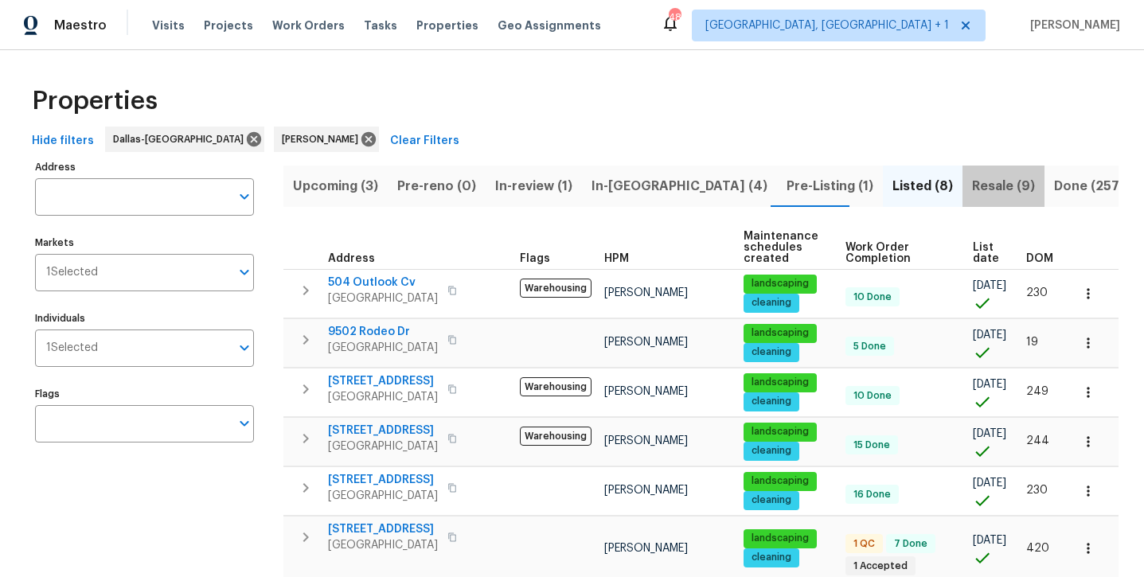
click at [972, 194] on span "Resale (9)" at bounding box center [1003, 186] width 63 height 22
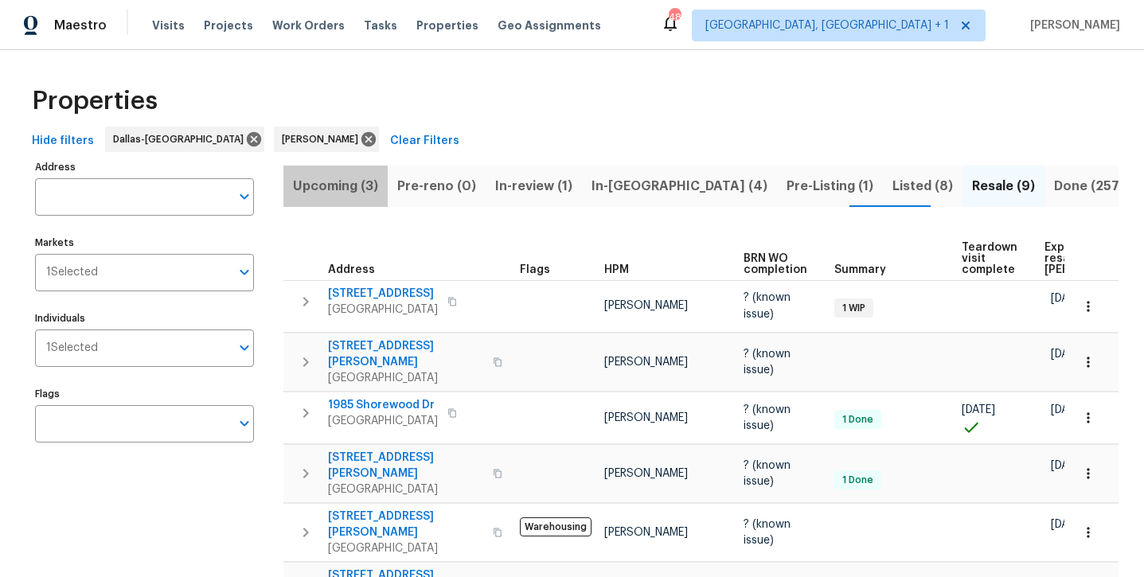
click at [343, 191] on span "Upcoming (3)" at bounding box center [335, 186] width 85 height 22
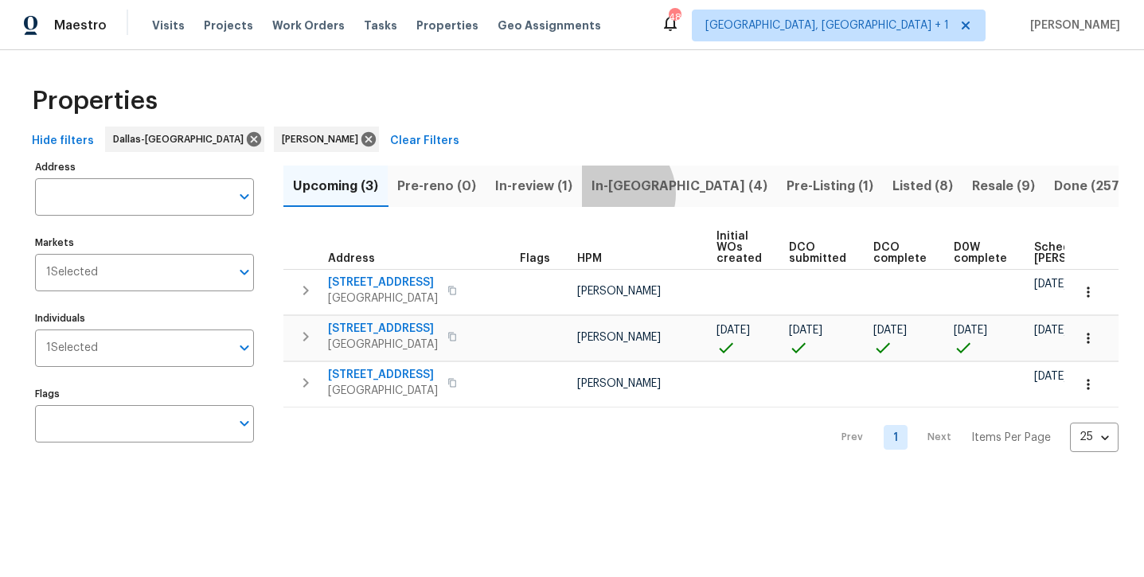
click at [609, 193] on span "In-[GEOGRAPHIC_DATA] (4)" at bounding box center [679, 186] width 176 height 22
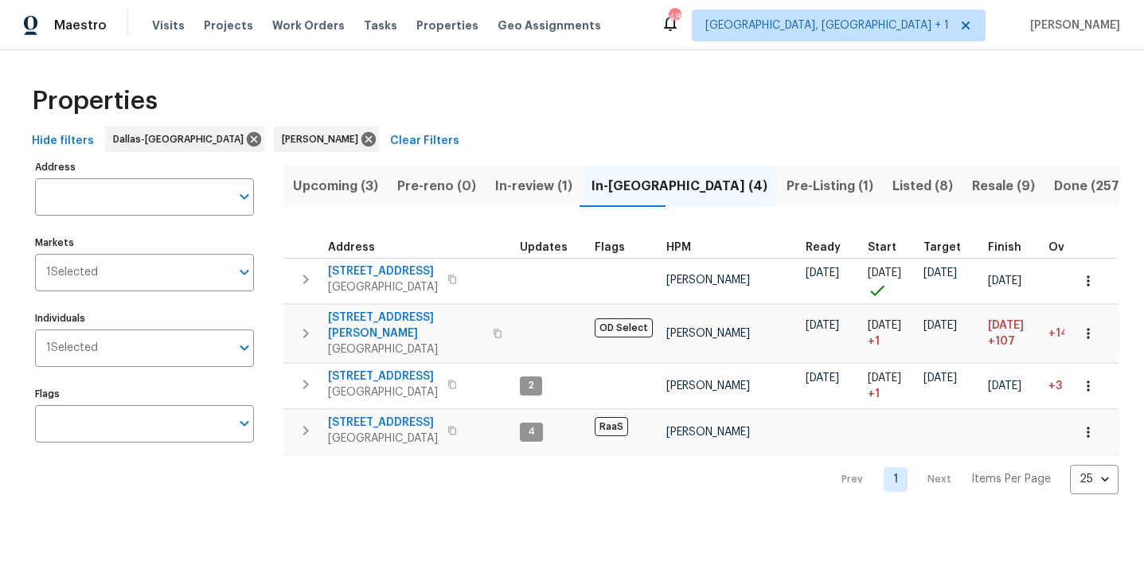
click at [892, 189] on span "Listed (8)" at bounding box center [922, 186] width 60 height 22
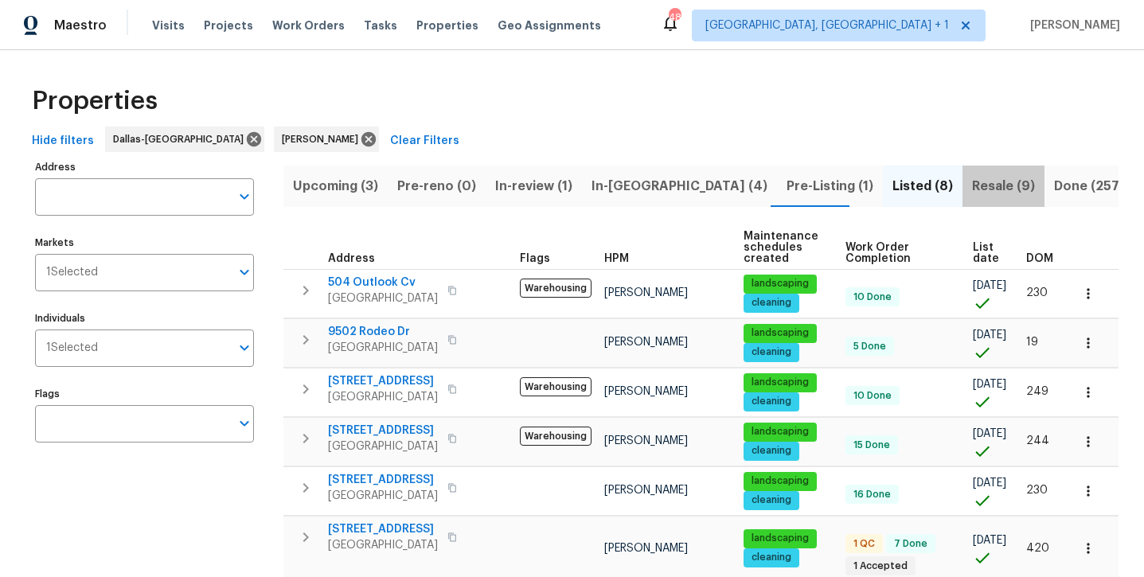
click at [972, 188] on span "Resale (9)" at bounding box center [1003, 186] width 63 height 22
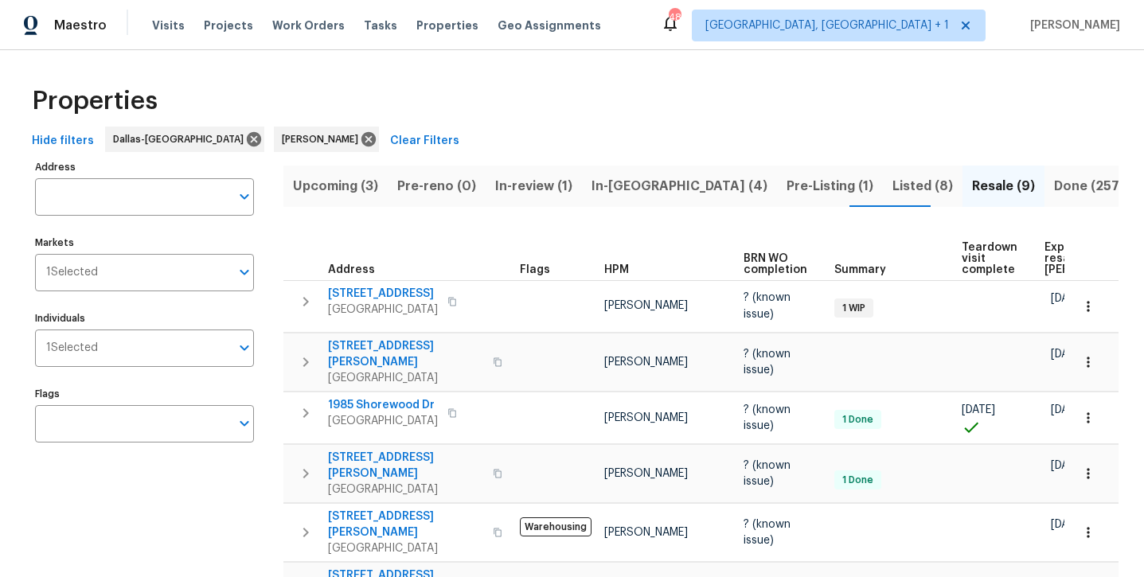
click at [617, 186] on span "In-[GEOGRAPHIC_DATA] (4)" at bounding box center [679, 186] width 176 height 22
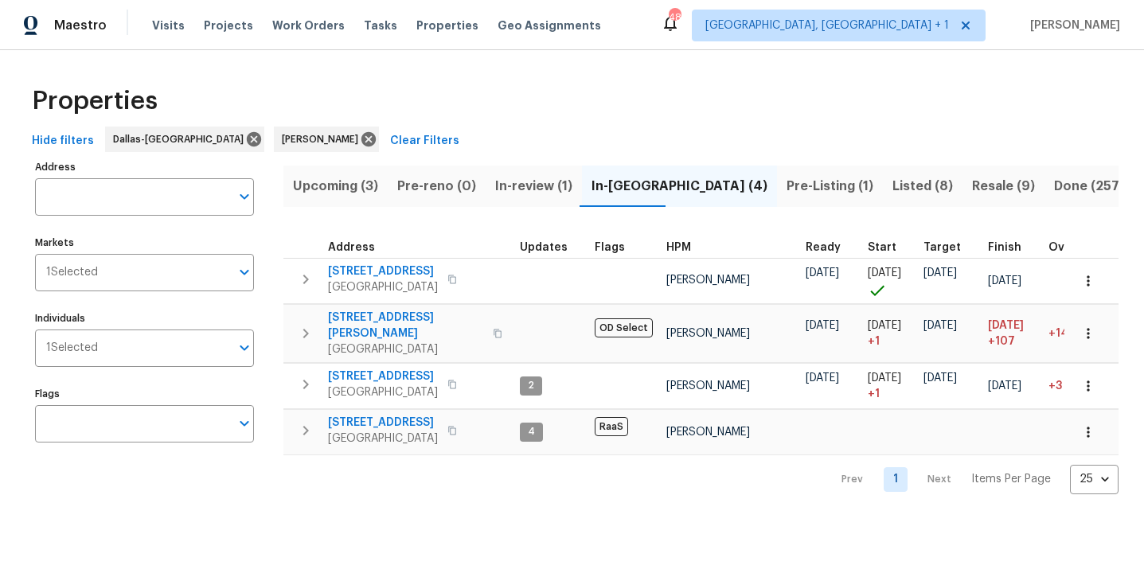
click at [892, 193] on span "Listed (8)" at bounding box center [922, 186] width 60 height 22
